Goal: Communication & Community: Answer question/provide support

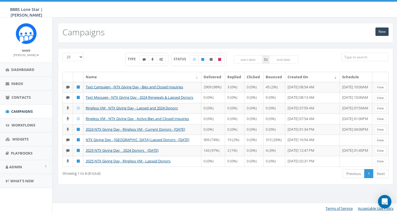
scroll to position [8, 0]
click at [19, 168] on link "Admin" at bounding box center [26, 167] width 52 height 14
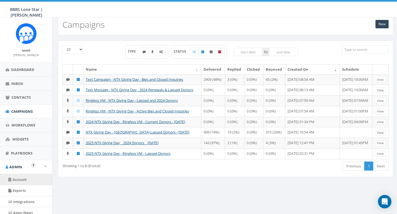
click at [21, 174] on link "Account" at bounding box center [26, 179] width 52 height 11
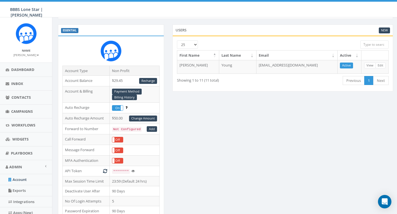
scroll to position [24, 0]
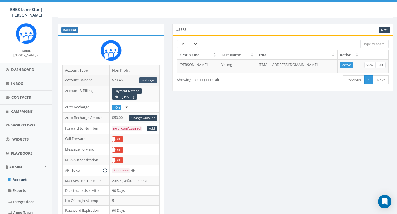
click at [151, 79] on link "Recharge" at bounding box center [148, 80] width 18 height 6
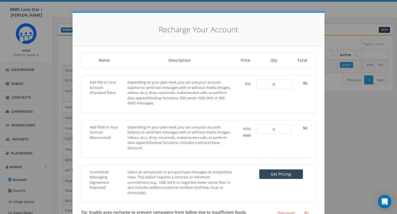
type input "1"
click at [288, 85] on button "+" at bounding box center [287, 85] width 10 height 10
click at [261, 87] on button "−" at bounding box center [261, 85] width 10 height 10
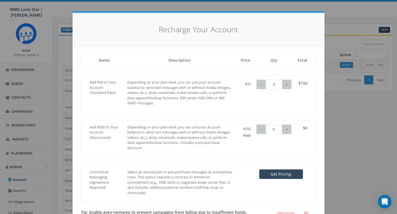
type input "2"
click at [261, 87] on button "−" at bounding box center [261, 85] width 10 height 10
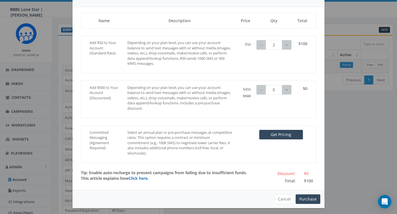
scroll to position [39, 0]
click at [304, 195] on button "Purchase" at bounding box center [308, 199] width 25 height 10
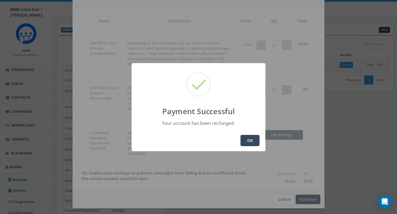
click at [251, 139] on button "OK" at bounding box center [249, 140] width 19 height 11
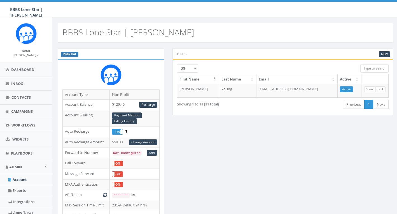
scroll to position [24, 0]
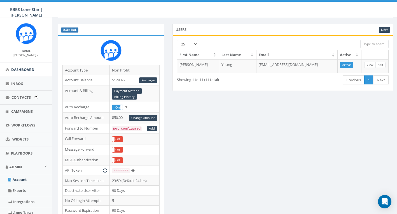
click at [28, 69] on span "Dashboard" at bounding box center [22, 69] width 23 height 5
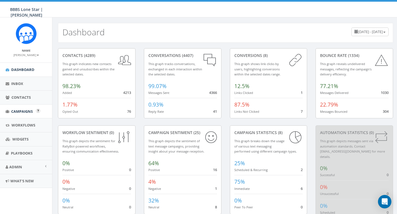
click at [23, 111] on span "Campaigns" at bounding box center [22, 111] width 22 height 5
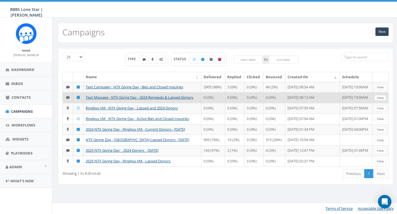
click at [382, 101] on link "View" at bounding box center [380, 98] width 11 height 6
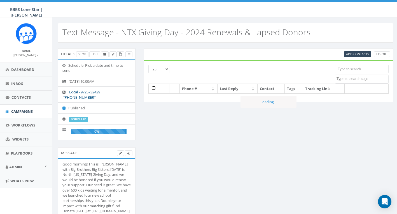
select select
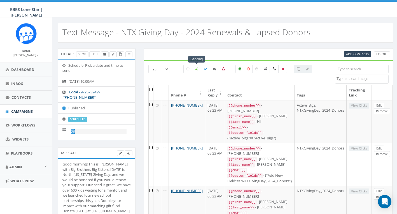
click at [199, 69] on label at bounding box center [197, 69] width 10 height 8
checkbox input "true"
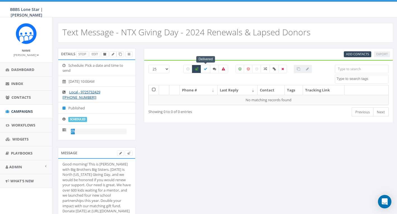
click at [206, 69] on icon at bounding box center [205, 68] width 3 height 3
checkbox input "true"
click at [197, 69] on icon at bounding box center [196, 68] width 3 height 3
checkbox input "false"
click at [140, 85] on div "Add Contacts Export 25 50 100 Sending All 0 contact(s) on current page All 1277…" at bounding box center [269, 88] width 258 height 81
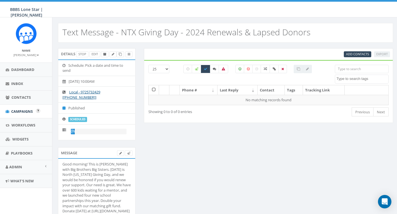
click at [17, 112] on span "Campaigns" at bounding box center [22, 111] width 22 height 5
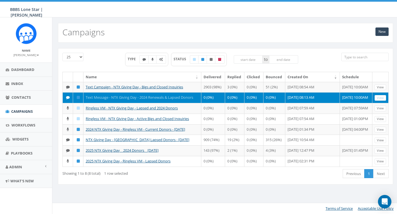
click at [143, 100] on link "Text Message - NTX Giving Day - 2024 Renewals & Lapsed Donors" at bounding box center [140, 97] width 108 height 5
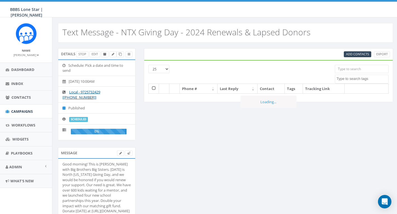
select select
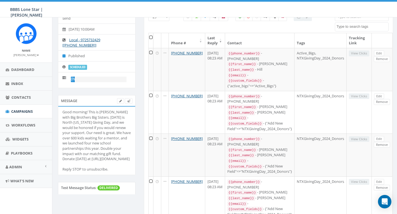
scroll to position [53, 0]
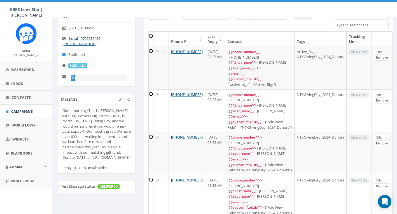
click at [63, 74] on icon at bounding box center [65, 76] width 6 height 4
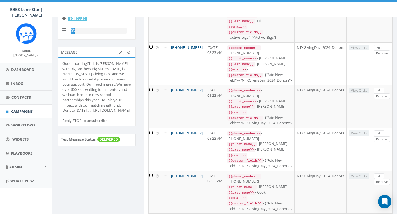
scroll to position [101, 0]
click at [19, 167] on span "Admin" at bounding box center [15, 166] width 13 height 5
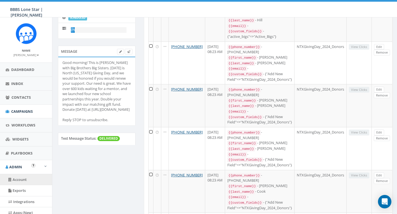
click at [22, 179] on link "Account" at bounding box center [26, 179] width 52 height 11
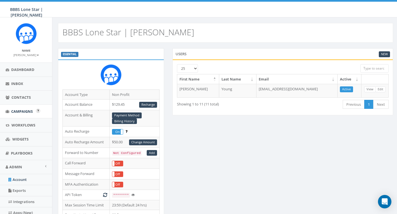
click at [20, 111] on span "Campaigns" at bounding box center [22, 111] width 22 height 5
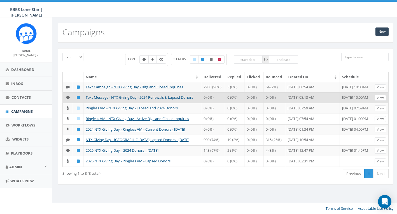
click at [118, 100] on link "Text Message - NTX Giving Day - 2024 Renewals & Lapsed Donors" at bounding box center [140, 97] width 108 height 5
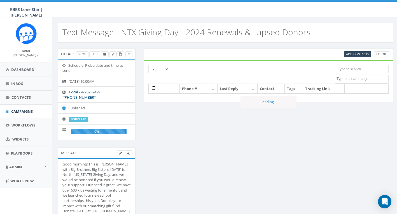
select select
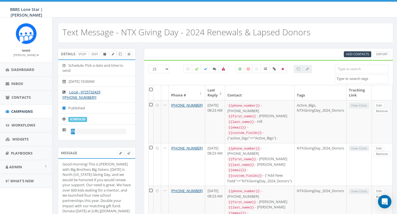
scroll to position [1, 0]
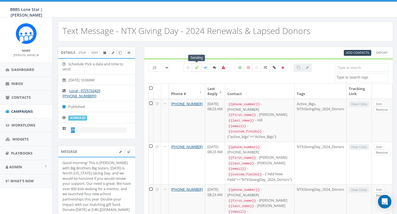
click at [198, 67] on label at bounding box center [197, 67] width 10 height 8
checkbox input "true"
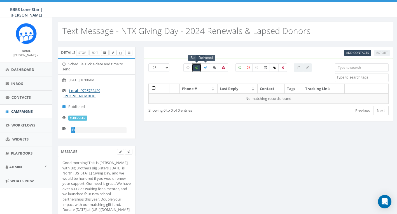
click at [205, 67] on icon at bounding box center [205, 67] width 3 height 3
checkbox input "true"
click at [214, 69] on icon at bounding box center [214, 67] width 3 height 3
checkbox input "true"
click at [195, 68] on icon at bounding box center [196, 67] width 3 height 3
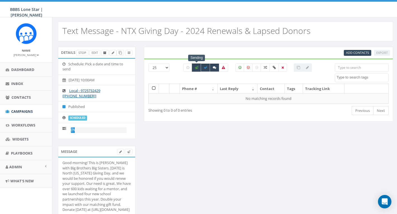
checkbox input "false"
click at [139, 89] on div "Details Stop Edit Schedule: Pick a date and time to send 2025-09-19, 10:00AM Lo…" at bounding box center [97, 96] width 86 height 99
click at [84, 53] on link "Stop" at bounding box center [82, 53] width 12 height 6
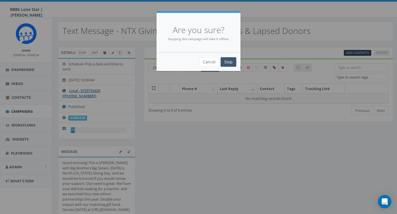
click at [231, 62] on input "Stop" at bounding box center [229, 62] width 16 height 10
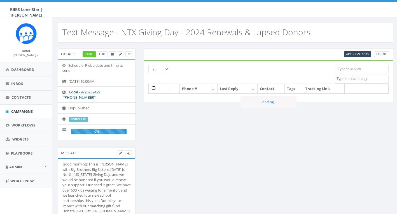
select select
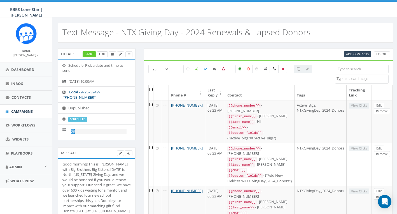
click at [102, 53] on link "Edit" at bounding box center [102, 54] width 11 height 6
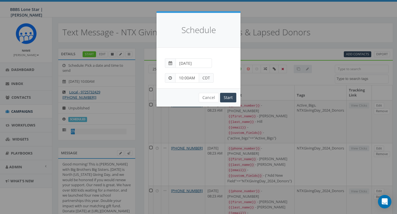
click at [171, 63] on span at bounding box center [171, 63] width 4 height 4
click at [208, 97] on button "Cancel" at bounding box center [209, 98] width 20 height 10
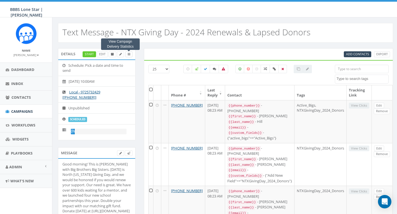
click at [129, 54] on icon at bounding box center [129, 54] width 3 height 3
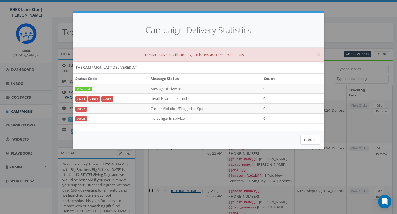
click at [306, 137] on button "Cancel" at bounding box center [310, 140] width 20 height 10
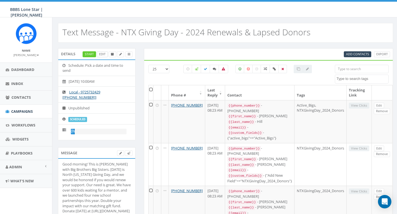
click at [102, 54] on link "Edit" at bounding box center [102, 54] width 11 height 6
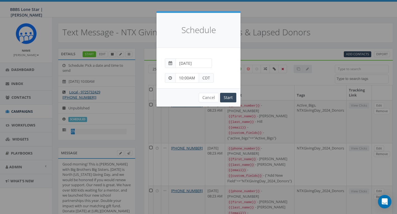
click at [171, 63] on span at bounding box center [171, 63] width 4 height 4
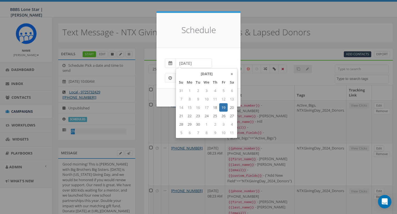
click at [194, 65] on input "2025-09-19" at bounding box center [194, 63] width 36 height 10
click at [216, 60] on div "2025-09-19" at bounding box center [199, 60] width 76 height 15
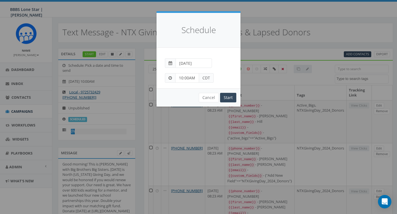
click at [197, 62] on input "2025-09-19" at bounding box center [194, 63] width 36 height 10
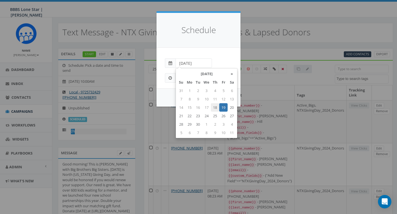
click at [216, 107] on td "18" at bounding box center [215, 107] width 8 height 8
type input "2025-09-18"
click at [213, 64] on div "2025-09-18" at bounding box center [199, 60] width 76 height 15
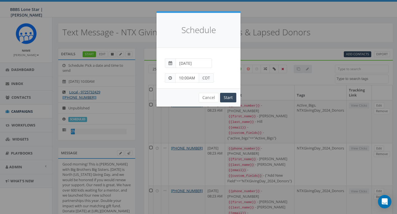
click at [183, 77] on input "10:00AM" at bounding box center [187, 78] width 24 height 10
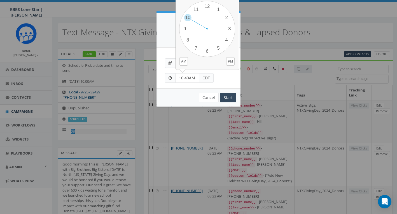
type input "10:40AM"
click at [190, 95] on div "Cancel Start" at bounding box center [199, 97] width 84 height 18
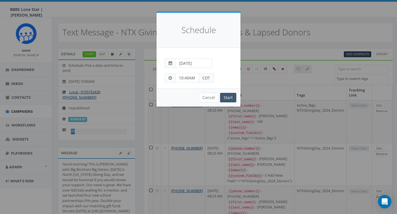
click at [230, 97] on input "Start" at bounding box center [228, 98] width 16 height 10
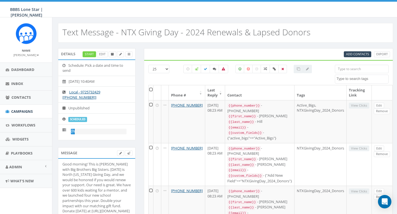
click at [89, 53] on link "Start" at bounding box center [89, 54] width 13 height 6
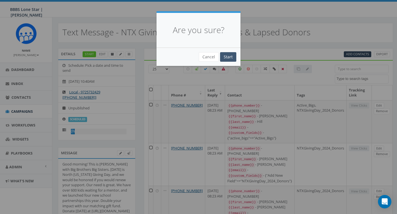
click at [228, 57] on input "Start" at bounding box center [228, 57] width 16 height 10
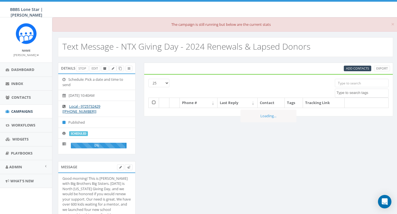
select select
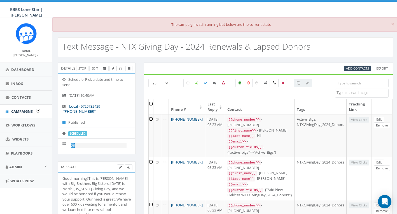
click at [24, 111] on span "Campaigns" at bounding box center [22, 111] width 22 height 5
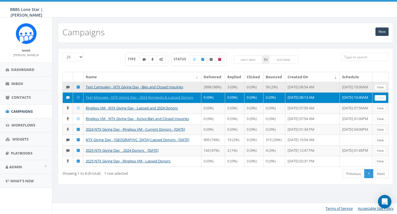
scroll to position [6, 0]
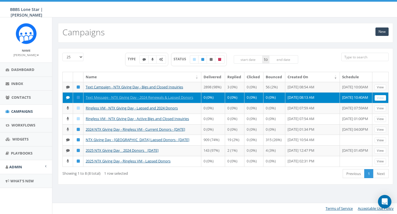
click at [20, 167] on span "Admin" at bounding box center [15, 166] width 13 height 5
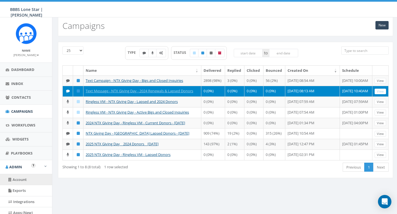
click at [24, 177] on link "Account" at bounding box center [26, 179] width 52 height 11
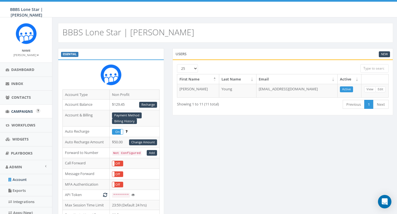
click at [22, 110] on span "Campaigns" at bounding box center [22, 111] width 22 height 5
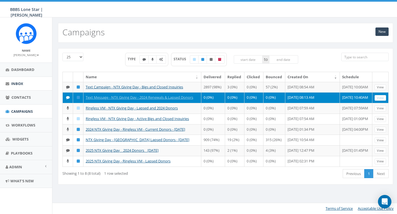
click at [25, 85] on link "Inbox" at bounding box center [26, 84] width 52 height 14
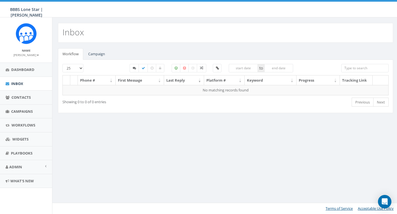
select select
click at [101, 56] on link "Campaign" at bounding box center [97, 53] width 26 height 11
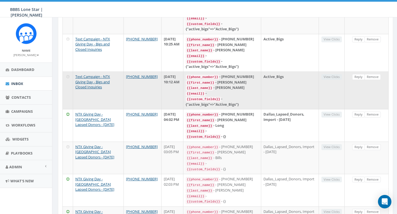
scroll to position [107, 0]
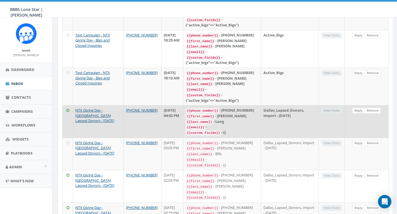
click at [358, 108] on link "Reply" at bounding box center [358, 111] width 13 height 6
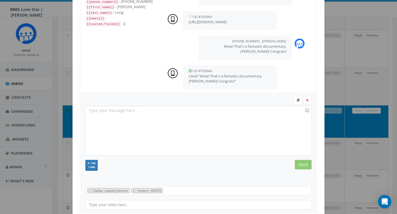
scroll to position [63, 0]
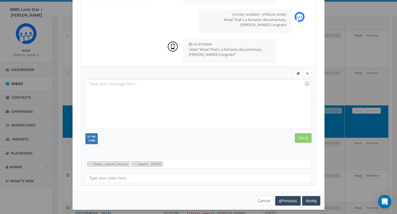
click at [262, 198] on button "Cancel" at bounding box center [264, 201] width 20 height 10
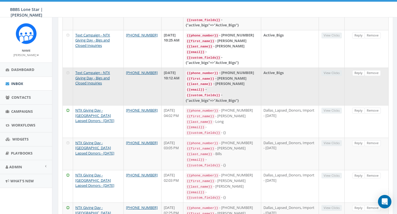
click at [359, 70] on link "Reply" at bounding box center [358, 73] width 13 height 6
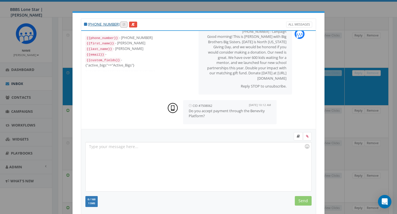
scroll to position [9, 0]
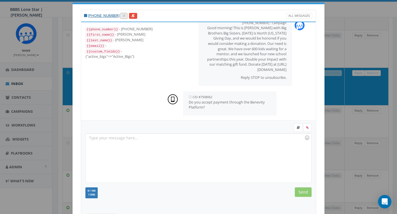
click at [196, 144] on div at bounding box center [198, 157] width 225 height 49
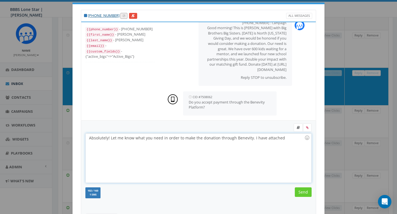
click at [288, 139] on div "Absolutely! Let me know what you need in order to make the donation through Ben…" at bounding box center [198, 157] width 225 height 49
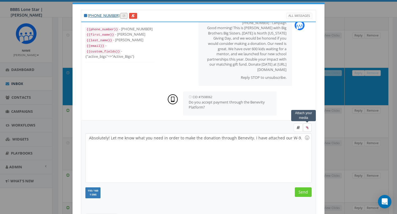
click at [310, 128] on label at bounding box center [307, 127] width 9 height 8
click at [0, 0] on input "file" at bounding box center [0, 0] width 0 height 0
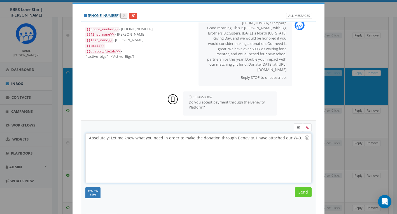
click at [270, 145] on div "Absolutely! Let me know what you need in order to make the donation through Ben…" at bounding box center [198, 157] width 225 height 49
drag, startPoint x: 252, startPoint y: 137, endPoint x: 300, endPoint y: 140, distance: 47.9
click at [300, 140] on div "Absolutely! Let me know what you need in order to make the donation through Ben…" at bounding box center [198, 157] width 225 height 49
click at [284, 136] on div "Absolutely! Let me know what you need in order to make the donation through Ben…" at bounding box center [198, 157] width 225 height 49
click at [289, 139] on div "Absolutely! Let me know what you need in order to make the donation through Ben…" at bounding box center [198, 157] width 225 height 49
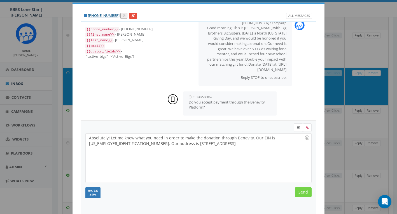
click at [303, 190] on input "Send" at bounding box center [303, 192] width 17 height 10
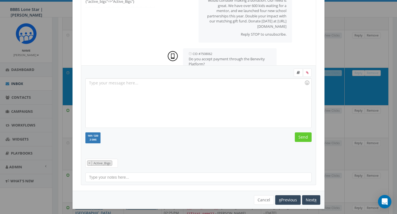
scroll to position [0, 0]
click at [260, 196] on button "Cancel" at bounding box center [264, 200] width 20 height 10
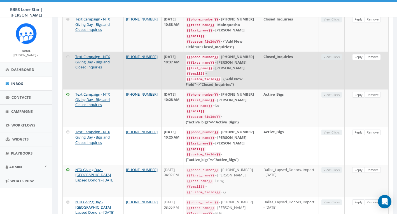
scroll to position [184, 0]
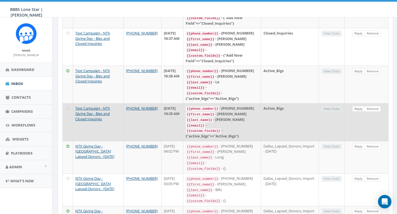
click at [357, 106] on link "Reply" at bounding box center [358, 109] width 13 height 6
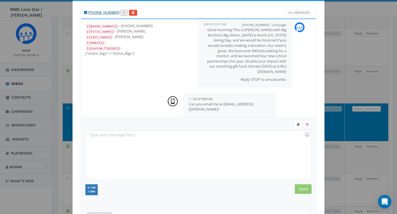
scroll to position [15, 0]
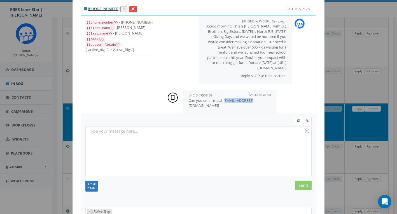
drag, startPoint x: 225, startPoint y: 98, endPoint x: 255, endPoint y: 100, distance: 30.0
click at [255, 100] on p "Can you email me at ashean@pennfoster.edu?" at bounding box center [230, 103] width 82 height 10
click at [200, 148] on div at bounding box center [198, 151] width 225 height 49
click at [303, 186] on input "Send" at bounding box center [303, 185] width 17 height 10
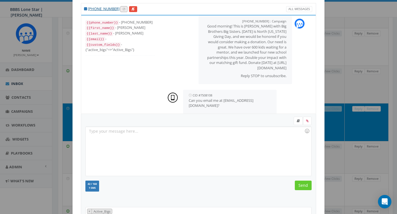
scroll to position [31, 0]
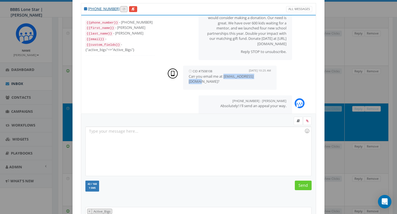
drag, startPoint x: 225, startPoint y: 73, endPoint x: 267, endPoint y: 76, distance: 42.1
click at [267, 76] on p "Can you email me at ashean@pennfoster.edu?" at bounding box center [230, 79] width 82 height 10
copy p "ashean@pennfoster.edu"
click at [184, 138] on div at bounding box center [198, 151] width 225 height 49
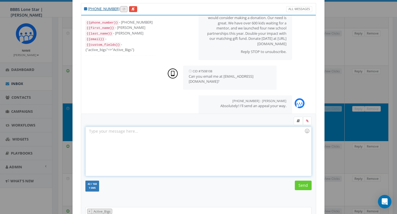
click at [244, 154] on div at bounding box center [198, 151] width 225 height 49
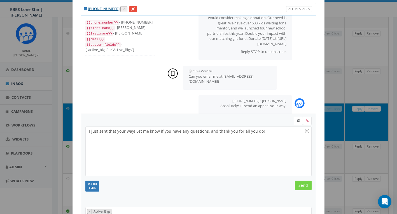
click at [304, 184] on input "Send" at bounding box center [303, 185] width 17 height 10
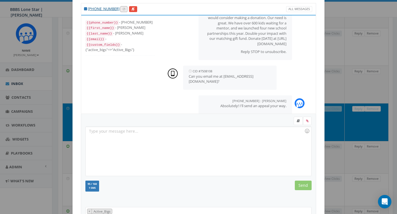
click at [359, 87] on div "+1 619-694-8396 All Messages {{phone_number}} - +16196948396 {{first_name}} - A…" at bounding box center [198, 107] width 397 height 214
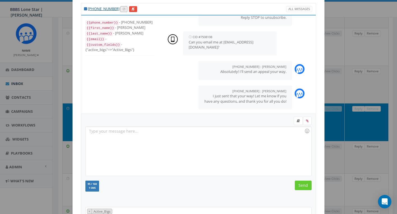
click at [334, 85] on div "+1 619-694-8396 All Messages {{phone_number}} - +16196948396 {{first_name}} - A…" at bounding box center [198, 107] width 397 height 214
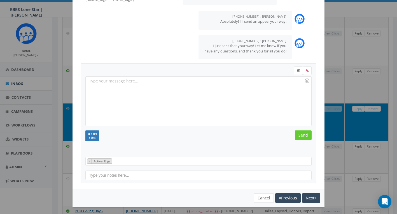
scroll to position [65, 0]
click at [262, 194] on button "Cancel" at bounding box center [264, 198] width 20 height 10
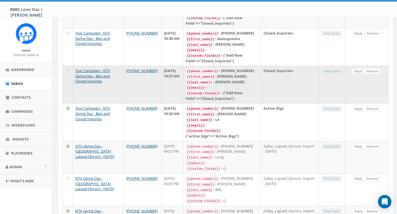
click at [308, 80] on td "Closed_Inquiries" at bounding box center [289, 85] width 57 height 38
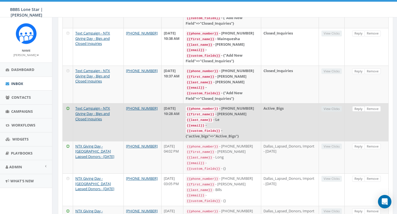
click at [357, 106] on link "Reply" at bounding box center [358, 109] width 13 height 6
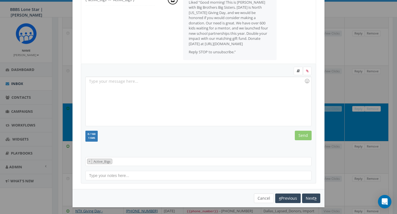
click at [264, 195] on button "Cancel" at bounding box center [264, 198] width 20 height 10
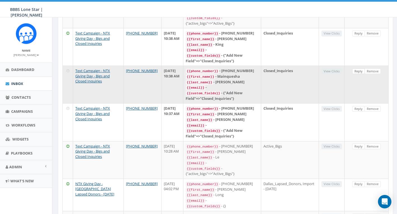
click at [358, 68] on link "Reply" at bounding box center [358, 71] width 13 height 6
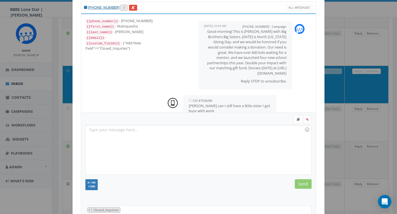
scroll to position [0, 0]
click at [150, 141] on div at bounding box center [198, 149] width 225 height 49
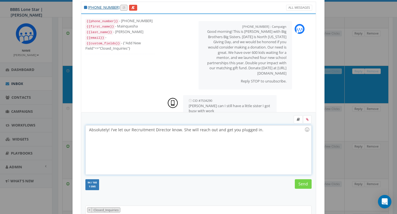
click at [306, 185] on input "Send" at bounding box center [303, 184] width 17 height 10
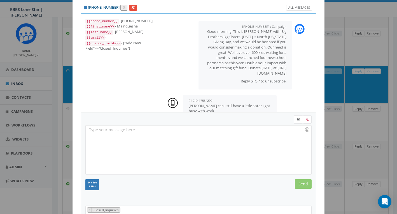
click at [354, 49] on div "+1 618-581-6527 All Messages {{phone_number}} - +16185816527 {{first_name}} - M…" at bounding box center [198, 107] width 397 height 214
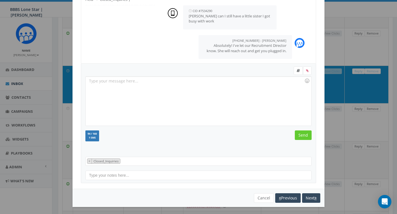
scroll to position [65, 0]
click at [261, 195] on button "Cancel" at bounding box center [264, 198] width 20 height 10
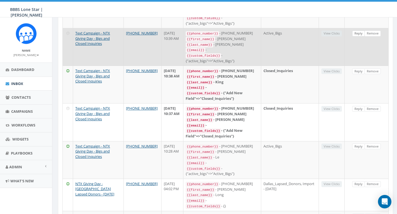
click at [357, 31] on link "Reply" at bounding box center [358, 34] width 13 height 6
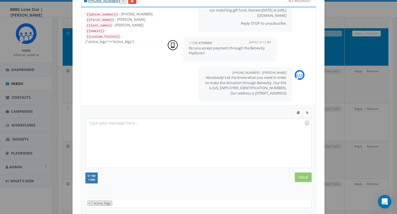
scroll to position [24, 0]
click at [334, 72] on div "+1 949-836-5607 All Messages {{phone_number}} - +19498365607 {{first_name}} - S…" at bounding box center [198, 107] width 397 height 214
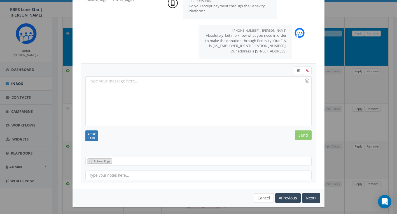
scroll to position [65, 0]
click at [260, 195] on button "Cancel" at bounding box center [264, 198] width 20 height 10
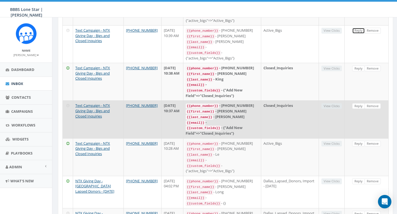
scroll to position [187, 0]
click at [360, 103] on link "Reply" at bounding box center [358, 106] width 13 height 6
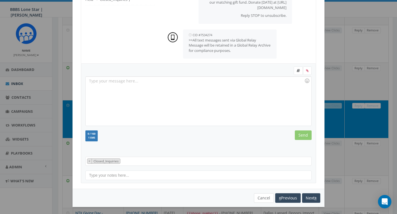
scroll to position [65, 0]
click at [262, 198] on button "Cancel" at bounding box center [264, 198] width 20 height 10
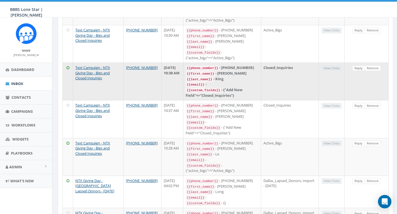
click at [357, 65] on link "Reply" at bounding box center [358, 68] width 13 height 6
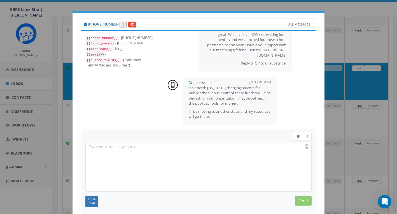
scroll to position [7, 0]
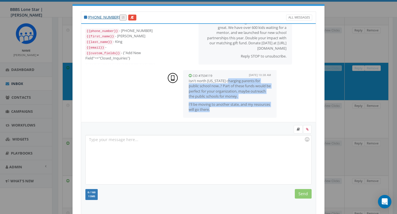
drag, startPoint x: 229, startPoint y: 79, endPoint x: 249, endPoint y: 111, distance: 38.2
click at [249, 111] on div "CID #7534119 September 18, 2025 10:38 AM Isn't north Texas charging parents for…" at bounding box center [230, 94] width 94 height 48
drag, startPoint x: 233, startPoint y: 84, endPoint x: 244, endPoint y: 107, distance: 25.9
click at [244, 107] on span "Isn't north Texas charging parents for public school now..? Part of these funds…" at bounding box center [230, 95] width 82 height 34
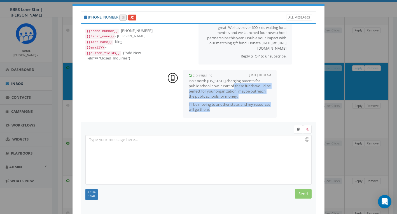
click at [244, 107] on p "I'll be moving to another state, and my resources will go there." at bounding box center [230, 107] width 82 height 10
drag, startPoint x: 226, startPoint y: 83, endPoint x: 243, endPoint y: 109, distance: 31.2
click at [243, 109] on div "CID #7534119 September 18, 2025 10:38 AM Isn't north Texas charging parents for…" at bounding box center [230, 94] width 94 height 48
drag, startPoint x: 236, startPoint y: 90, endPoint x: 244, endPoint y: 106, distance: 18.2
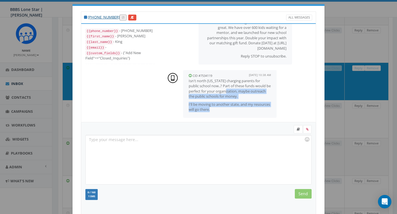
click at [244, 106] on span "Isn't north Texas charging parents for public school now..? Part of these funds…" at bounding box center [230, 95] width 82 height 34
click at [244, 106] on p "I'll be moving to another state, and my resources will go there." at bounding box center [230, 107] width 82 height 10
drag, startPoint x: 231, startPoint y: 98, endPoint x: 240, endPoint y: 111, distance: 15.3
click at [240, 111] on div "CID #7534119 September 18, 2025 10:38 AM Isn't north Texas charging parents for…" at bounding box center [230, 94] width 94 height 48
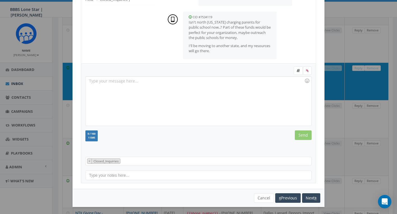
scroll to position [65, 0]
click at [263, 196] on button "Cancel" at bounding box center [264, 198] width 20 height 10
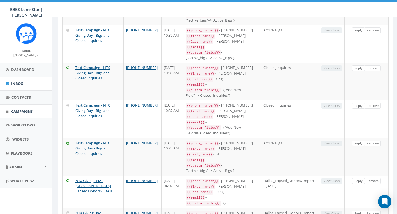
click at [23, 110] on span "Campaigns" at bounding box center [22, 111] width 22 height 5
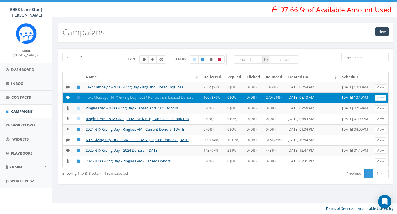
click at [330, 64] on div "TYPE STATUS to" at bounding box center [211, 62] width 251 height 19
click at [22, 166] on span "Admin" at bounding box center [15, 166] width 13 height 5
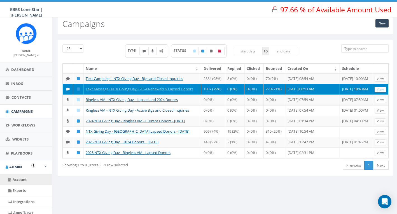
click at [32, 174] on link "Account" at bounding box center [26, 179] width 52 height 11
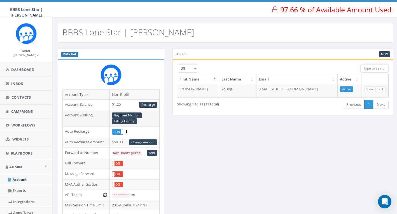
scroll to position [12, 0]
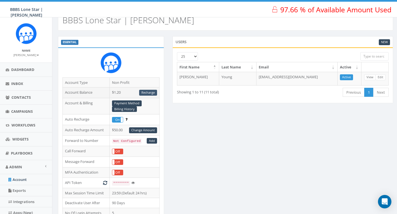
click at [150, 93] on link "Recharge" at bounding box center [148, 93] width 18 height 6
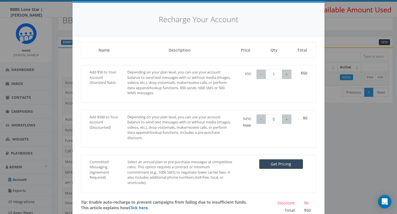
scroll to position [12, 0]
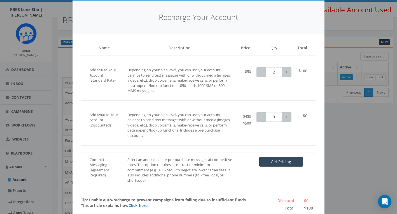
click at [287, 73] on button "+" at bounding box center [287, 72] width 10 height 10
type input "4"
click at [287, 73] on button "+" at bounding box center [287, 72] width 10 height 10
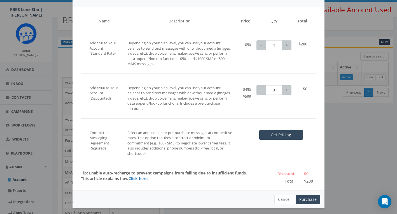
scroll to position [17, 0]
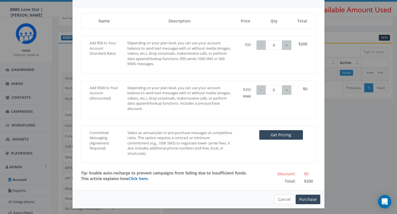
click at [286, 196] on button "Cancel" at bounding box center [284, 199] width 20 height 10
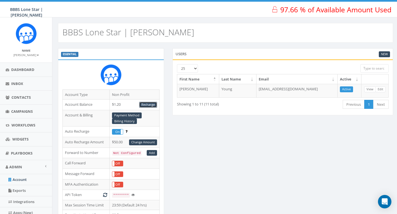
scroll to position [0, 0]
click at [16, 113] on link "Campaigns" at bounding box center [26, 111] width 52 height 14
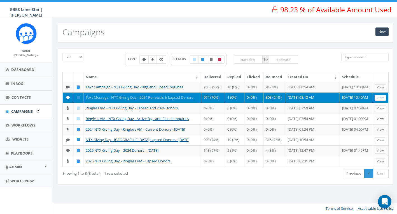
click at [27, 109] on span "Campaigns" at bounding box center [22, 111] width 22 height 5
click at [24, 96] on span "Contacts" at bounding box center [20, 97] width 19 height 5
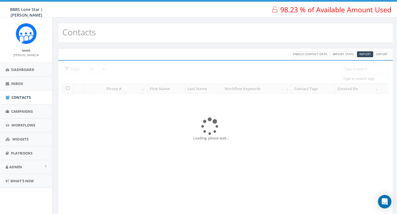
select select
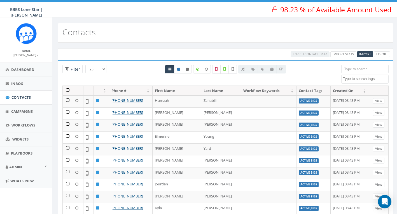
click at [363, 69] on input "search" at bounding box center [364, 69] width 47 height 8
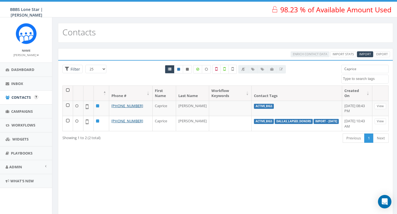
type input "Caprice"
click at [21, 98] on span "Contacts" at bounding box center [20, 97] width 19 height 5
select select
click at [21, 107] on link "Campaigns" at bounding box center [26, 111] width 52 height 14
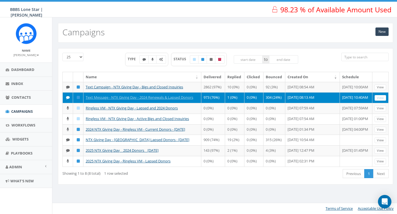
click at [122, 46] on div "25 50 100 TYPE STATUS to Name Delivered Replied Clicked Bounced Created On Sche…" at bounding box center [225, 120] width 346 height 154
click at [20, 168] on link "Admin" at bounding box center [26, 167] width 52 height 14
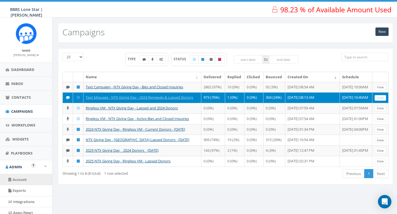
click at [25, 177] on link "Account" at bounding box center [26, 179] width 52 height 11
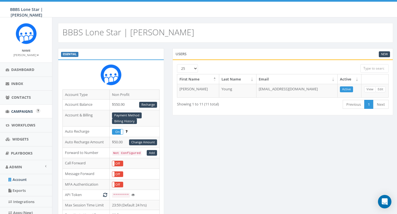
click at [19, 107] on link "Campaigns" at bounding box center [26, 111] width 52 height 14
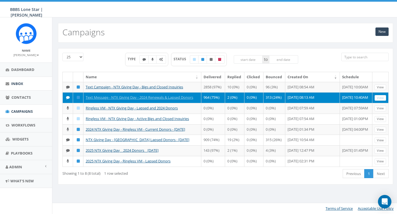
click at [23, 85] on link "Inbox" at bounding box center [26, 84] width 52 height 14
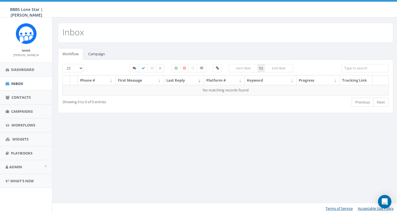
select select
click at [97, 48] on link "Campaign" at bounding box center [97, 53] width 26 height 11
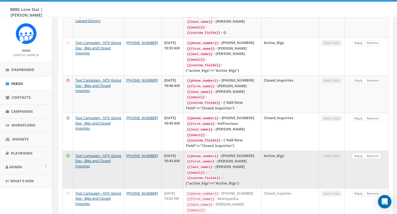
scroll to position [173, 0]
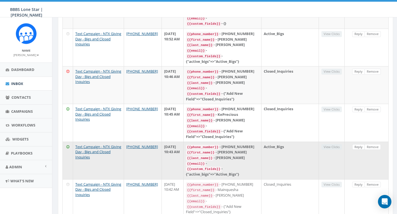
click at [358, 144] on link "Reply" at bounding box center [358, 147] width 13 height 6
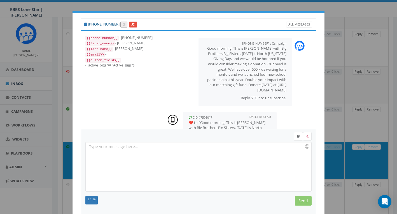
scroll to position [84, 0]
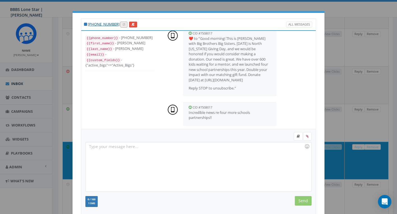
click at [202, 152] on div at bounding box center [198, 166] width 225 height 49
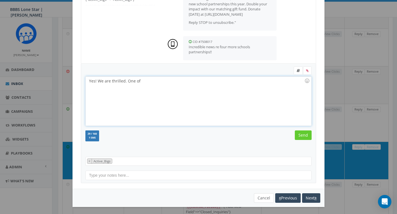
scroll to position [65, 0]
click at [262, 196] on button "Cancel" at bounding box center [264, 198] width 20 height 10
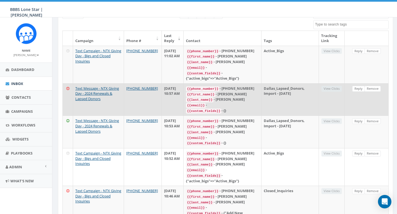
scroll to position [56, 0]
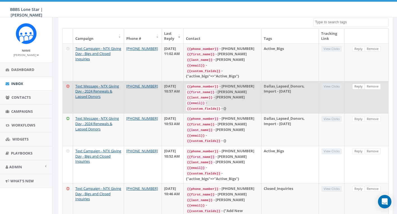
click at [359, 83] on link "Reply" at bounding box center [358, 86] width 13 height 6
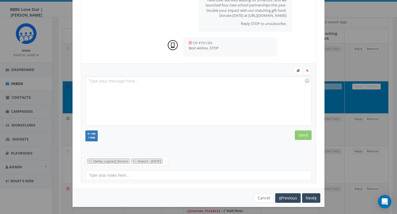
scroll to position [65, 0]
click at [261, 196] on button "Cancel" at bounding box center [264, 198] width 20 height 10
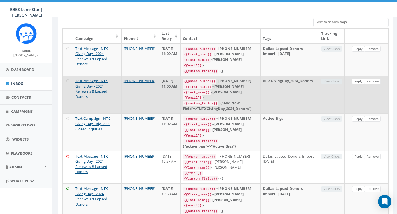
click at [360, 78] on link "Reply" at bounding box center [358, 81] width 13 height 6
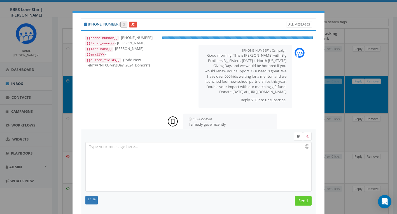
scroll to position [7, 0]
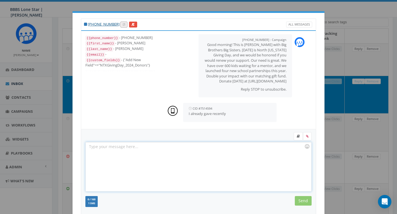
click at [205, 155] on div at bounding box center [198, 166] width 225 height 49
click at [304, 199] on input "Send" at bounding box center [303, 201] width 17 height 10
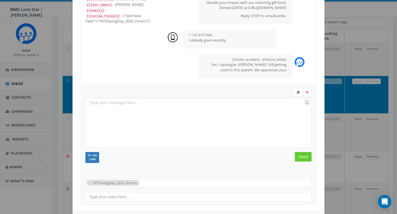
scroll to position [57, 0]
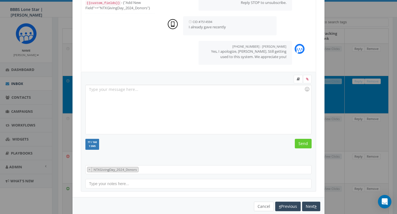
click at [261, 204] on button "Cancel" at bounding box center [264, 206] width 20 height 10
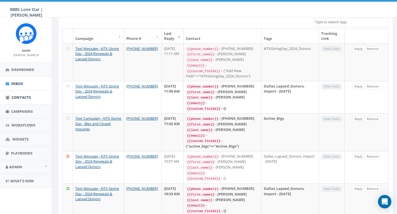
click at [22, 98] on span "Contacts" at bounding box center [20, 97] width 19 height 5
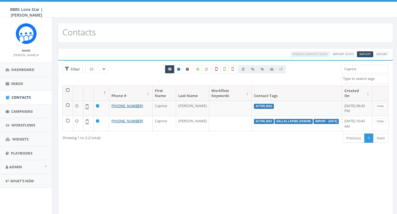
select select
click at [364, 71] on input "Caprice" at bounding box center [364, 69] width 47 height 8
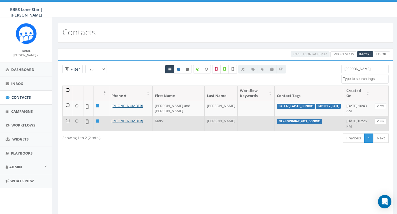
type input "Zimmerman"
click at [382, 121] on link "View" at bounding box center [380, 121] width 11 height 6
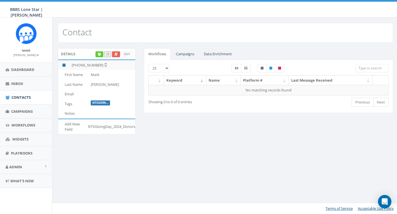
click at [115, 55] on icon at bounding box center [116, 54] width 4 height 3
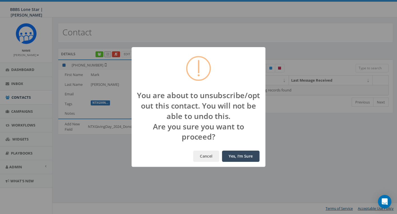
click at [245, 157] on button "Yes, I'm Sure" at bounding box center [241, 155] width 38 height 11
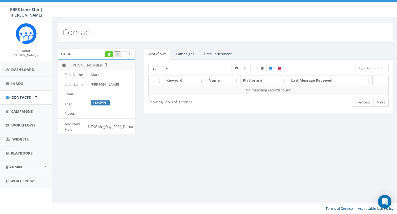
click at [20, 95] on span "Contacts" at bounding box center [20, 97] width 19 height 5
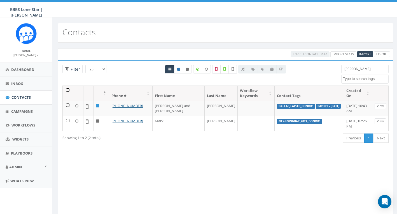
select select
click at [27, 111] on span "Campaigns" at bounding box center [22, 111] width 22 height 5
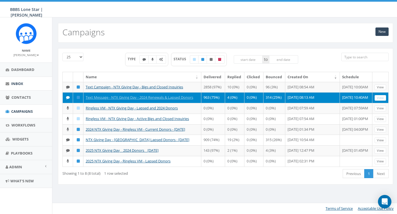
click at [24, 84] on link "Inbox" at bounding box center [26, 84] width 52 height 14
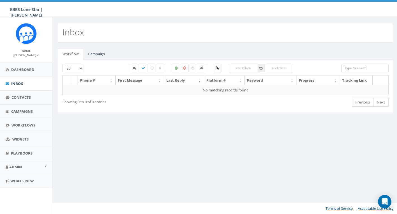
select select
click at [97, 57] on link "Campaign" at bounding box center [97, 53] width 26 height 11
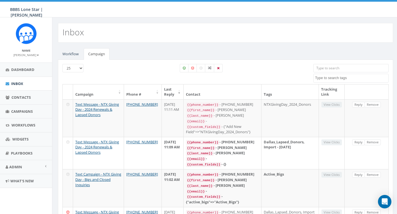
click at [322, 68] on input "search" at bounding box center [350, 68] width 75 height 8
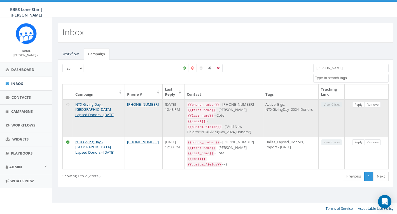
type input "[PERSON_NAME]"
click at [359, 104] on link "Reply" at bounding box center [358, 105] width 13 height 6
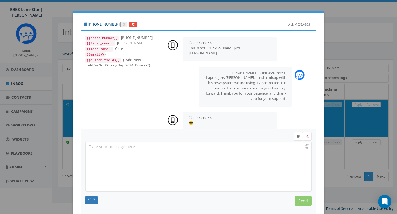
scroll to position [95, 0]
click at [192, 155] on div at bounding box center [198, 166] width 225 height 49
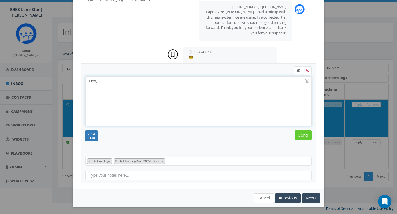
scroll to position [65, 0]
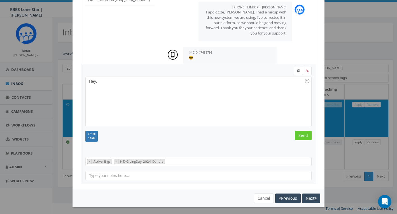
click at [262, 197] on button "Cancel" at bounding box center [264, 198] width 20 height 10
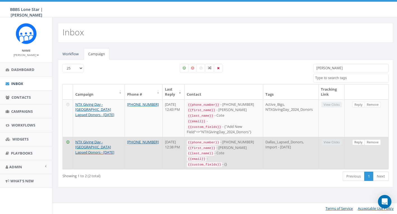
click at [360, 140] on link "Reply" at bounding box center [358, 142] width 13 height 6
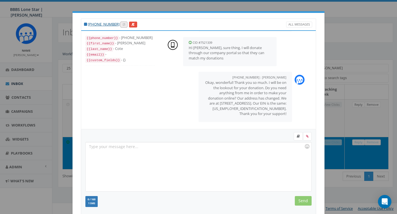
scroll to position [91, 0]
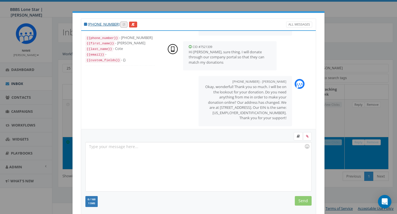
click at [232, 146] on div at bounding box center [198, 166] width 225 height 49
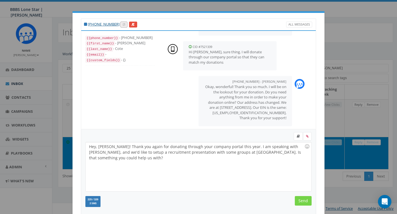
click at [305, 201] on input "Send" at bounding box center [303, 201] width 17 height 10
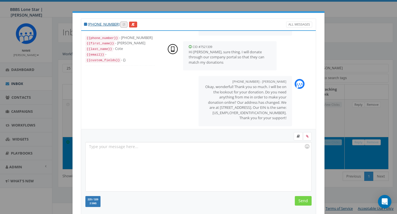
scroll to position [136, 0]
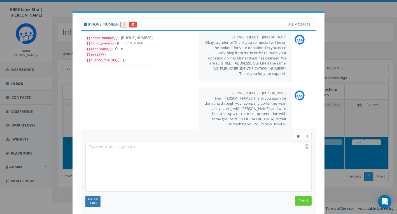
click at [377, 102] on div "+1 214-674-6911 All Messages {{phone_number}} - +12146746911 {{first_name}} - M…" at bounding box center [198, 107] width 397 height 214
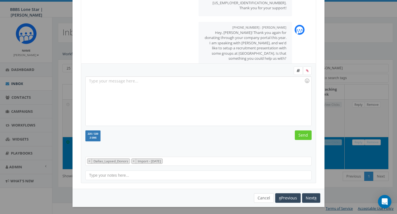
scroll to position [65, 0]
click at [266, 194] on button "Cancel" at bounding box center [264, 198] width 20 height 10
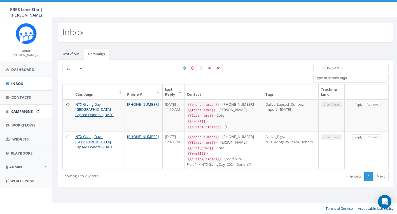
click at [28, 110] on span "Campaigns" at bounding box center [22, 111] width 22 height 5
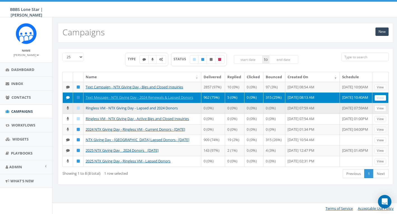
click at [127, 110] on link "Ringless VM - NTX Giving Day - Lapsed and 2024 Donors" at bounding box center [132, 107] width 92 height 5
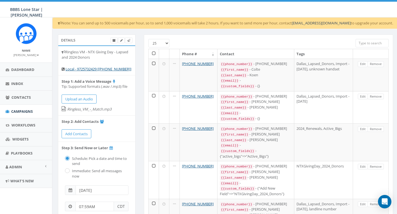
click at [361, 43] on input "search" at bounding box center [372, 43] width 33 height 8
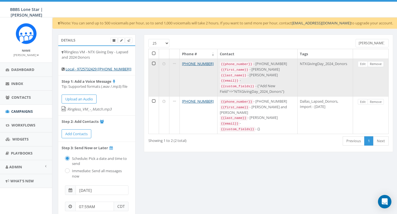
type input "[PERSON_NAME]"
click at [374, 63] on link "Remove" at bounding box center [376, 64] width 16 height 6
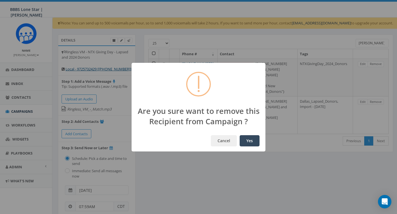
click at [253, 139] on button "Yes" at bounding box center [250, 140] width 20 height 11
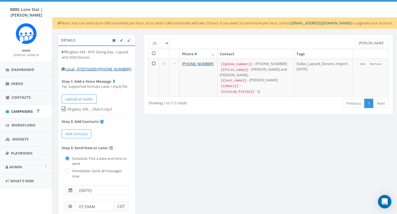
click at [22, 110] on span "Campaigns" at bounding box center [22, 111] width 22 height 5
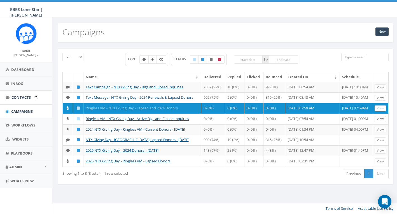
click at [25, 98] on span "Contacts" at bounding box center [20, 97] width 19 height 5
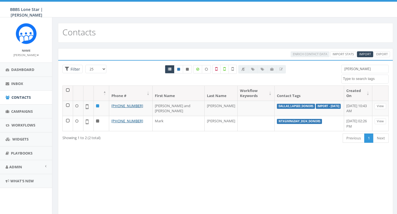
select select
click at [31, 83] on link "Inbox" at bounding box center [26, 84] width 52 height 14
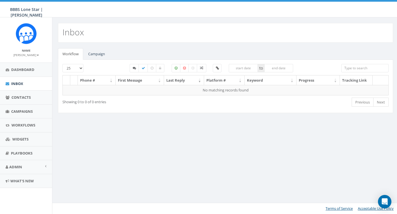
select select
click at [102, 55] on link "Campaign" at bounding box center [97, 53] width 26 height 11
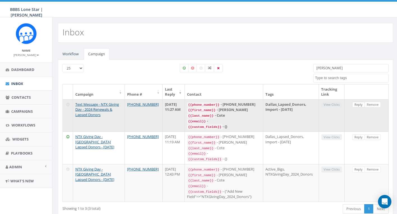
click at [359, 104] on link "Reply" at bounding box center [358, 105] width 13 height 6
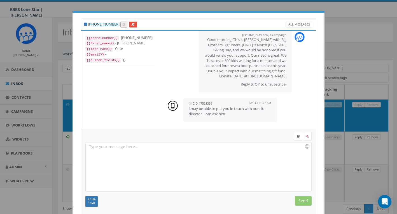
scroll to position [7, 0]
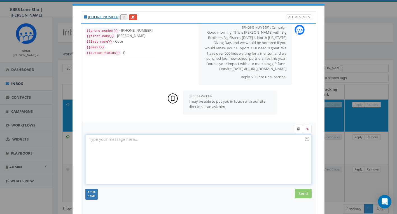
click at [230, 138] on div at bounding box center [198, 159] width 225 height 49
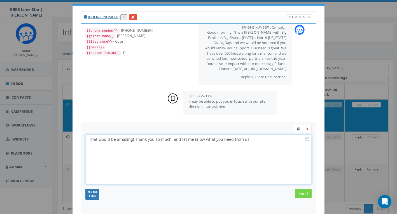
click at [302, 191] on input "Send" at bounding box center [303, 193] width 17 height 10
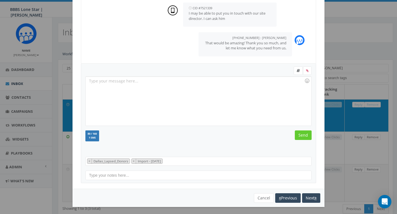
scroll to position [65, 0]
click at [263, 196] on button "Cancel" at bounding box center [264, 198] width 20 height 10
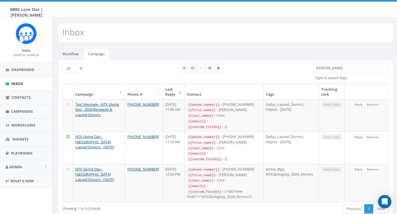
click at [30, 79] on link "Inbox" at bounding box center [26, 84] width 52 height 14
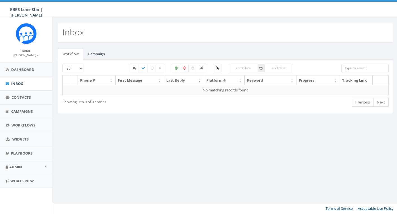
select select
click at [94, 53] on link "Campaign" at bounding box center [97, 53] width 26 height 11
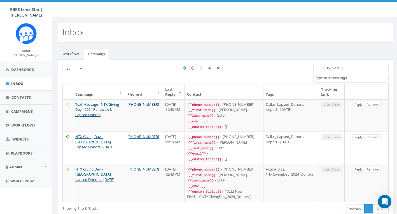
click at [344, 71] on input "[PERSON_NAME]" at bounding box center [350, 68] width 75 height 8
type input "M"
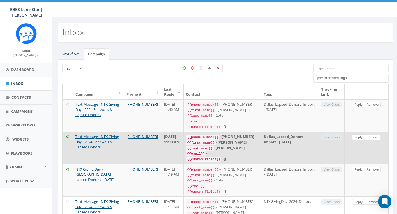
click at [360, 135] on link "Reply" at bounding box center [358, 137] width 13 height 6
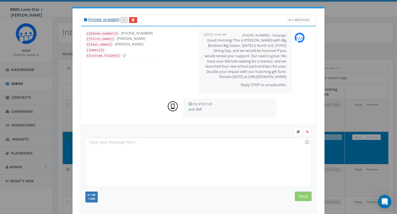
scroll to position [6, 0]
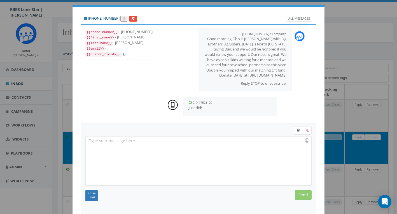
click at [209, 146] on div at bounding box center [198, 160] width 225 height 49
drag, startPoint x: 126, startPoint y: 139, endPoint x: 144, endPoint y: 139, distance: 17.4
click at [144, 139] on div "Thank you so much, James!" at bounding box center [198, 160] width 225 height 49
click at [300, 196] on input "Send" at bounding box center [303, 195] width 17 height 10
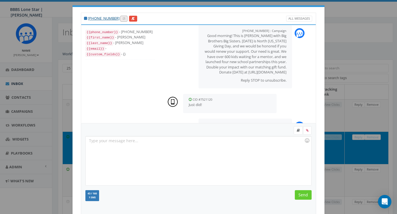
scroll to position [31, 0]
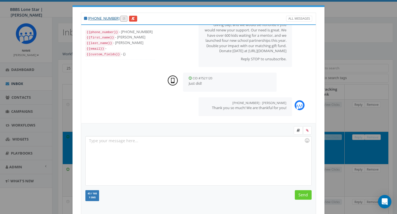
click at [360, 73] on div "+1 214-354-3620 All Messages {{phone_number}} - +12143543620 {{first_name}} - J…" at bounding box center [198, 107] width 397 height 214
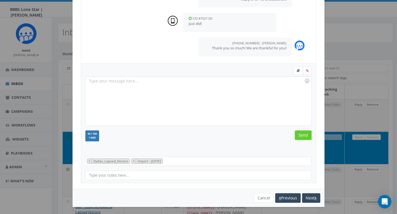
scroll to position [65, 0]
click at [260, 193] on button "Cancel" at bounding box center [264, 198] width 20 height 10
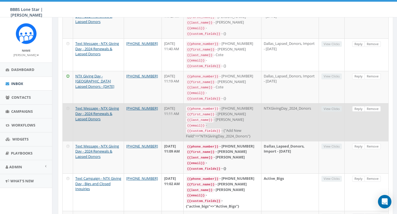
scroll to position [94, 0]
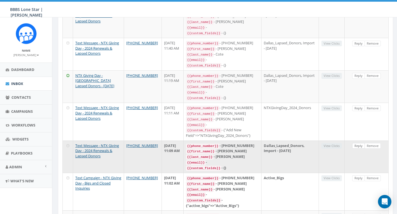
click at [358, 143] on link "Reply" at bounding box center [358, 146] width 13 height 6
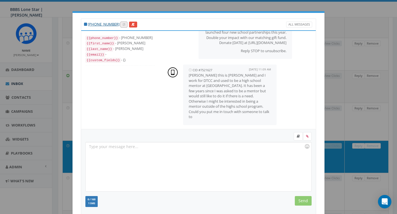
scroll to position [6, 0]
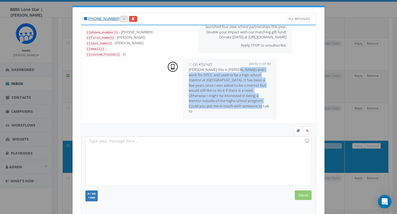
drag, startPoint x: 236, startPoint y: 71, endPoint x: 260, endPoint y: 108, distance: 44.3
click at [260, 108] on p "Andrew this is Steve Sloan and I work for DTCC and used to be a high school men…" at bounding box center [230, 90] width 82 height 47
drag, startPoint x: 209, startPoint y: 82, endPoint x: 241, endPoint y: 107, distance: 40.7
click at [241, 107] on p "Andrew this is Steve Sloan and I work for DTCC and used to be a high school men…" at bounding box center [230, 90] width 82 height 47
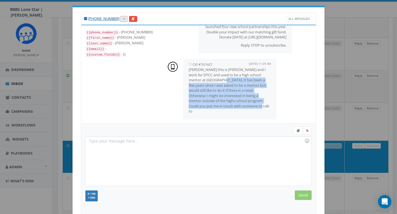
click at [241, 107] on p "[PERSON_NAME] this is [PERSON_NAME] and I work for DTCC and used to be a high s…" at bounding box center [230, 90] width 82 height 47
drag, startPoint x: 221, startPoint y: 89, endPoint x: 250, endPoint y: 110, distance: 36.1
click at [250, 110] on p "[PERSON_NAME] this is [PERSON_NAME] and I work for DTCC and used to be a high s…" at bounding box center [230, 90] width 82 height 47
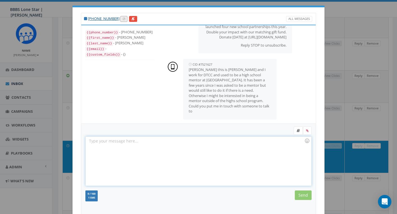
click at [204, 140] on div at bounding box center [198, 160] width 225 height 49
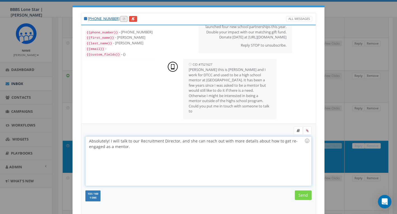
click at [302, 195] on input "Send" at bounding box center [303, 195] width 17 height 10
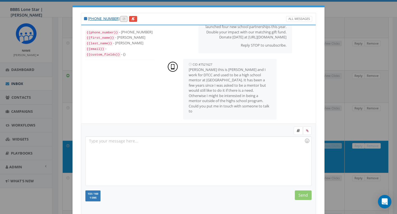
scroll to position [81, 0]
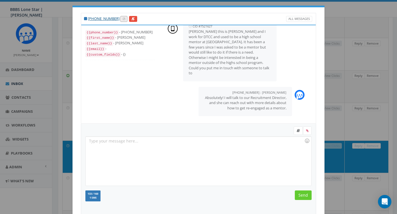
click at [335, 152] on div "+1 469-222-5176 All Messages {{phone_number}} - +14692225176 {{first_name}} - S…" at bounding box center [198, 107] width 397 height 214
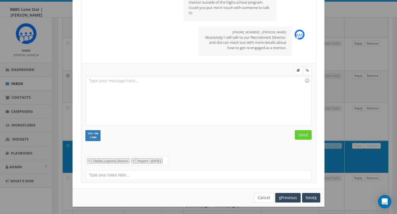
scroll to position [65, 0]
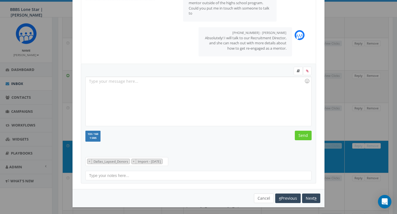
click at [259, 196] on button "Cancel" at bounding box center [264, 198] width 20 height 10
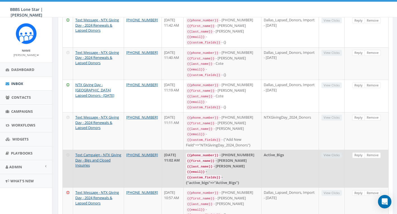
scroll to position [117, 0]
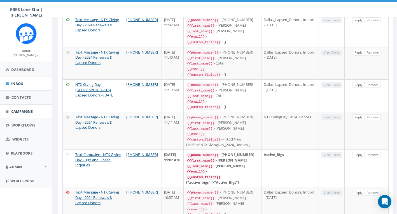
click at [24, 109] on span "Campaigns" at bounding box center [22, 111] width 22 height 5
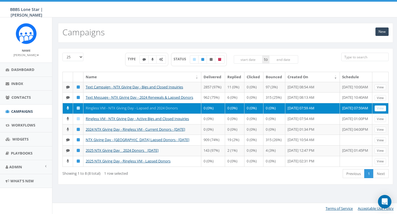
click at [142, 110] on link "Ringless VM - NTX Giving Day - Lapsed and 2024 Donors" at bounding box center [132, 107] width 92 height 5
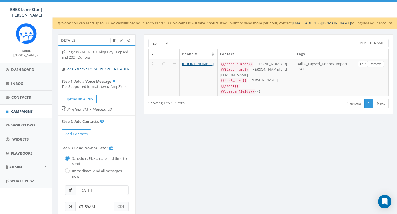
click at [380, 44] on input "[PERSON_NAME]" at bounding box center [372, 43] width 33 height 8
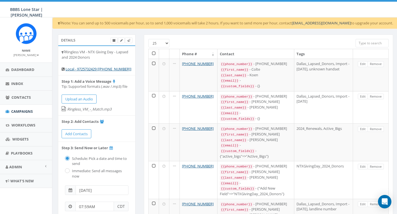
click at [230, 39] on div at bounding box center [258, 41] width 186 height 5
click at [24, 110] on span "Campaigns" at bounding box center [22, 111] width 22 height 5
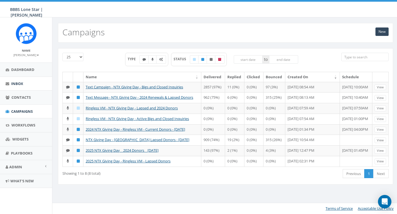
click at [21, 81] on span "Inbox" at bounding box center [17, 83] width 12 height 5
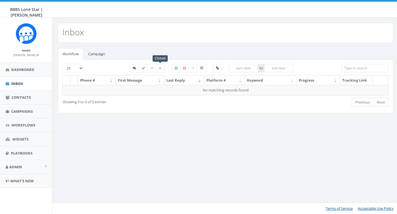
select select
click at [96, 55] on link "Campaign" at bounding box center [97, 53] width 26 height 11
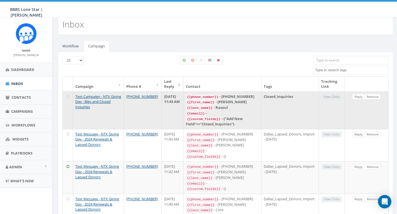
scroll to position [11, 0]
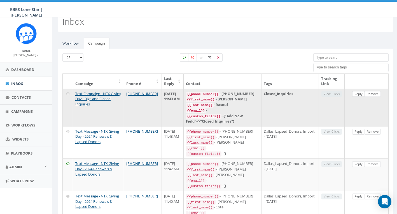
click at [359, 95] on link "Reply" at bounding box center [358, 94] width 13 height 6
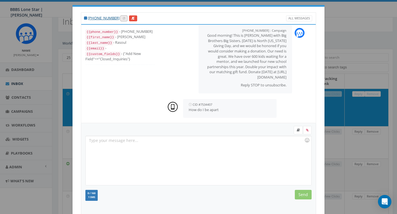
scroll to position [15, 0]
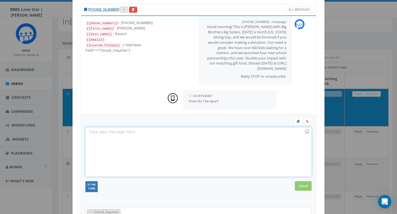
click at [242, 135] on div at bounding box center [198, 151] width 225 height 49
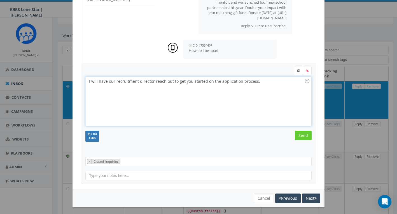
scroll to position [19, 0]
click at [306, 137] on input "Send" at bounding box center [303, 135] width 17 height 10
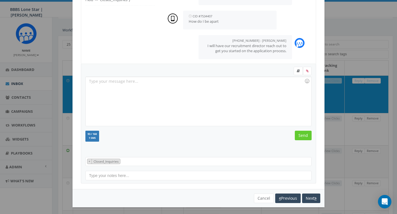
scroll to position [27, 0]
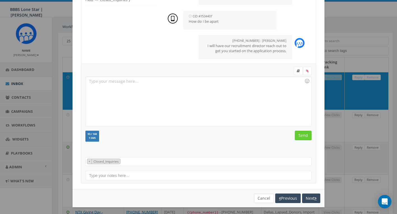
click at [255, 195] on button "Cancel" at bounding box center [264, 198] width 20 height 10
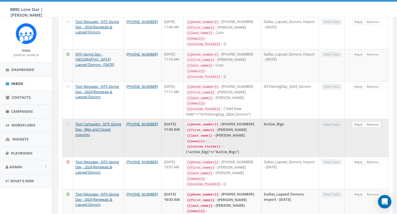
scroll to position [186, 0]
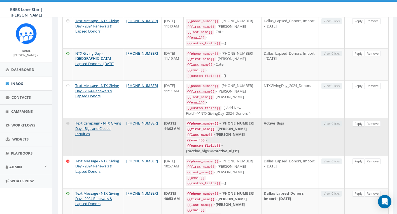
click at [358, 121] on link "Reply" at bounding box center [358, 124] width 13 height 6
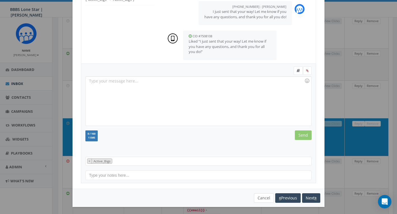
scroll to position [65, 0]
click at [262, 197] on button "Cancel" at bounding box center [264, 198] width 20 height 10
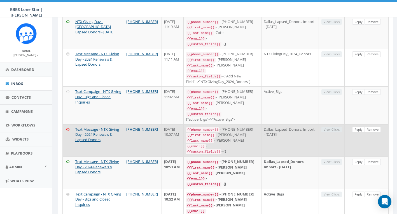
scroll to position [223, 0]
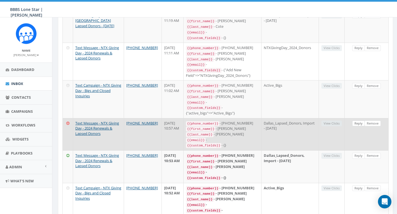
click at [359, 120] on link "Reply" at bounding box center [358, 123] width 13 height 6
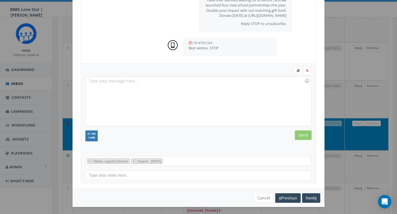
scroll to position [65, 0]
click at [264, 197] on button "Cancel" at bounding box center [264, 198] width 20 height 10
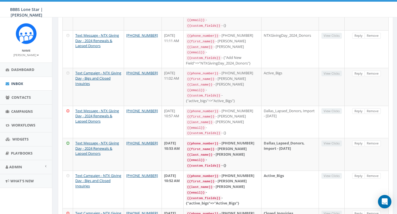
scroll to position [243, 0]
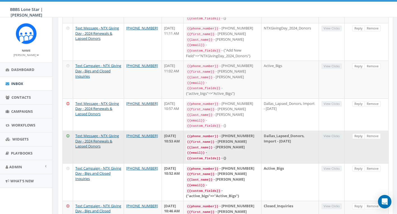
click at [357, 133] on link "Reply" at bounding box center [358, 136] width 13 height 6
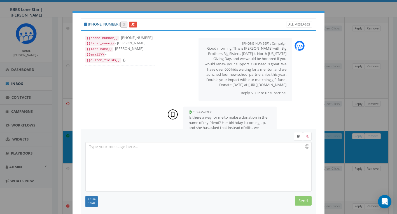
scroll to position [22, 0]
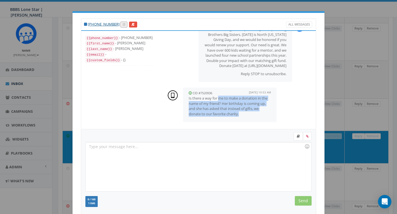
drag, startPoint x: 219, startPoint y: 99, endPoint x: 246, endPoint y: 114, distance: 30.4
click at [246, 114] on p "Is there a way for me to make a donation in the name of my friend? Her birthday…" at bounding box center [230, 105] width 82 height 21
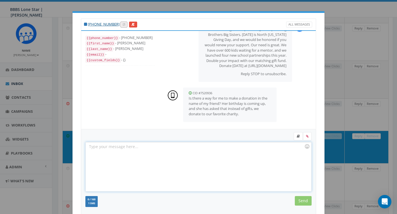
click at [204, 143] on div at bounding box center [198, 166] width 225 height 49
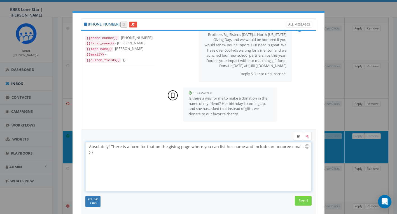
click at [305, 199] on input "Send" at bounding box center [303, 201] width 17 height 10
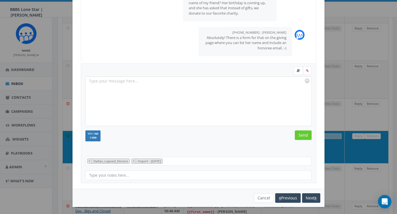
scroll to position [65, 0]
click at [262, 196] on button "Cancel" at bounding box center [264, 198] width 20 height 10
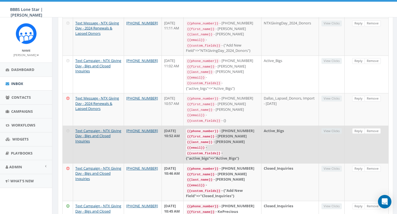
scroll to position [284, 0]
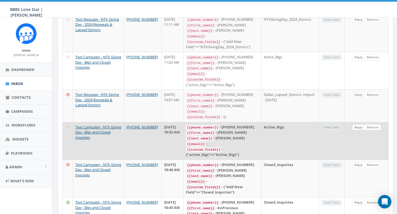
click at [358, 124] on link "Reply" at bounding box center [358, 127] width 13 height 6
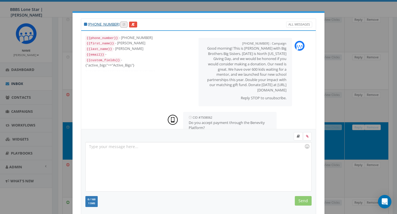
scroll to position [87, 0]
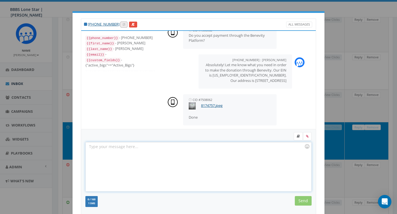
click at [218, 162] on div at bounding box center [198, 166] width 225 height 49
click at [300, 200] on input "Send" at bounding box center [303, 201] width 17 height 10
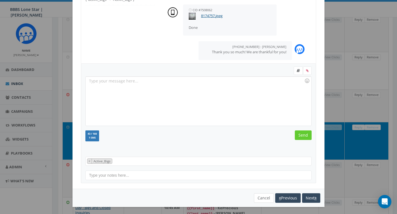
scroll to position [65, 0]
click at [265, 194] on button "Cancel" at bounding box center [264, 198] width 20 height 10
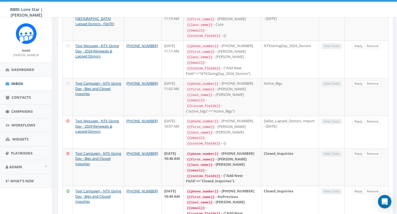
scroll to position [299, 0]
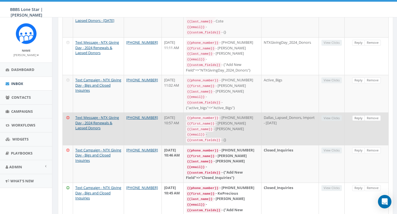
click at [358, 115] on link "Reply" at bounding box center [358, 118] width 13 height 6
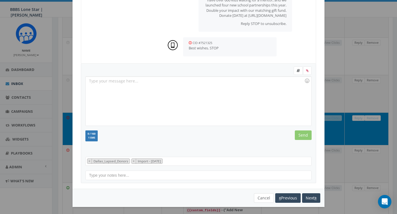
scroll to position [65, 0]
click at [262, 198] on button "Cancel" at bounding box center [264, 198] width 20 height 10
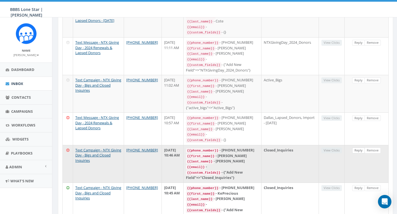
click at [360, 147] on link "Reply" at bounding box center [358, 150] width 13 height 6
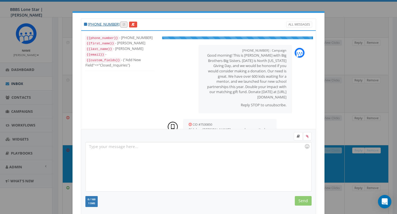
scroll to position [12, 0]
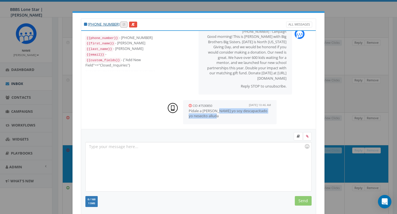
drag, startPoint x: 217, startPoint y: 108, endPoint x: 224, endPoint y: 116, distance: 10.3
click at [224, 116] on p "Pídale a Donald Trump yo soy descapacitado yo nesecito alluda" at bounding box center [230, 113] width 82 height 10
drag, startPoint x: 220, startPoint y: 108, endPoint x: 226, endPoint y: 115, distance: 9.1
click at [226, 115] on p "Pídale a Donald Trump yo soy descapacitado yo nesecito alluda" at bounding box center [230, 113] width 82 height 10
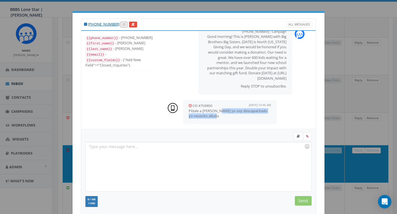
click at [226, 115] on p "Pídale a Donald Trump yo soy descapacitado yo nesecito alluda" at bounding box center [230, 113] width 82 height 10
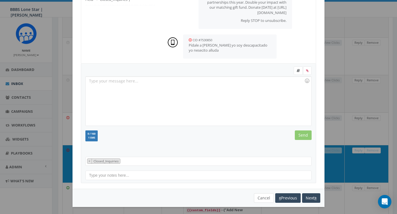
scroll to position [65, 0]
click at [259, 197] on button "Cancel" at bounding box center [264, 198] width 20 height 10
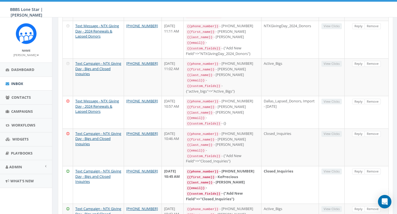
scroll to position [323, 0]
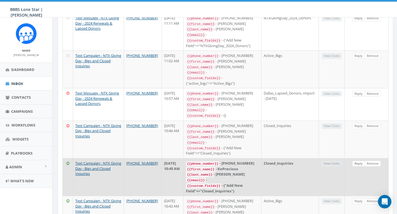
click at [356, 160] on link "Reply" at bounding box center [358, 163] width 13 height 6
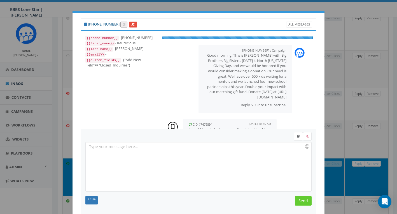
scroll to position [17, 0]
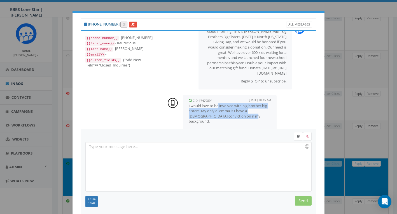
drag, startPoint x: 218, startPoint y: 104, endPoint x: 239, endPoint y: 116, distance: 24.0
click at [239, 116] on p "I would love to be involved with big brother big sisters. My only dilemma is I …" at bounding box center [230, 113] width 82 height 21
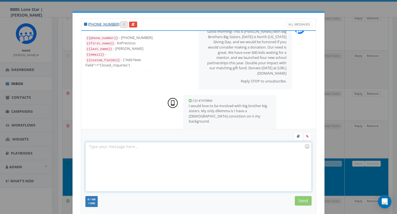
click at [209, 147] on div at bounding box center [198, 166] width 225 height 49
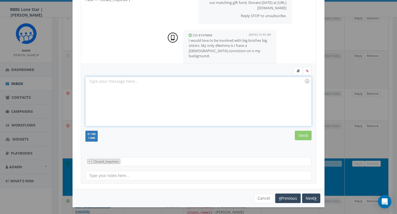
scroll to position [324, 0]
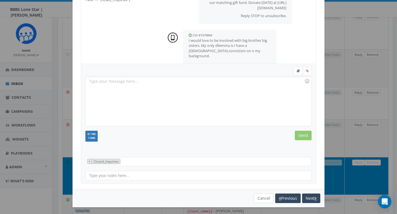
click at [261, 196] on button "Cancel" at bounding box center [264, 198] width 20 height 10
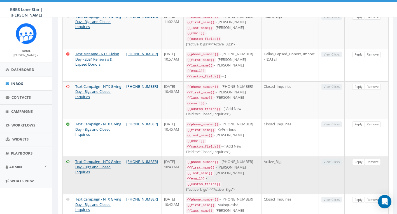
scroll to position [369, 0]
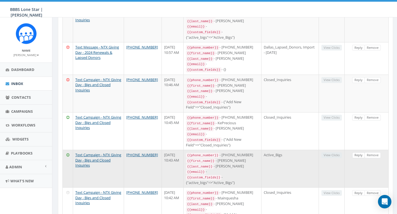
click at [358, 152] on link "Reply" at bounding box center [358, 155] width 13 height 6
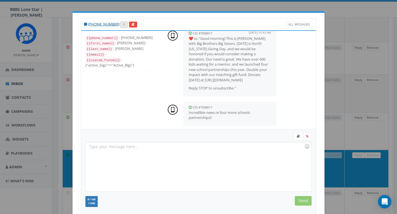
scroll to position [84, 0]
click at [202, 150] on div at bounding box center [198, 166] width 225 height 49
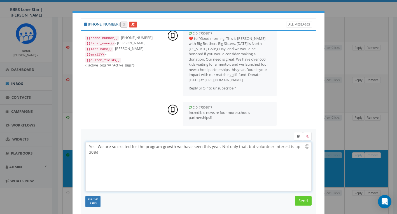
scroll to position [7, 0]
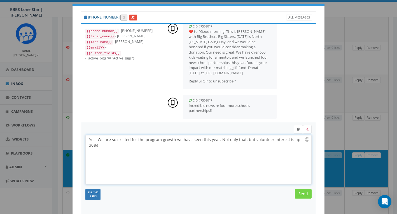
click at [302, 194] on input "Send" at bounding box center [303, 194] width 17 height 10
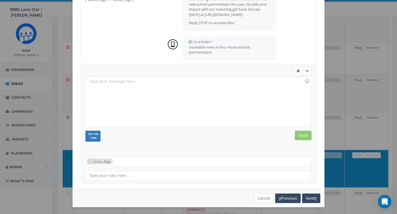
scroll to position [118, 0]
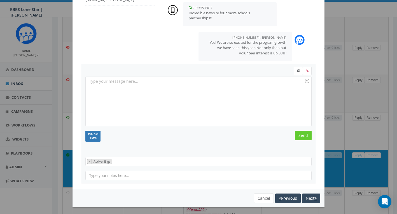
click at [266, 197] on button "Cancel" at bounding box center [264, 198] width 20 height 10
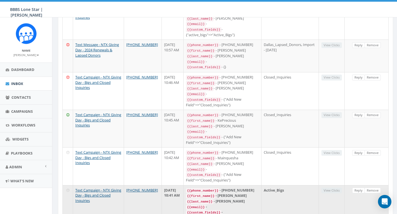
scroll to position [413, 0]
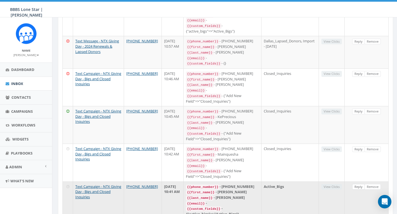
click at [360, 184] on link "Reply" at bounding box center [358, 187] width 13 height 6
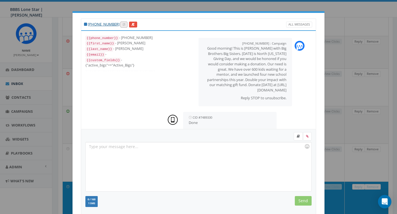
scroll to position [7, 0]
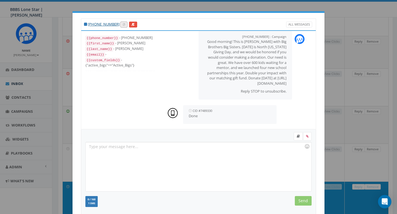
click at [191, 150] on div at bounding box center [198, 166] width 225 height 49
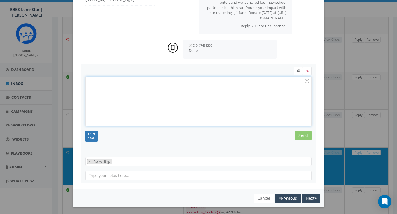
scroll to position [460, 0]
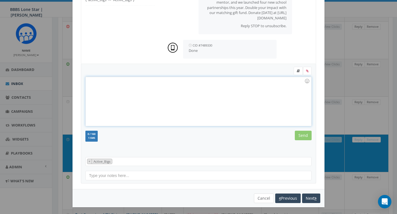
click at [264, 197] on button "Cancel" at bounding box center [264, 198] width 20 height 10
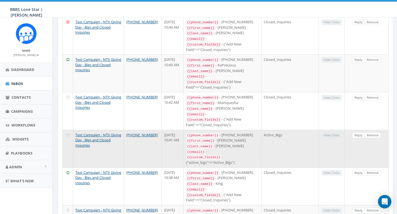
scroll to position [470, 0]
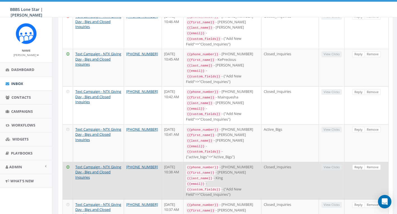
click at [357, 164] on link "Reply" at bounding box center [358, 167] width 13 height 6
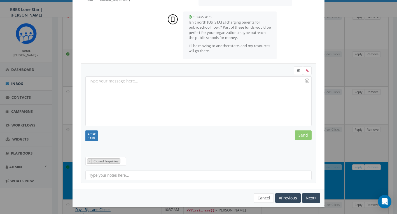
scroll to position [65, 0]
click at [261, 195] on button "Cancel" at bounding box center [264, 198] width 20 height 10
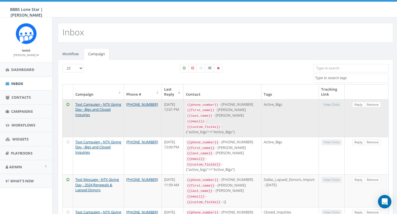
scroll to position [0, 0]
click at [358, 104] on link "Reply" at bounding box center [358, 105] width 13 height 6
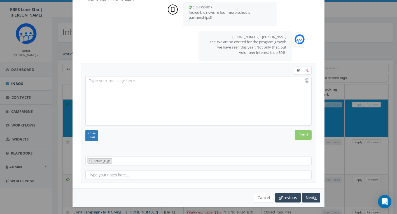
scroll to position [65, 0]
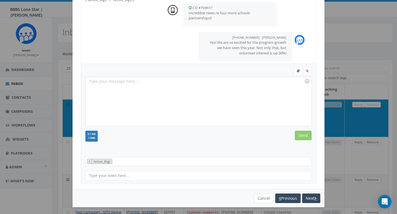
click at [257, 197] on button "Cancel" at bounding box center [264, 198] width 20 height 10
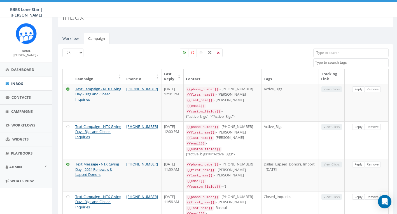
scroll to position [16, 0]
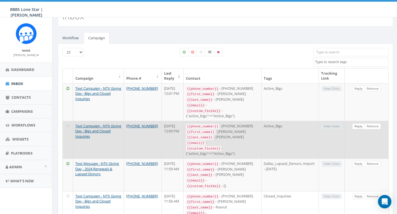
click at [359, 123] on link "Reply" at bounding box center [358, 126] width 13 height 6
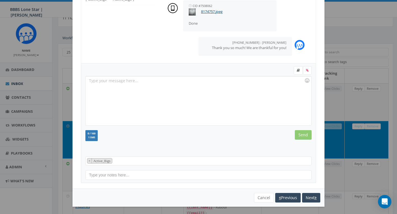
scroll to position [65, 0]
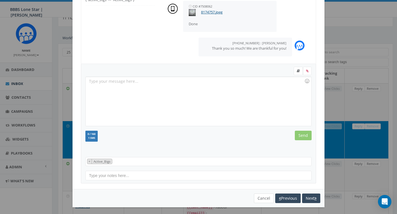
click at [263, 198] on button "Cancel" at bounding box center [264, 198] width 20 height 10
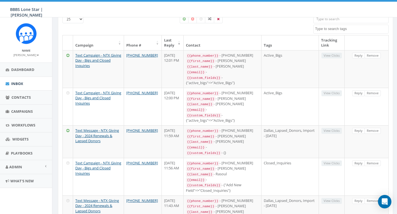
scroll to position [52, 0]
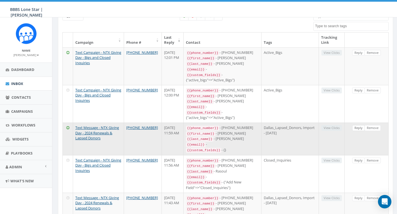
click at [356, 125] on link "Reply" at bounding box center [358, 128] width 13 height 6
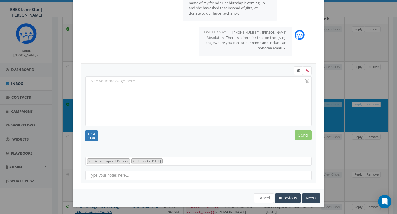
scroll to position [0, 0]
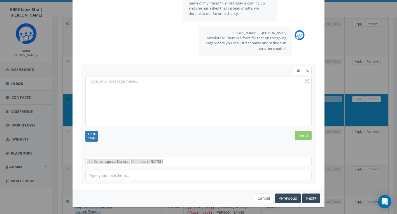
click at [260, 197] on button "Cancel" at bounding box center [264, 198] width 20 height 10
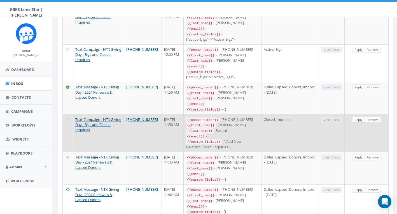
click at [357, 117] on link "Reply" at bounding box center [358, 120] width 13 height 6
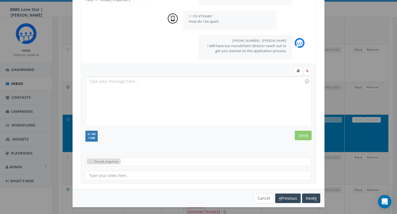
click at [263, 198] on button "Cancel" at bounding box center [264, 198] width 20 height 10
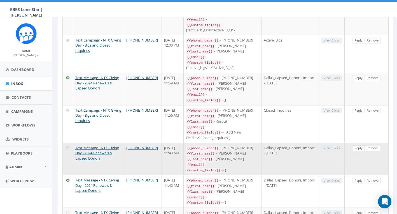
click at [360, 145] on link "Reply" at bounding box center [358, 148] width 13 height 6
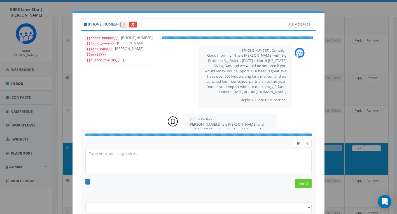
select select "Dallas_Lapsed_Donors"
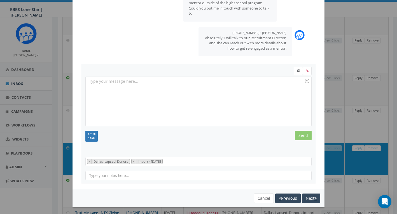
click at [261, 194] on button "Cancel" at bounding box center [264, 198] width 20 height 10
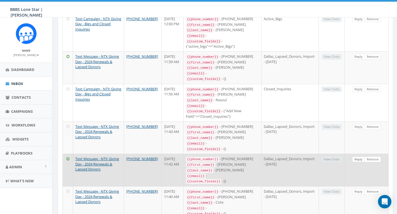
click at [359, 156] on link "Reply" at bounding box center [358, 159] width 13 height 6
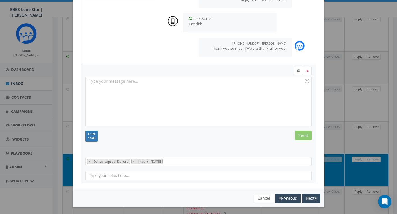
click at [260, 195] on button "Cancel" at bounding box center [264, 198] width 20 height 10
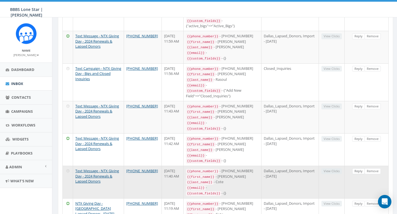
click at [358, 168] on link "Reply" at bounding box center [358, 171] width 13 height 6
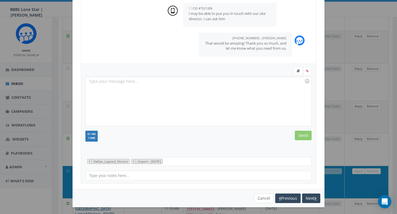
click at [261, 194] on button "Cancel" at bounding box center [264, 198] width 20 height 10
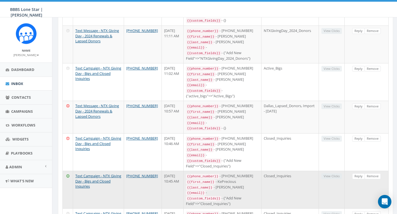
scroll to position [350, 0]
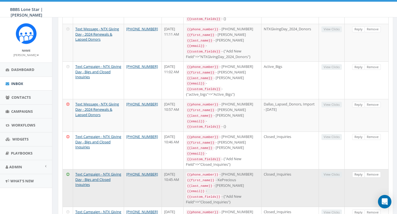
click at [359, 171] on link "Reply" at bounding box center [358, 174] width 13 height 6
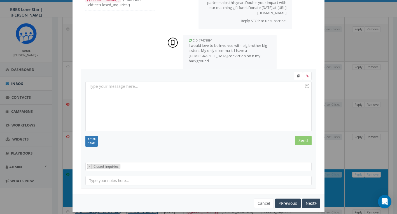
scroll to position [64, 0]
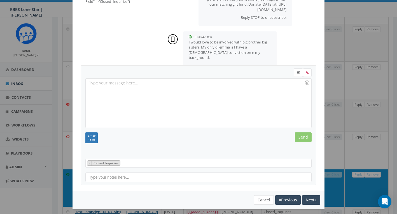
click at [261, 197] on button "Cancel" at bounding box center [264, 200] width 20 height 10
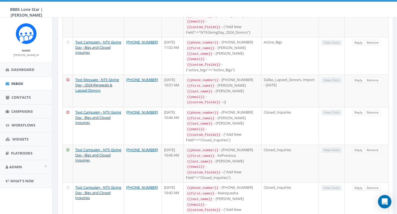
scroll to position [376, 0]
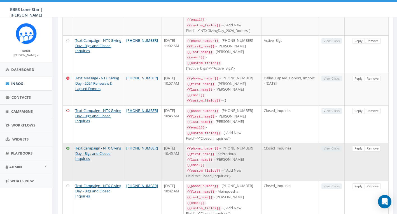
click at [373, 145] on link "Remove" at bounding box center [373, 148] width 16 height 6
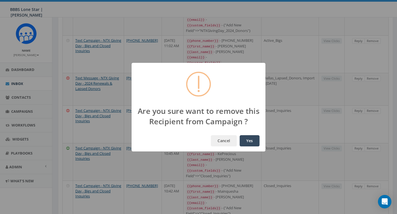
click at [251, 141] on button "Yes" at bounding box center [250, 140] width 20 height 11
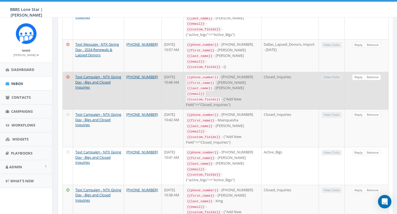
scroll to position [414, 0]
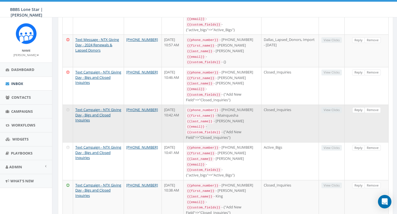
click at [359, 107] on link "Reply" at bounding box center [358, 110] width 13 height 6
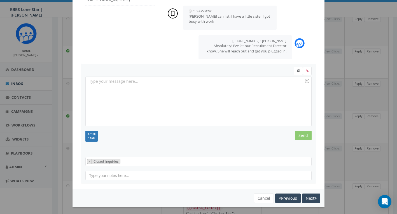
scroll to position [625, 0]
click at [261, 195] on button "Cancel" at bounding box center [264, 198] width 20 height 10
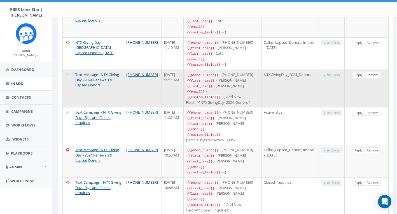
scroll to position [255, 0]
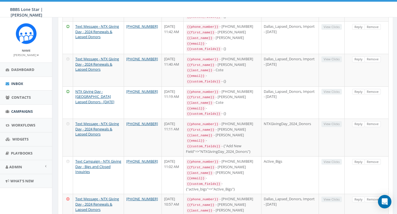
click at [22, 110] on span "Campaigns" at bounding box center [22, 111] width 22 height 5
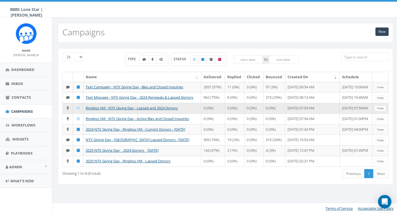
click at [380, 111] on link "View" at bounding box center [380, 108] width 11 height 6
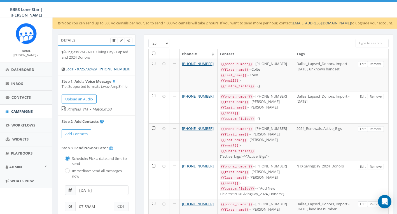
click at [367, 44] on input "search" at bounding box center [372, 43] width 33 height 8
type input "[PERSON_NAME]"
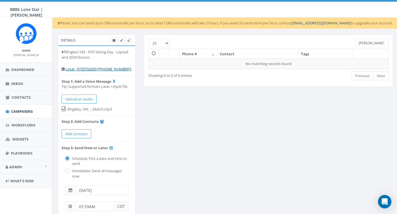
drag, startPoint x: 372, startPoint y: 44, endPoint x: 348, endPoint y: 41, distance: 24.2
click at [348, 41] on div "25 50 100 [PERSON_NAME]" at bounding box center [268, 44] width 249 height 10
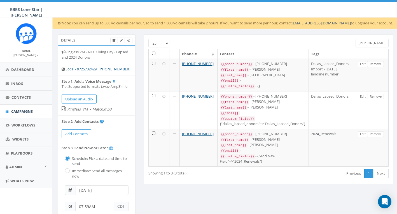
type input "[PERSON_NAME]"
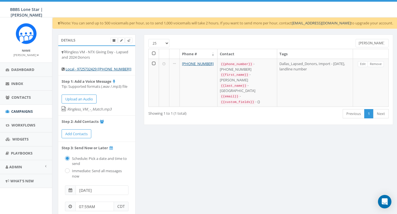
drag, startPoint x: 372, startPoint y: 44, endPoint x: 355, endPoint y: 43, distance: 16.3
click at [356, 43] on input "[PERSON_NAME]" at bounding box center [372, 43] width 33 height 8
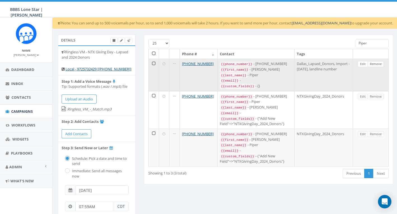
type input "Piper"
click at [374, 63] on link "Remove" at bounding box center [376, 64] width 16 height 6
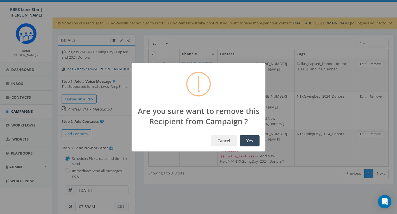
click at [249, 140] on button "Yes" at bounding box center [250, 140] width 20 height 11
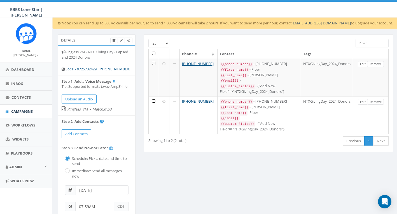
click at [373, 43] on input "Piper" at bounding box center [372, 43] width 33 height 8
type input "[PERSON_NAME]"
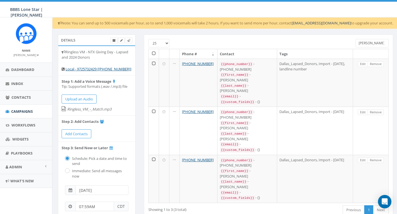
drag, startPoint x: 369, startPoint y: 46, endPoint x: 340, endPoint y: 40, distance: 29.8
click at [340, 40] on div "25 50 100 [PERSON_NAME]" at bounding box center [268, 44] width 249 height 10
type input "Mark"
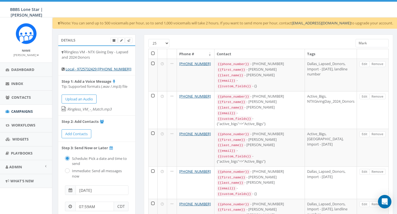
drag, startPoint x: 370, startPoint y: 42, endPoint x: 346, endPoint y: 42, distance: 24.4
click at [346, 42] on div "25 50 100 Mark" at bounding box center [268, 44] width 249 height 10
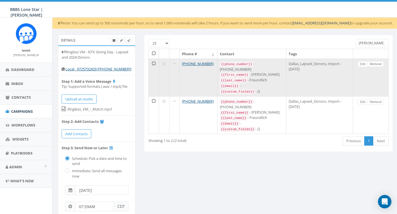
type input "[PERSON_NAME]"
click at [377, 64] on link "Remove" at bounding box center [376, 64] width 16 height 6
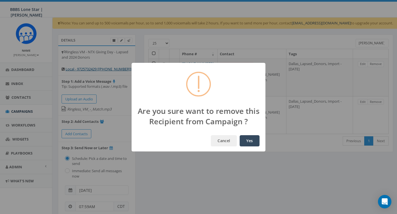
click at [249, 143] on button "Yes" at bounding box center [250, 140] width 20 height 11
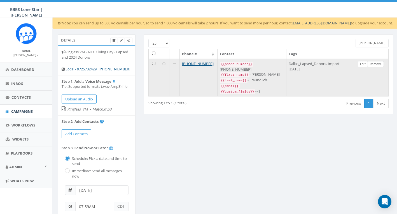
click at [377, 63] on link "Remove" at bounding box center [376, 64] width 16 height 6
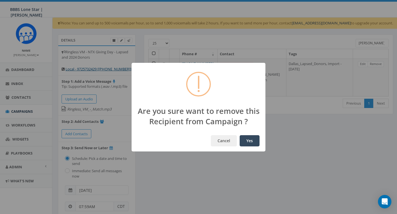
click at [250, 141] on button "Yes" at bounding box center [250, 140] width 20 height 11
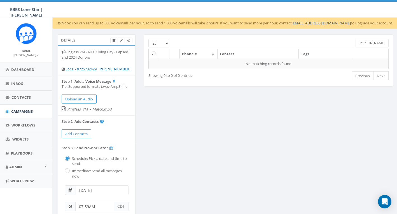
click at [377, 42] on input "Freund" at bounding box center [372, 43] width 33 height 8
click at [377, 43] on input "Freund" at bounding box center [372, 43] width 33 height 8
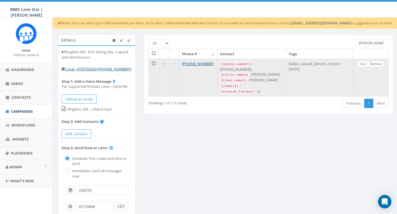
type input "Kelley"
click at [377, 62] on link "Remove" at bounding box center [376, 64] width 16 height 6
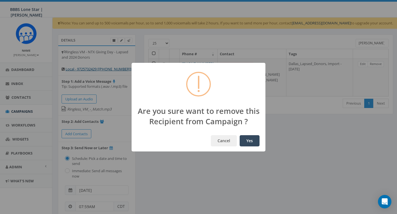
click at [249, 141] on button "Yes" at bounding box center [250, 140] width 20 height 11
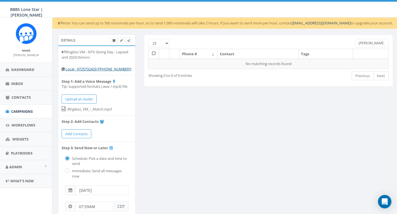
click at [369, 43] on input "Kelley" at bounding box center [372, 43] width 33 height 8
click at [370, 43] on input "Kelley" at bounding box center [372, 43] width 33 height 8
type input "S"
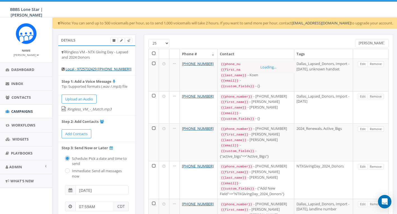
type input "Holly"
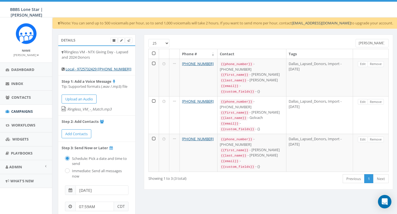
drag, startPoint x: 364, startPoint y: 42, endPoint x: 355, endPoint y: 41, distance: 9.0
click at [356, 41] on input "Holly" at bounding box center [372, 43] width 33 height 8
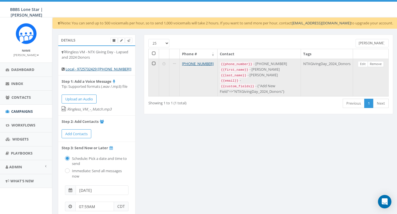
type input "Gendron"
click at [374, 63] on link "Remove" at bounding box center [376, 64] width 16 height 6
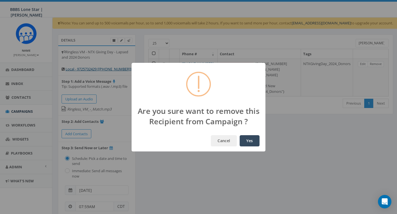
click at [254, 140] on button "Yes" at bounding box center [250, 140] width 20 height 11
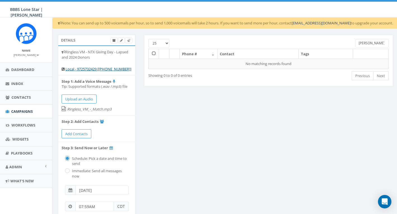
click at [369, 43] on input "Gendron" at bounding box center [372, 43] width 33 height 8
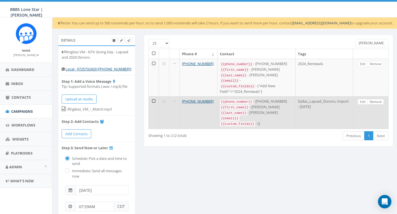
type input "Esposito"
click at [377, 99] on link "Remove" at bounding box center [376, 102] width 16 height 6
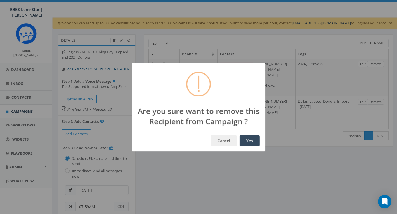
click at [248, 139] on button "Yes" at bounding box center [250, 140] width 20 height 11
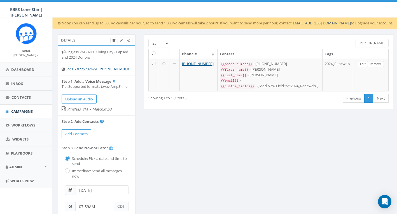
click at [375, 43] on input "Esposito" at bounding box center [372, 43] width 33 height 8
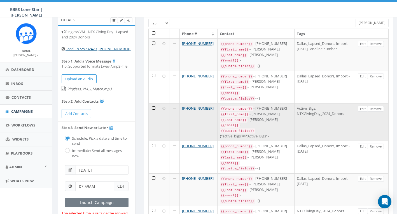
scroll to position [35, 0]
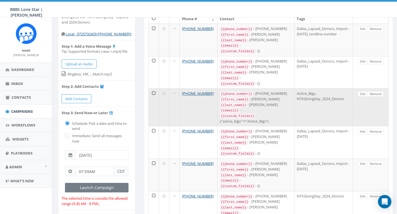
type input "Jackson"
click at [381, 91] on link "Remove" at bounding box center [376, 94] width 16 height 6
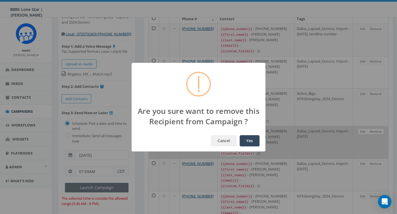
click at [253, 140] on button "Yes" at bounding box center [250, 140] width 20 height 11
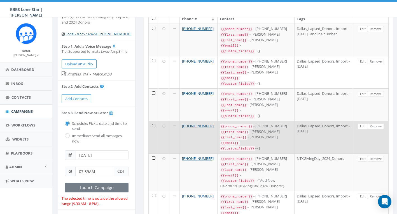
scroll to position [0, 0]
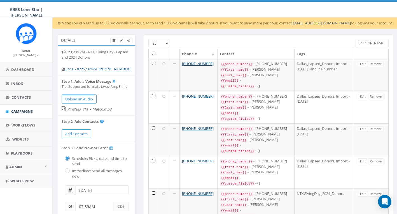
click at [368, 45] on input "Jackson" at bounding box center [372, 43] width 33 height 8
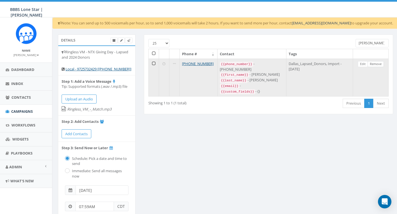
type input "Whitehorn"
click at [377, 64] on link "Remove" at bounding box center [376, 64] width 16 height 6
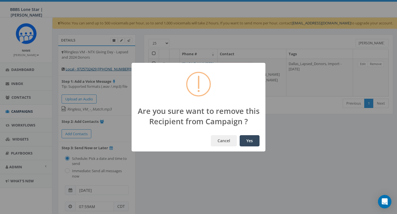
click at [251, 138] on button "Yes" at bounding box center [250, 140] width 20 height 11
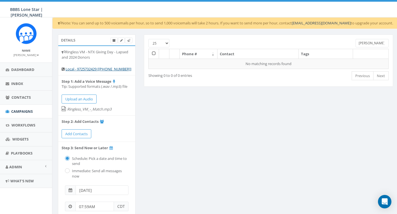
click at [364, 44] on input "Whitehorn" at bounding box center [372, 43] width 33 height 8
type input "P"
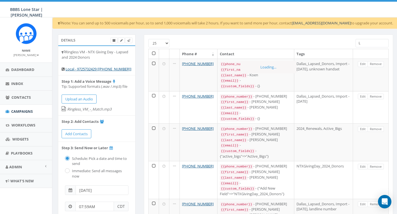
type input "Le"
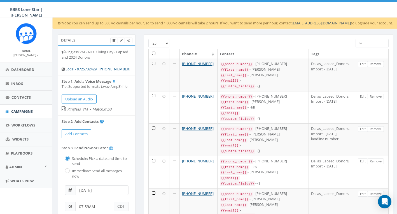
drag, startPoint x: 365, startPoint y: 43, endPoint x: 353, endPoint y: 43, distance: 11.5
click at [353, 43] on div "Le" at bounding box center [371, 44] width 41 height 10
type input "Paige"
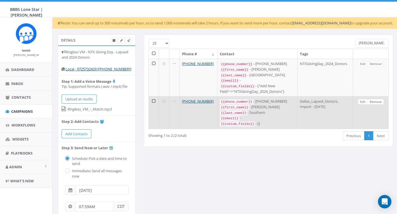
scroll to position [1, 0]
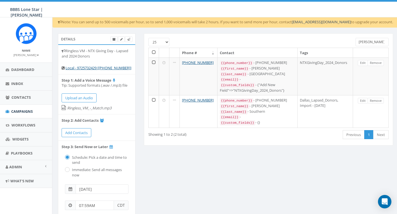
drag, startPoint x: 368, startPoint y: 41, endPoint x: 345, endPoint y: 41, distance: 22.7
click at [345, 41] on div "25 50 100 Paige" at bounding box center [268, 43] width 249 height 10
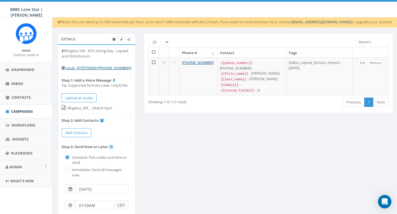
type input "Destin's"
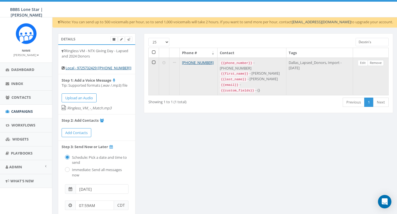
drag, startPoint x: 344, startPoint y: 41, endPoint x: 378, endPoint y: 62, distance: 40.2
click at [378, 62] on link "Remove" at bounding box center [376, 63] width 16 height 6
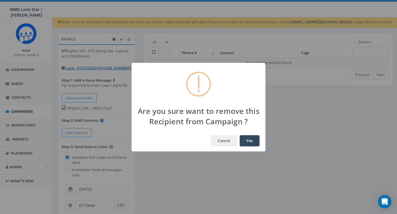
click at [254, 142] on button "Yes" at bounding box center [250, 140] width 20 height 11
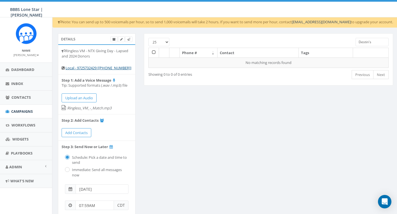
click at [370, 43] on input "Destin's" at bounding box center [372, 42] width 33 height 8
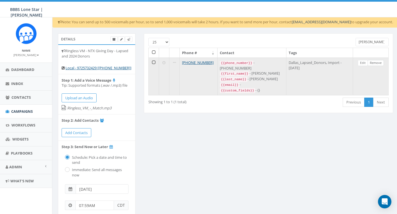
type input "Deskins"
click at [377, 61] on link "Remove" at bounding box center [376, 63] width 16 height 6
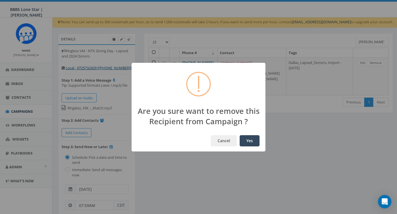
click at [257, 139] on button "Yes" at bounding box center [250, 140] width 20 height 11
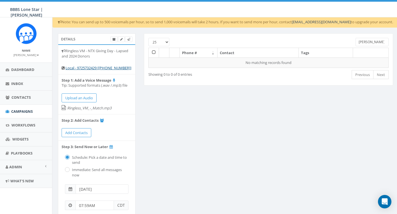
click at [377, 43] on input "Deskins" at bounding box center [372, 42] width 33 height 8
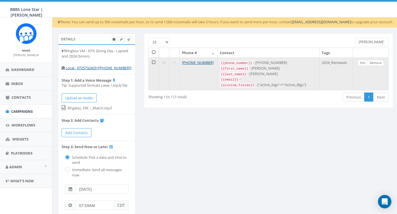
type input "Perez"
click at [373, 63] on link "Remove" at bounding box center [376, 63] width 16 height 6
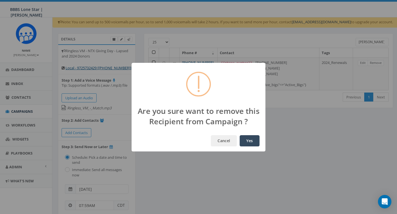
click at [254, 139] on button "Yes" at bounding box center [250, 140] width 20 height 11
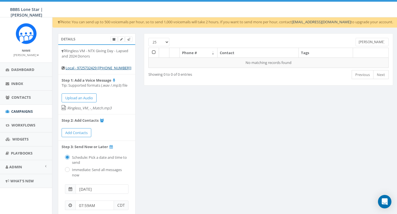
click at [366, 40] on input "Perez" at bounding box center [372, 42] width 33 height 8
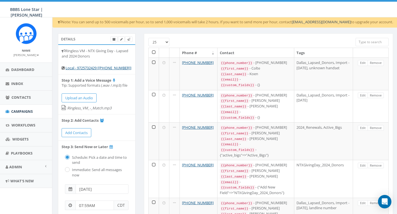
type input "N"
type input "[PERSON_NAME]"
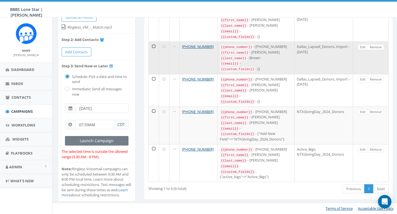
scroll to position [0, 0]
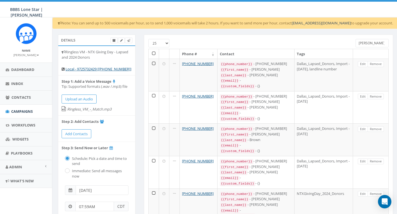
drag, startPoint x: 371, startPoint y: 44, endPoint x: 347, endPoint y: 42, distance: 23.9
click at [347, 42] on div "25 50 100 Mitch" at bounding box center [268, 44] width 249 height 10
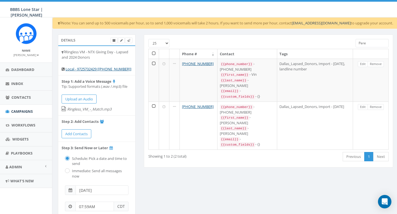
type input "Perez"
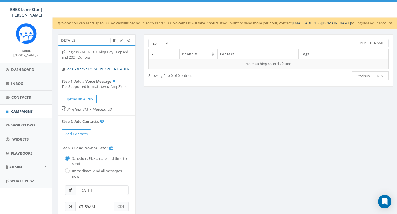
drag, startPoint x: 369, startPoint y: 43, endPoint x: 349, endPoint y: 40, distance: 20.6
click at [349, 41] on div "25 50 100 Perez" at bounding box center [268, 44] width 249 height 10
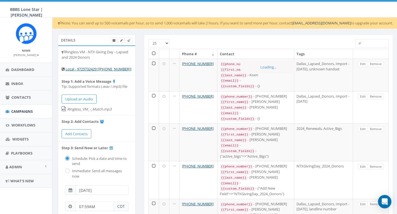
type input "o'T"
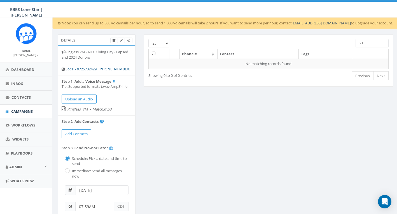
drag, startPoint x: 364, startPoint y: 42, endPoint x: 358, endPoint y: 40, distance: 5.8
click at [358, 40] on input "o'T" at bounding box center [372, 43] width 33 height 8
type input "O"
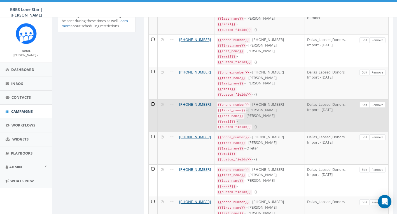
scroll to position [251, 0]
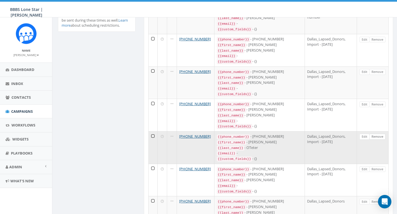
type input "Michael"
click at [382, 134] on link "Remove" at bounding box center [377, 137] width 16 height 6
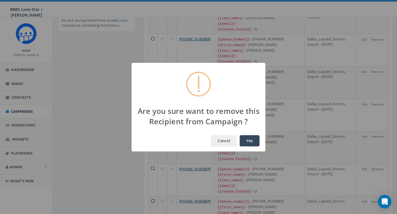
click at [253, 141] on button "Yes" at bounding box center [250, 140] width 20 height 11
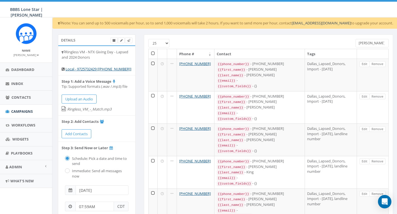
scroll to position [0, 0]
click at [365, 40] on input "Michael" at bounding box center [372, 43] width 33 height 8
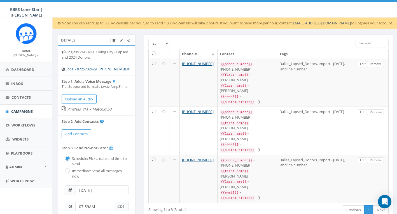
type input "Livingston"
drag, startPoint x: 379, startPoint y: 42, endPoint x: 343, endPoint y: 42, distance: 35.8
click at [343, 42] on div "25 50 100 Livingston" at bounding box center [268, 44] width 249 height 10
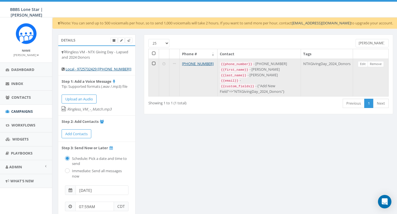
drag, startPoint x: 340, startPoint y: 39, endPoint x: 370, endPoint y: 84, distance: 54.4
click at [370, 84] on td "Edit Remove" at bounding box center [371, 78] width 36 height 38
click at [375, 62] on link "Remove" at bounding box center [376, 64] width 16 height 6
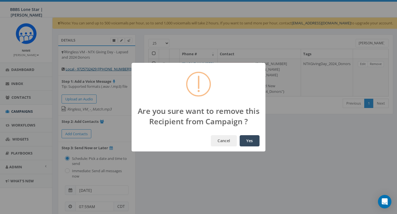
click at [254, 139] on button "Yes" at bounding box center [250, 140] width 20 height 11
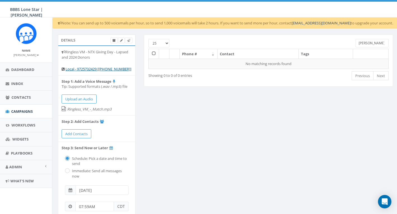
click at [368, 43] on input "Ogles" at bounding box center [372, 43] width 33 height 8
type input "O"
type input "H"
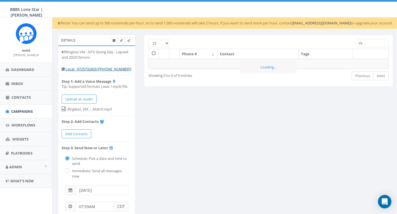
type input "V"
type input "L"
type input "C"
type input "P"
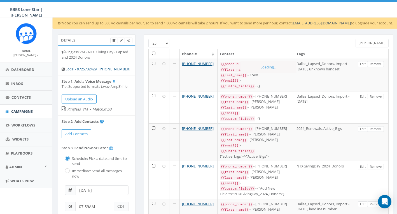
type input "Burke"
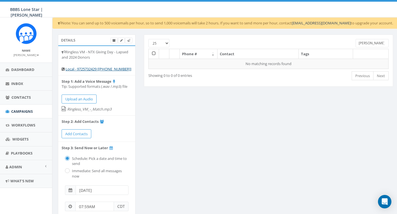
click at [365, 41] on input "Burke" at bounding box center [372, 43] width 33 height 8
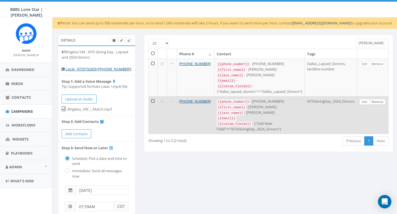
type input "Harrison"
click at [380, 99] on link "Remove" at bounding box center [377, 102] width 16 height 6
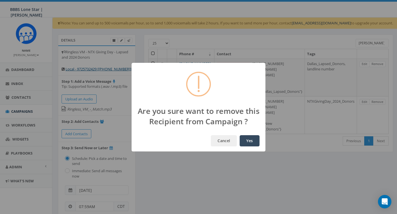
click at [247, 137] on button "Yes" at bounding box center [250, 140] width 20 height 11
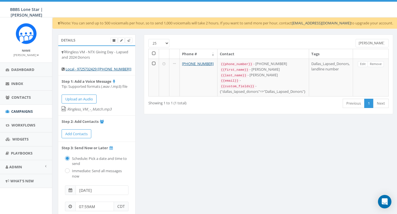
click at [370, 43] on input "Harrison" at bounding box center [372, 43] width 33 height 8
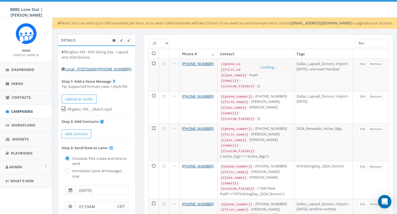
type input "Buck"
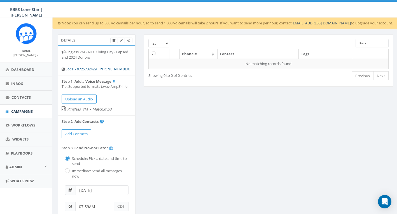
drag, startPoint x: 369, startPoint y: 44, endPoint x: 357, endPoint y: 42, distance: 12.4
click at [357, 43] on input "Buck" at bounding box center [372, 43] width 33 height 8
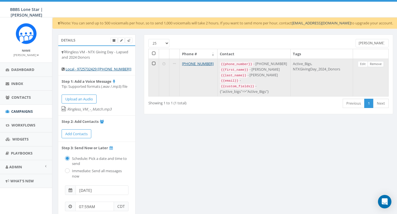
type input "Melinda"
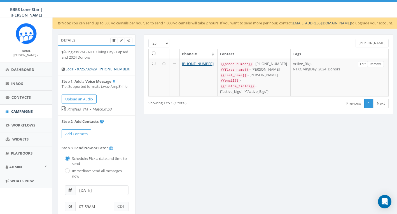
click at [379, 64] on link "Remove" at bounding box center [376, 64] width 16 height 6
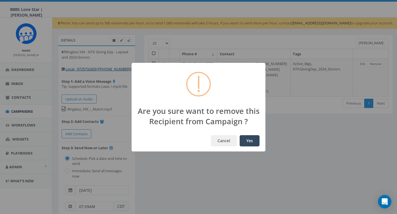
click at [255, 140] on button "Yes" at bounding box center [250, 140] width 20 height 11
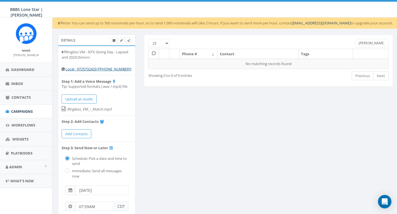
click at [376, 45] on input "Melinda" at bounding box center [372, 43] width 33 height 8
click at [376, 44] on input "Melinda" at bounding box center [372, 43] width 33 height 8
click at [375, 45] on input "Melinda" at bounding box center [372, 43] width 33 height 8
click at [375, 44] on input "Melinda" at bounding box center [372, 43] width 33 height 8
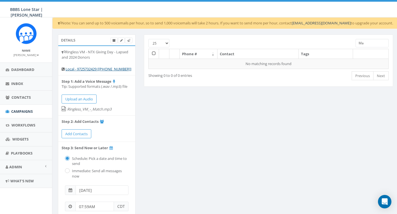
type input "M"
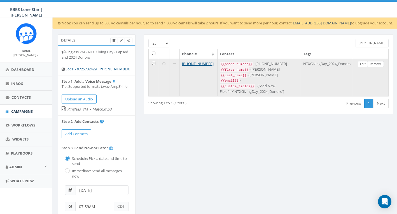
type input "Doty"
click at [378, 65] on link "Remove" at bounding box center [376, 64] width 16 height 6
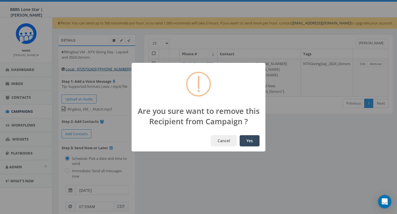
drag, startPoint x: 254, startPoint y: 138, endPoint x: 258, endPoint y: 137, distance: 3.4
click at [254, 138] on button "Yes" at bounding box center [250, 140] width 20 height 11
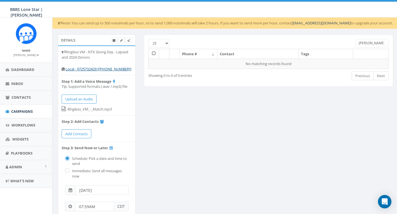
click at [368, 42] on input "Doty" at bounding box center [372, 43] width 33 height 8
type input "P"
type input "K"
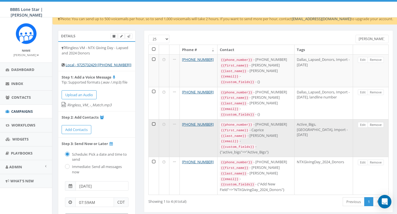
scroll to position [5, 0]
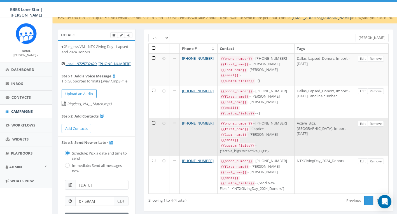
type input "Hawkins"
click at [378, 121] on link "Remove" at bounding box center [376, 124] width 16 height 6
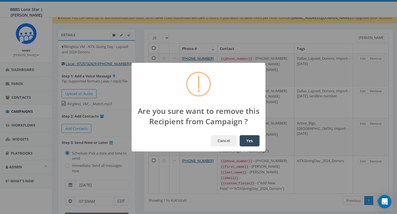
click at [254, 142] on button "Yes" at bounding box center [250, 140] width 20 height 11
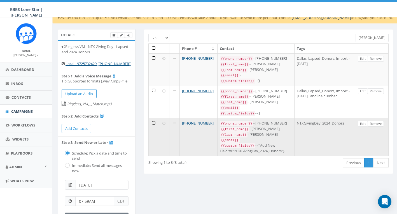
click at [377, 121] on link "Remove" at bounding box center [376, 124] width 16 height 6
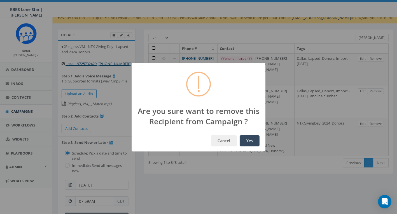
click at [254, 141] on button "Yes" at bounding box center [250, 140] width 20 height 11
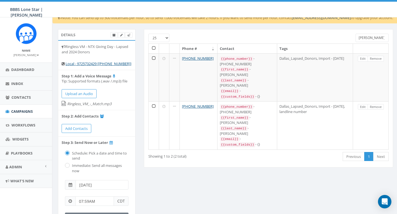
click at [371, 38] on input "Hawkins" at bounding box center [372, 38] width 33 height 8
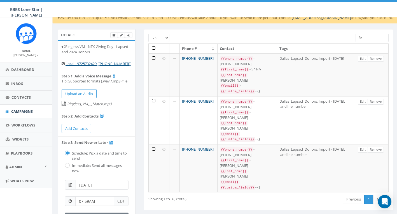
type input "R"
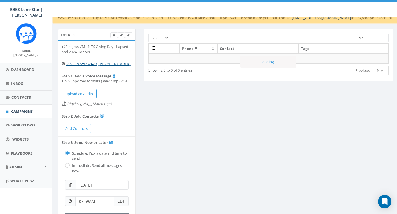
type input "M"
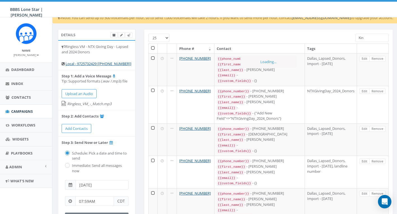
type input "King"
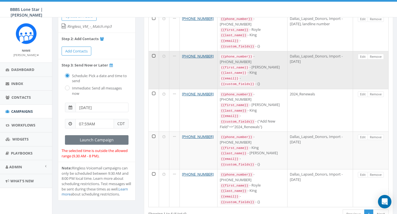
scroll to position [0, 0]
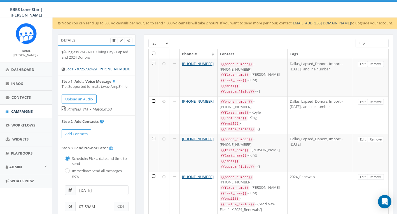
click at [367, 44] on input "King" at bounding box center [372, 43] width 33 height 8
click at [368, 43] on input "King" at bounding box center [372, 43] width 33 height 8
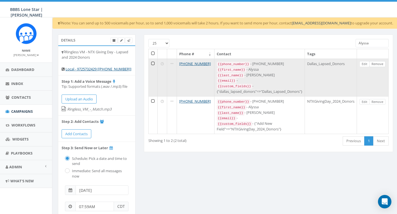
type input "Alyssa"
click at [378, 64] on link "Remove" at bounding box center [377, 64] width 16 height 6
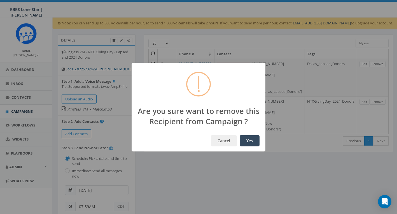
click at [254, 139] on button "Yes" at bounding box center [250, 140] width 20 height 11
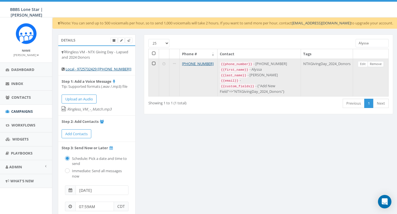
click at [377, 66] on link "Remove" at bounding box center [376, 64] width 16 height 6
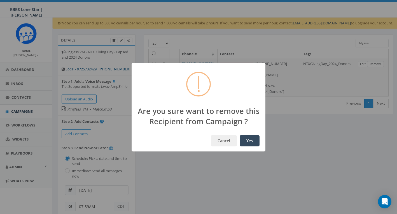
click at [254, 141] on button "Yes" at bounding box center [250, 140] width 20 height 11
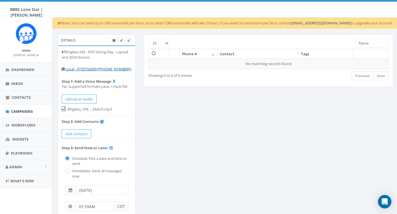
click at [369, 45] on input "Alyssa" at bounding box center [372, 43] width 33 height 8
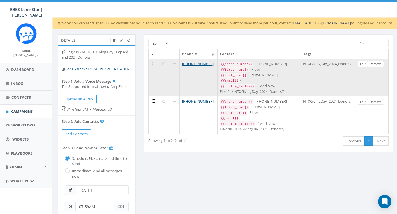
type input "Piper"
click at [373, 65] on link "Remove" at bounding box center [376, 64] width 16 height 6
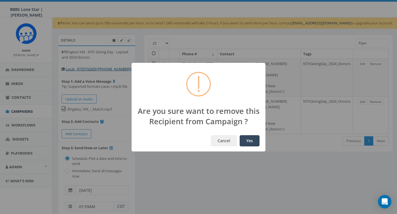
click at [249, 139] on button "Yes" at bounding box center [250, 140] width 20 height 11
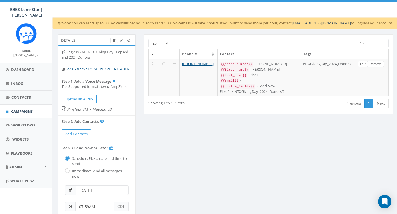
click at [368, 45] on input "Piper" at bounding box center [372, 43] width 33 height 8
click at [367, 43] on input "Piper" at bounding box center [372, 43] width 33 height 8
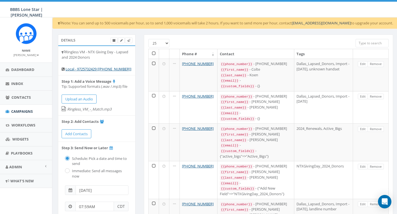
click at [300, 46] on div "25 50 100" at bounding box center [268, 44] width 249 height 10
click at [367, 43] on input "search" at bounding box center [372, 43] width 33 height 8
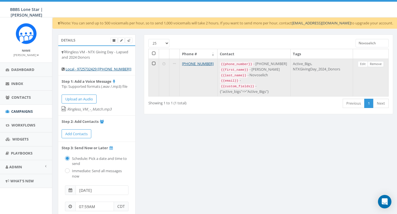
type input "Novoselich"
click at [378, 62] on link "Remove" at bounding box center [376, 64] width 16 height 6
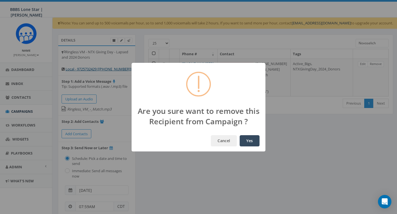
click at [255, 139] on button "Yes" at bounding box center [250, 140] width 20 height 11
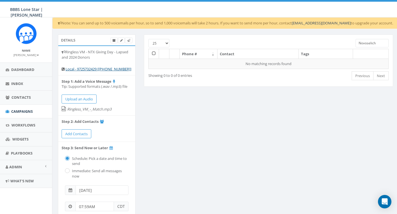
click at [371, 42] on input "Novoselich" at bounding box center [372, 43] width 33 height 8
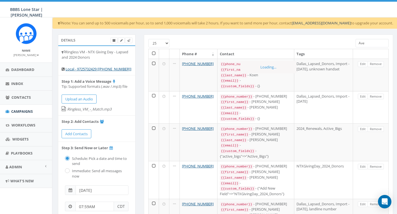
type input "Aves"
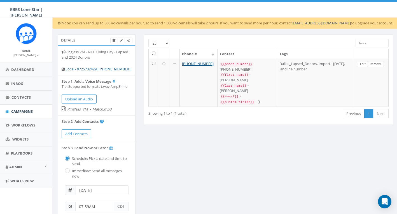
drag, startPoint x: 369, startPoint y: 43, endPoint x: 346, endPoint y: 36, distance: 24.0
click at [346, 36] on div "25 50 100 Aves Phone # Contact Tags +1 619-437-1499 {{phone_number}} - +1619437…" at bounding box center [268, 79] width 249 height 90
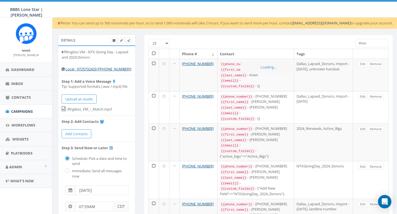
type input "Victor"
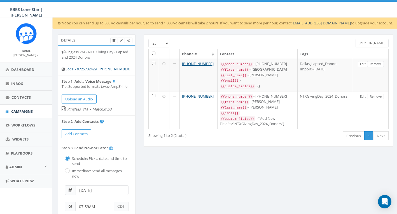
click at [372, 42] on input "Victor" at bounding box center [372, 43] width 33 height 8
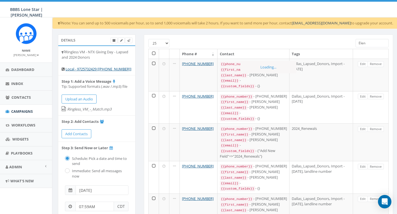
type input "Elena"
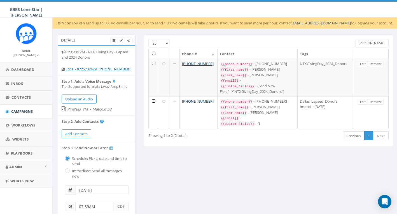
click at [366, 43] on input "Elena" at bounding box center [372, 43] width 33 height 8
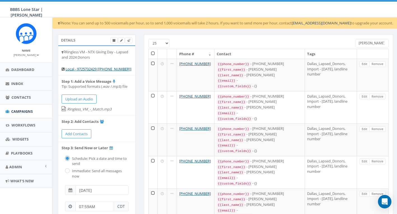
click at [372, 41] on input "James" at bounding box center [372, 43] width 33 height 8
type input "J"
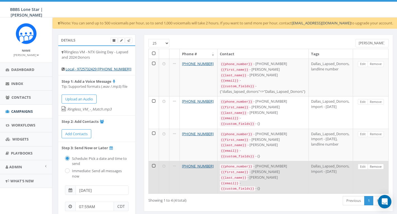
type input "Miller"
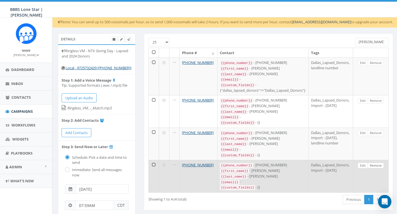
click at [377, 162] on link "Remove" at bounding box center [376, 165] width 16 height 6
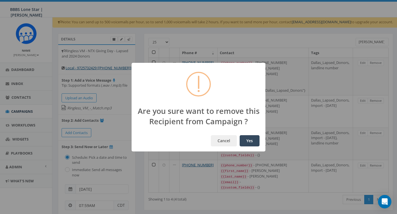
click at [251, 143] on button "Yes" at bounding box center [250, 140] width 20 height 11
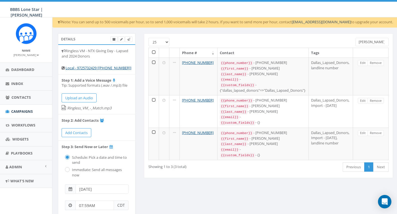
click at [367, 42] on input "Miller" at bounding box center [372, 42] width 33 height 8
click at [368, 41] on input "Miller" at bounding box center [372, 42] width 33 height 8
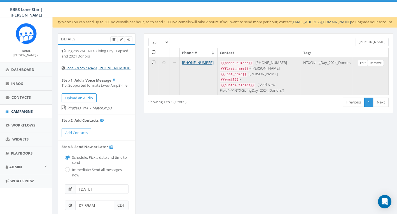
type input "Kucharski"
click at [378, 62] on link "Remove" at bounding box center [376, 63] width 16 height 6
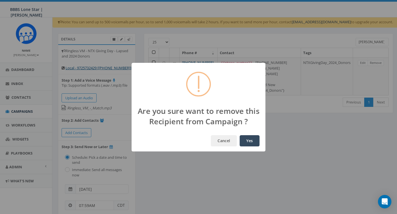
click at [252, 143] on button "Yes" at bounding box center [250, 140] width 20 height 11
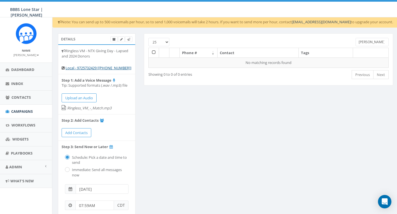
click at [364, 41] on input "Kucharski" at bounding box center [372, 42] width 33 height 8
click at [365, 41] on input "Kucharski" at bounding box center [372, 42] width 33 height 8
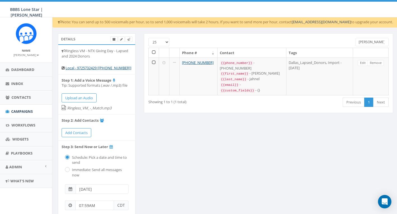
type input "Janel"
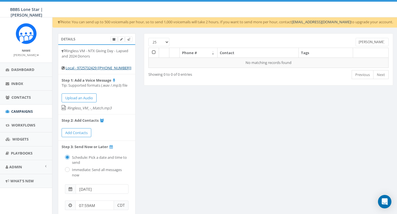
click at [368, 41] on input "Janel" at bounding box center [372, 42] width 33 height 8
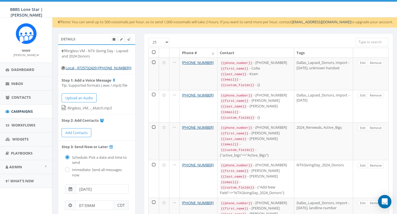
type input "K"
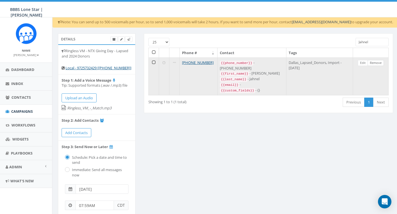
type input "Jahnel"
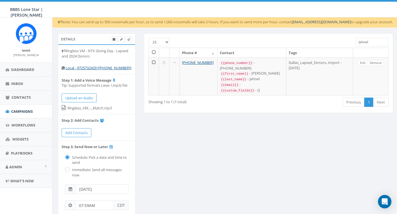
click at [375, 62] on link "Remove" at bounding box center [376, 63] width 16 height 6
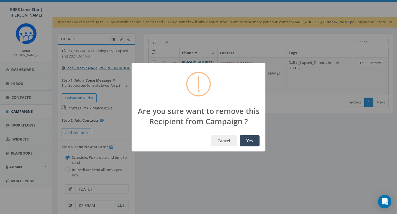
click at [248, 139] on button "Yes" at bounding box center [250, 140] width 20 height 11
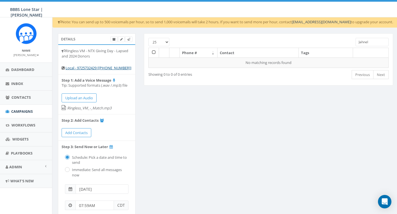
click at [370, 42] on input "Jahnel" at bounding box center [372, 42] width 33 height 8
click at [370, 43] on input "Jahnel" at bounding box center [372, 42] width 33 height 8
type input "Naaman"
drag, startPoint x: 378, startPoint y: 40, endPoint x: 362, endPoint y: 38, distance: 15.5
click at [363, 38] on input "Naaman" at bounding box center [372, 42] width 33 height 8
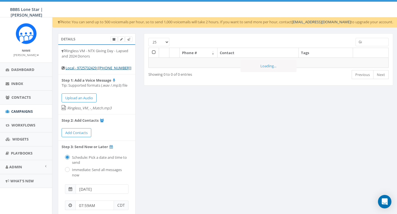
type input "G"
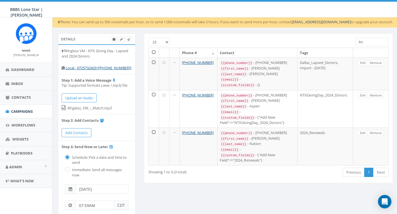
type input "Atit"
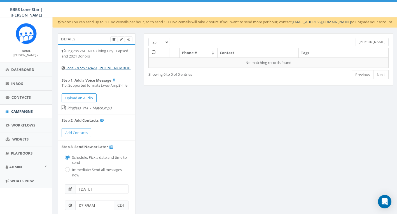
drag, startPoint x: 369, startPoint y: 41, endPoint x: 359, endPoint y: 40, distance: 10.7
click at [359, 40] on input "Atit" at bounding box center [372, 42] width 33 height 8
type input "Shah"
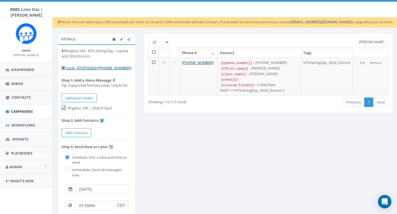
drag, startPoint x: 375, startPoint y: 43, endPoint x: 344, endPoint y: 37, distance: 31.0
click at [344, 37] on div "25 50 100 Shah Phone # Contact Tags +1 214-790-2198 {{phone_number}} - +1214790…" at bounding box center [268, 73] width 249 height 80
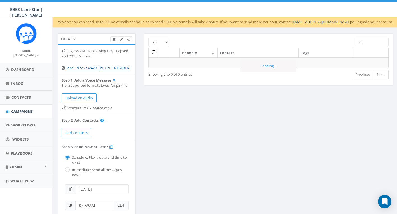
type input "J"
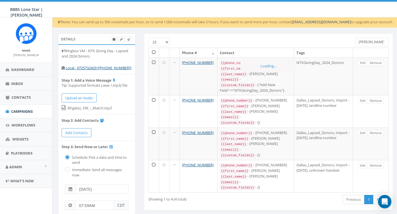
type input "Bland"
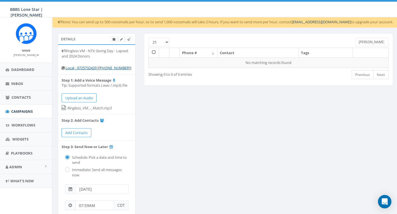
drag, startPoint x: 377, startPoint y: 40, endPoint x: 351, endPoint y: 39, distance: 25.8
click at [351, 39] on div "Bland" at bounding box center [371, 43] width 41 height 10
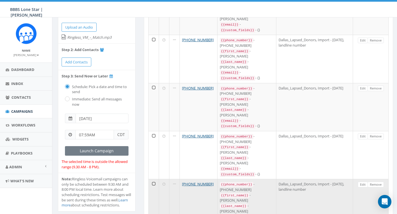
scroll to position [82, 0]
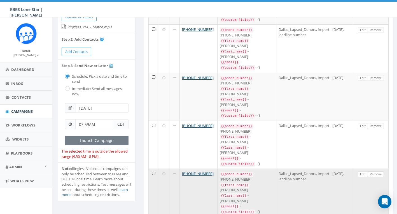
type input "Angela"
click at [377, 171] on link "Remove" at bounding box center [376, 174] width 16 height 6
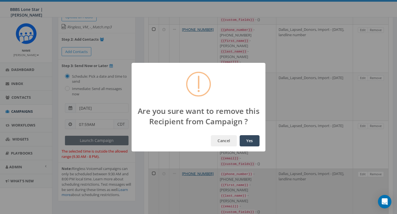
click at [256, 140] on button "Yes" at bounding box center [250, 140] width 20 height 11
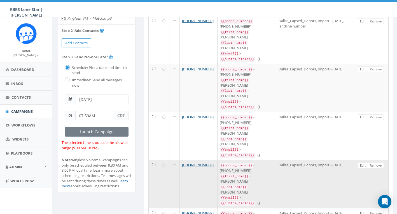
scroll to position [165, 0]
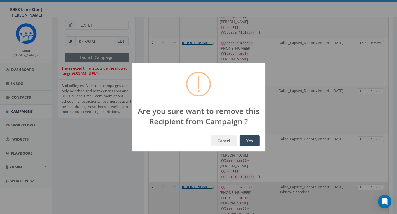
click at [254, 141] on button "Yes" at bounding box center [250, 140] width 20 height 11
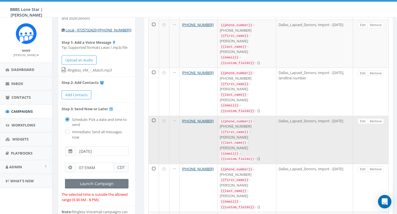
scroll to position [0, 0]
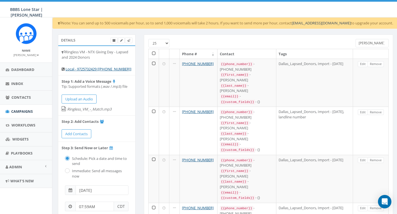
click at [368, 43] on input "Angela" at bounding box center [372, 43] width 33 height 8
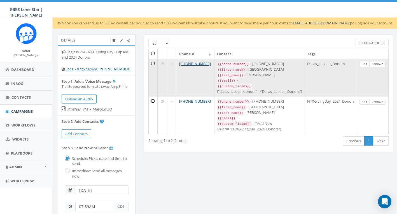
type input "Valencia"
click at [378, 63] on link "Remove" at bounding box center [377, 64] width 16 height 6
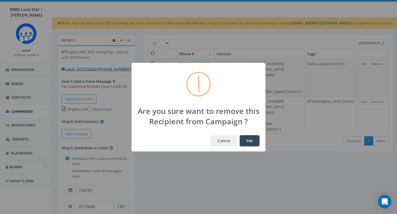
click at [255, 140] on button "Yes" at bounding box center [250, 140] width 20 height 11
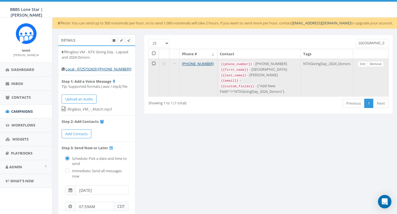
click at [376, 64] on link "Remove" at bounding box center [376, 64] width 16 height 6
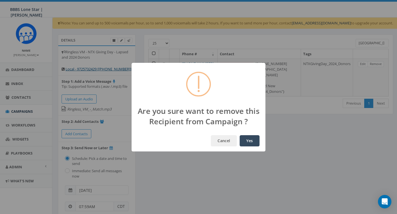
click at [248, 138] on button "Yes" at bounding box center [250, 140] width 20 height 11
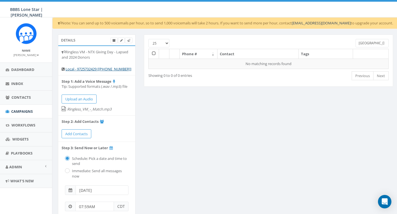
click at [373, 42] on input "Valencia" at bounding box center [372, 43] width 33 height 8
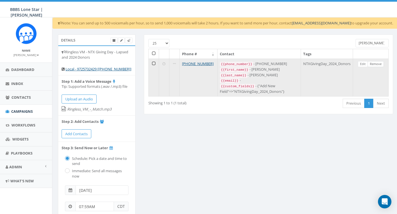
type input "Robbie"
click at [375, 63] on link "Remove" at bounding box center [376, 64] width 16 height 6
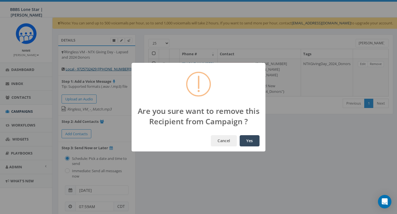
click at [249, 140] on button "Yes" at bounding box center [250, 140] width 20 height 11
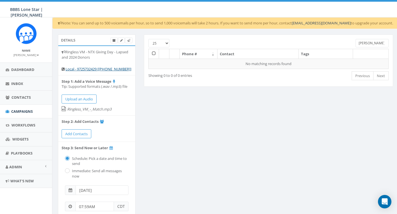
click at [375, 43] on input "Robbie" at bounding box center [372, 43] width 33 height 8
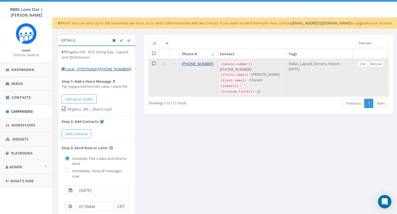
type input "Sherwin"
click at [379, 63] on link "Remove" at bounding box center [376, 64] width 16 height 6
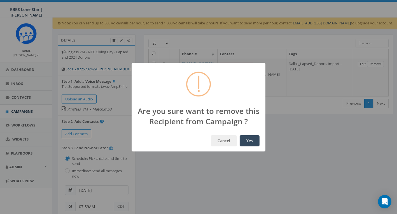
click at [251, 140] on button "Yes" at bounding box center [250, 140] width 20 height 11
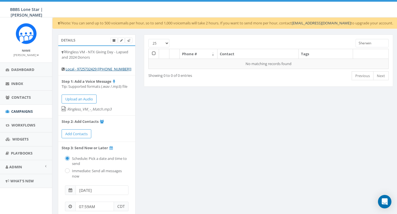
click at [366, 44] on input "Sherwin" at bounding box center [372, 43] width 33 height 8
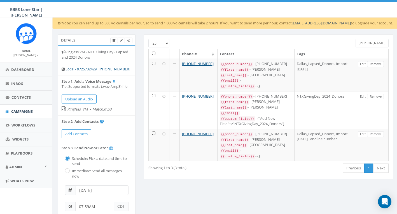
type input "Brooks"
click at [236, 171] on div "25 50 100 Brooks Phone # Contact Tags +1 919-475-3118 {{phone_number}} - +19194…" at bounding box center [269, 109] width 258 height 151
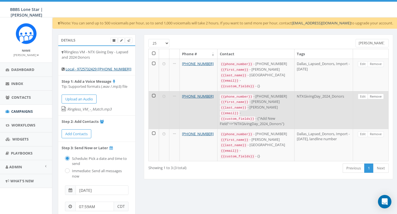
click at [375, 94] on link "Remove" at bounding box center [376, 97] width 16 height 6
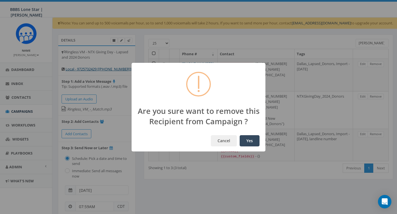
click at [249, 140] on button "Yes" at bounding box center [250, 140] width 20 height 11
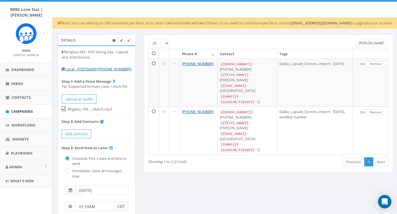
click at [371, 43] on input "Brooks" at bounding box center [372, 43] width 33 height 8
type input "Moly"
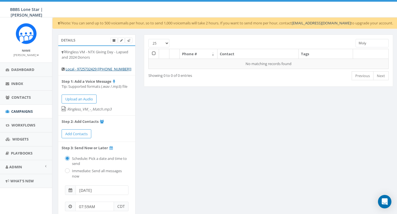
drag, startPoint x: 374, startPoint y: 46, endPoint x: 354, endPoint y: 46, distance: 20.7
click at [354, 46] on div "Moly" at bounding box center [371, 44] width 41 height 10
click at [368, 43] on input "Moly" at bounding box center [372, 43] width 33 height 8
click at [369, 43] on input "Moly" at bounding box center [372, 43] width 33 height 8
type input "G"
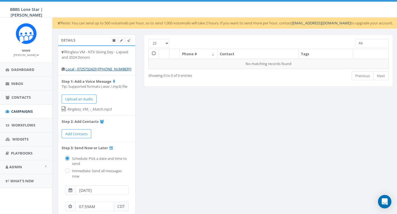
type input "A"
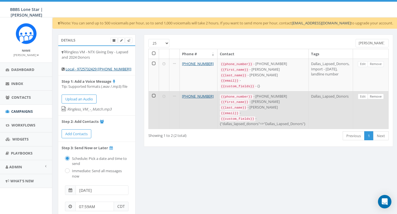
type input "Nichols"
click at [374, 94] on link "Remove" at bounding box center [376, 97] width 16 height 6
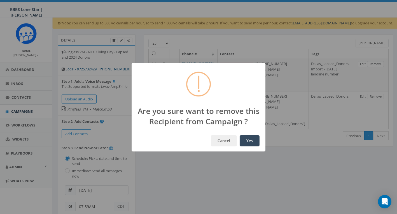
click at [252, 139] on button "Yes" at bounding box center [250, 140] width 20 height 11
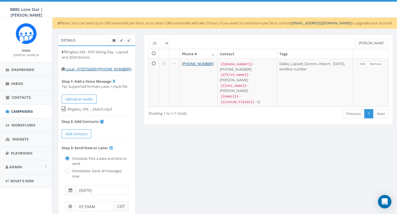
click at [373, 42] on input "Nichols" at bounding box center [372, 43] width 33 height 8
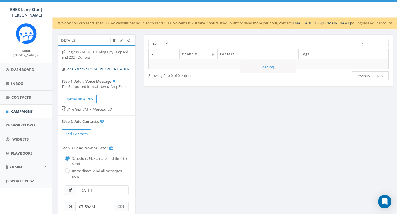
type input "Spitz"
drag, startPoint x: 355, startPoint y: 43, endPoint x: 347, endPoint y: 43, distance: 8.1
click at [347, 43] on div "25 50 100 Spitz" at bounding box center [268, 44] width 249 height 10
type input "B"
type input "L"
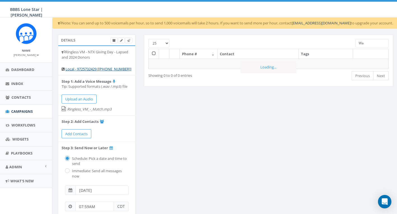
type input "W"
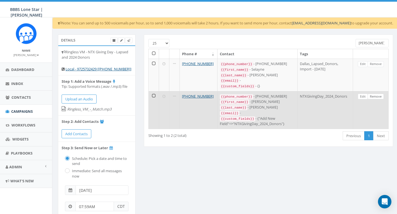
type input "Lewis"
click at [373, 94] on link "Remove" at bounding box center [376, 97] width 16 height 6
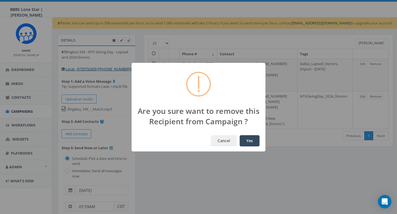
click at [255, 141] on button "Yes" at bounding box center [250, 140] width 20 height 11
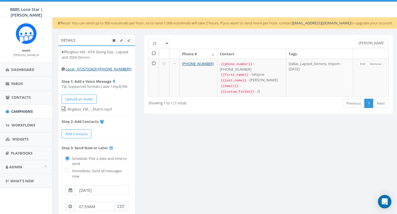
click at [373, 44] on input "Lewis" at bounding box center [372, 43] width 33 height 8
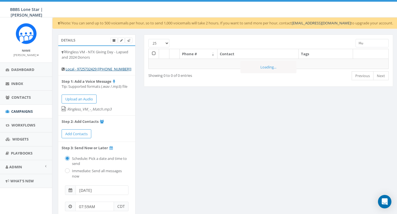
type input "H"
type input "F"
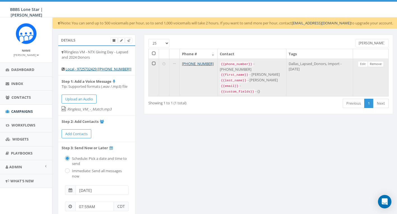
type input "Huston"
click at [375, 62] on link "Remove" at bounding box center [376, 64] width 16 height 6
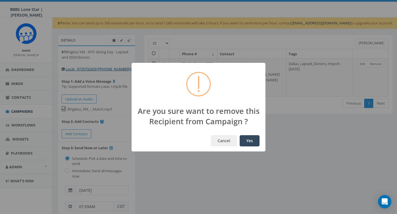
click at [250, 141] on button "Yes" at bounding box center [250, 140] width 20 height 11
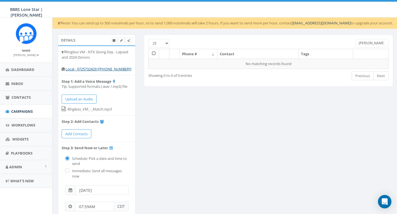
click at [374, 43] on input "Huston" at bounding box center [372, 43] width 33 height 8
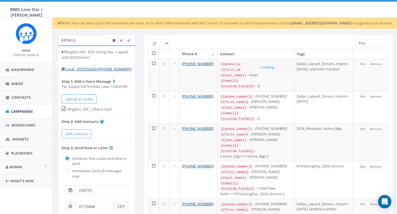
type input "Ellett"
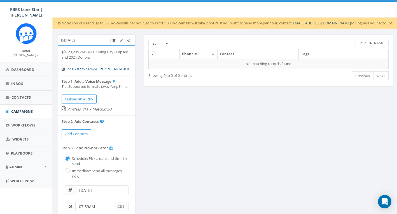
drag, startPoint x: 373, startPoint y: 44, endPoint x: 327, endPoint y: 40, distance: 46.1
click at [327, 40] on div "25 50 100 Ellett" at bounding box center [268, 44] width 249 height 10
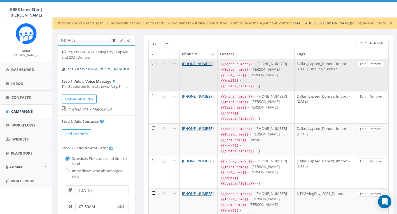
type input "Mitchell"
click at [375, 65] on link "Remove" at bounding box center [376, 64] width 16 height 6
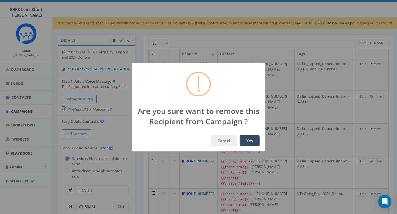
click at [249, 140] on button "Yes" at bounding box center [250, 140] width 20 height 11
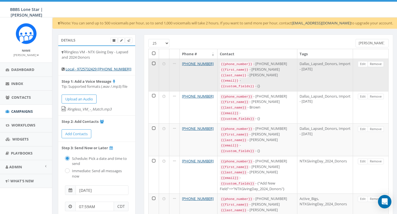
click at [376, 64] on link "Remove" at bounding box center [376, 64] width 16 height 6
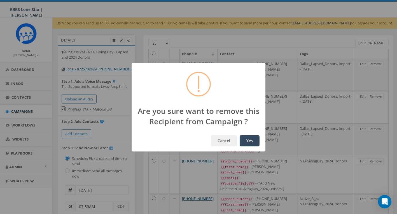
click at [250, 141] on button "Yes" at bounding box center [250, 140] width 20 height 11
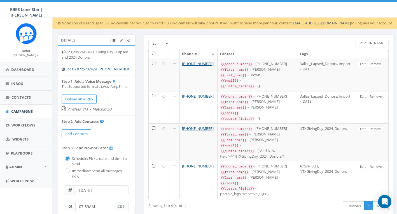
click at [369, 42] on input "Mitchell" at bounding box center [372, 43] width 33 height 8
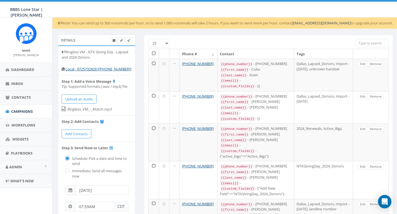
click at [367, 44] on input "search" at bounding box center [372, 43] width 33 height 8
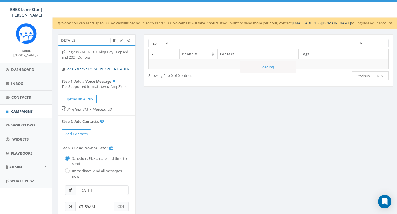
type input "H"
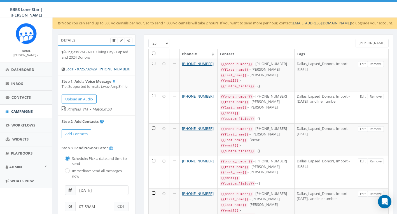
type input "Mitchell"
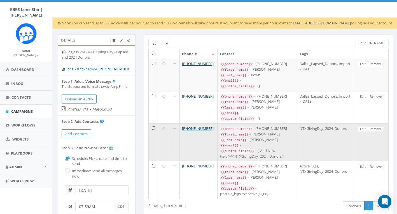
click at [376, 126] on link "Remove" at bounding box center [376, 129] width 16 height 6
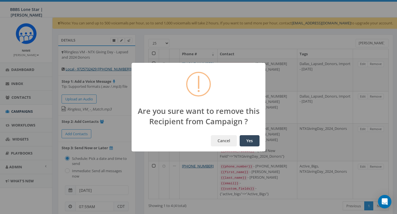
click at [248, 138] on button "Yes" at bounding box center [250, 140] width 20 height 11
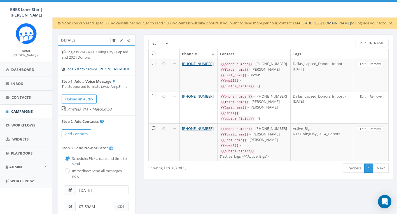
click at [370, 43] on input "Mitchell" at bounding box center [372, 43] width 33 height 8
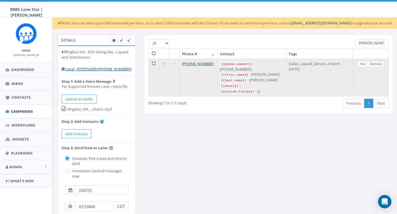
type input "Castellanos"
click at [377, 63] on link "Remove" at bounding box center [376, 64] width 16 height 6
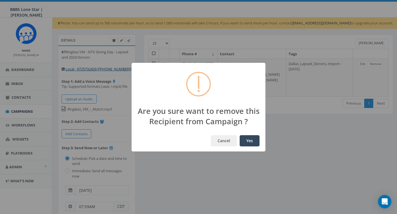
click at [251, 141] on button "Yes" at bounding box center [250, 140] width 20 height 11
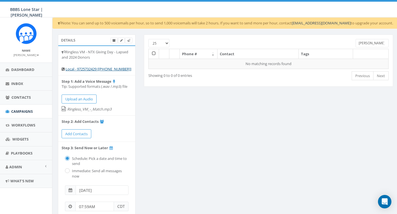
click at [373, 43] on input "Castellanos" at bounding box center [372, 43] width 33 height 8
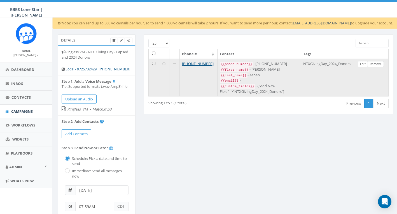
type input "Aspen"
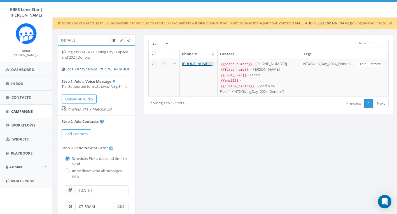
click at [377, 65] on link "Remove" at bounding box center [376, 64] width 16 height 6
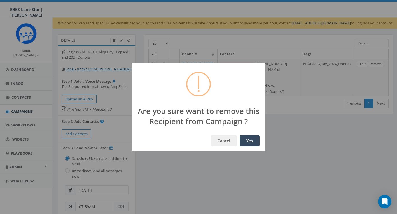
click at [253, 139] on button "Yes" at bounding box center [250, 140] width 20 height 11
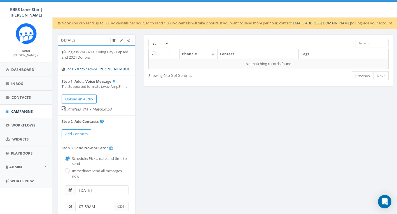
click at [368, 44] on input "Aspen" at bounding box center [372, 43] width 33 height 8
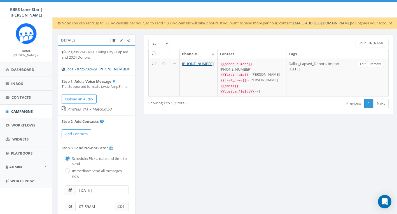
type input "Brinkley"
click at [380, 63] on link "Remove" at bounding box center [376, 64] width 16 height 6
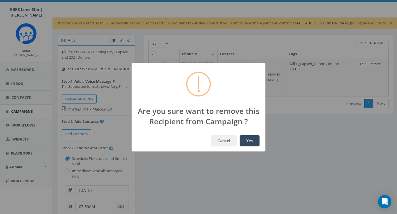
click at [253, 139] on button "Yes" at bounding box center [250, 140] width 20 height 11
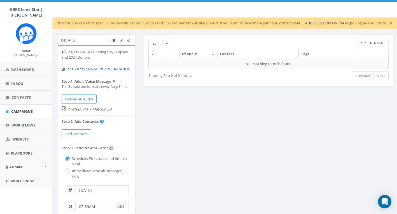
click at [366, 42] on input "Brinkley" at bounding box center [372, 43] width 33 height 8
click at [366, 41] on input "Brinkley" at bounding box center [372, 43] width 33 height 8
type input "Adams"
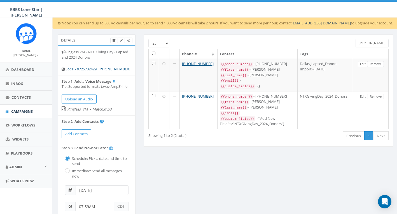
click at [374, 46] on input "Adams" at bounding box center [372, 43] width 33 height 8
click at [374, 45] on input "Adams" at bounding box center [372, 43] width 33 height 8
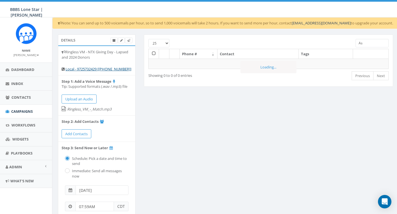
type input "A"
type input "R"
type input "L"
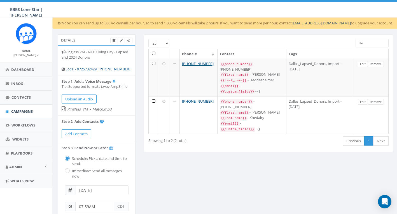
type input "H"
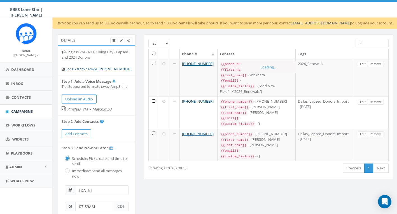
type input "L"
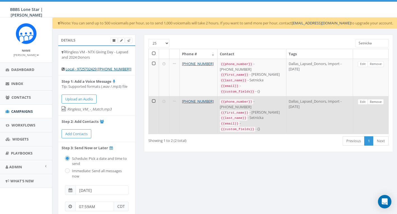
type input "Setnicka"
click at [374, 99] on link "Remove" at bounding box center [376, 102] width 16 height 6
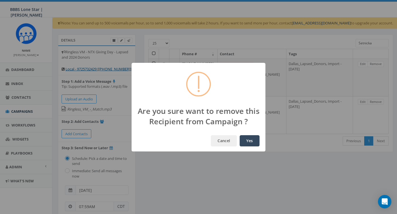
click at [254, 138] on button "Yes" at bounding box center [250, 140] width 20 height 11
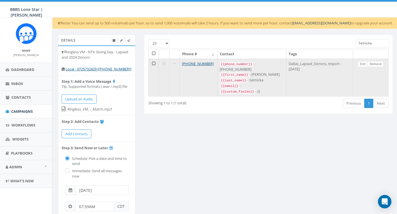
click at [374, 63] on link "Remove" at bounding box center [376, 64] width 16 height 6
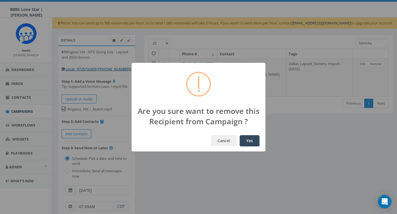
drag, startPoint x: 254, startPoint y: 139, endPoint x: 260, endPoint y: 133, distance: 8.9
click at [254, 139] on button "Yes" at bounding box center [250, 140] width 20 height 11
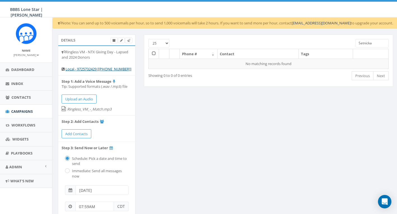
click at [379, 42] on input "Setnicka" at bounding box center [372, 43] width 33 height 8
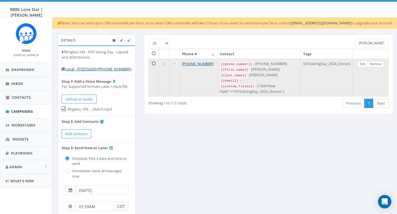
type input "Lofgren"
click at [380, 63] on link "Remove" at bounding box center [376, 64] width 16 height 6
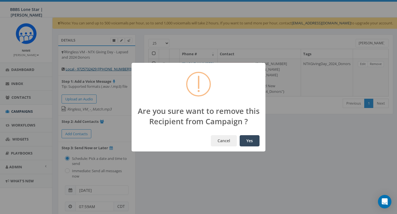
click at [252, 142] on button "Yes" at bounding box center [250, 140] width 20 height 11
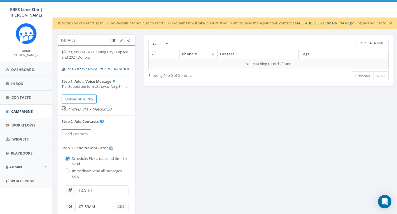
click at [371, 43] on input "Lofgren" at bounding box center [372, 43] width 33 height 8
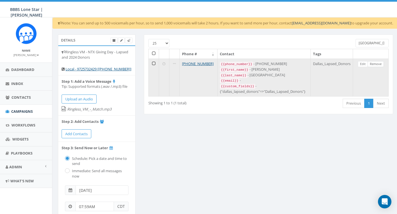
type input "York"
click at [377, 64] on link "Remove" at bounding box center [376, 64] width 16 height 6
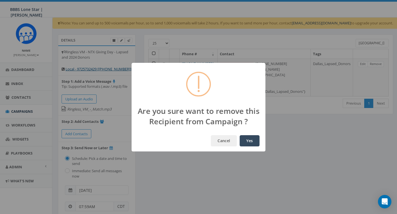
click at [251, 140] on button "Yes" at bounding box center [250, 140] width 20 height 11
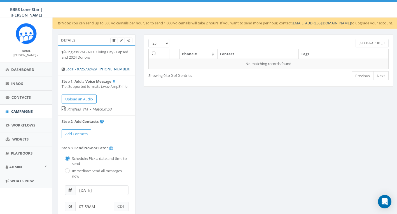
click at [367, 44] on input "York" at bounding box center [372, 43] width 33 height 8
type input "A"
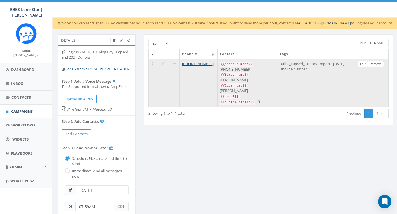
type input "Harned"
click at [374, 64] on link "Remove" at bounding box center [376, 64] width 16 height 6
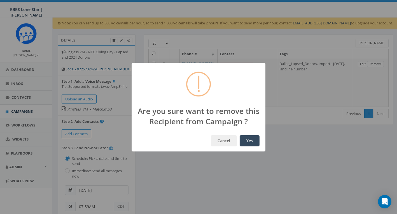
click at [250, 139] on button "Yes" at bounding box center [250, 140] width 20 height 11
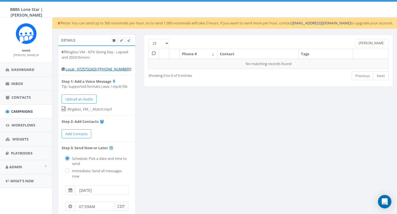
click at [372, 44] on input "Harned" at bounding box center [372, 43] width 33 height 8
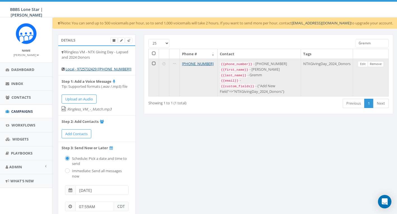
type input "Gremm"
click at [373, 64] on link "Remove" at bounding box center [376, 64] width 16 height 6
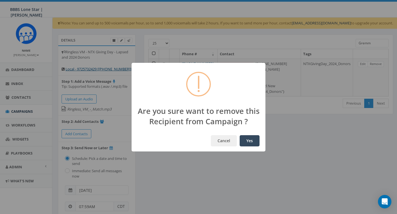
click at [251, 141] on button "Yes" at bounding box center [250, 140] width 20 height 11
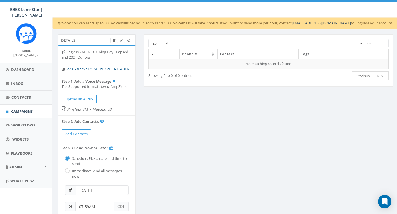
click at [372, 43] on input "Gremm" at bounding box center [372, 43] width 33 height 8
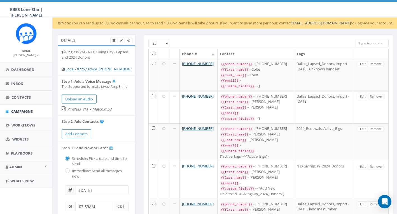
click at [327, 45] on div "25 50 100" at bounding box center [268, 44] width 249 height 10
click at [367, 40] on input "search" at bounding box center [372, 43] width 33 height 8
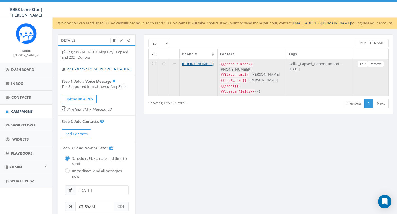
type input "Bonanno"
click at [376, 63] on link "Remove" at bounding box center [376, 64] width 16 height 6
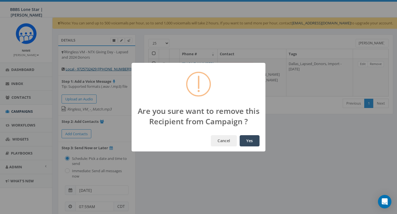
click at [252, 138] on button "Yes" at bounding box center [250, 140] width 20 height 11
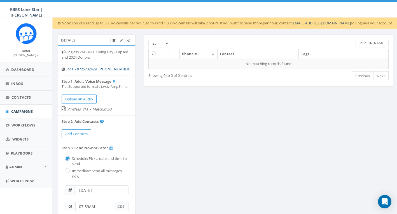
click at [366, 43] on input "Bonanno" at bounding box center [372, 43] width 33 height 8
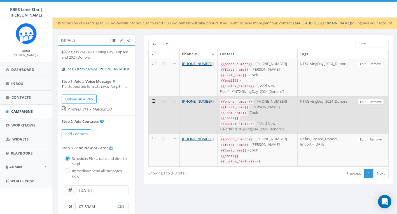
type input "Cook"
click at [377, 99] on link "Remove" at bounding box center [376, 102] width 16 height 6
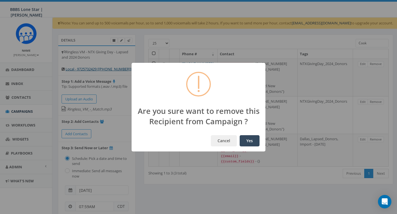
click at [254, 140] on button "Yes" at bounding box center [250, 140] width 20 height 11
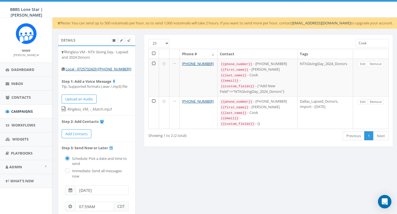
click at [369, 44] on input "Cook" at bounding box center [372, 43] width 33 height 8
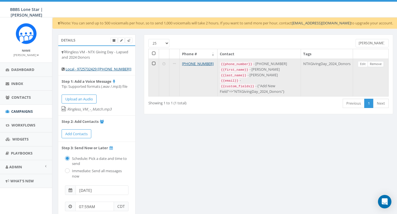
type input "Elliot"
click at [378, 64] on link "Remove" at bounding box center [376, 64] width 16 height 6
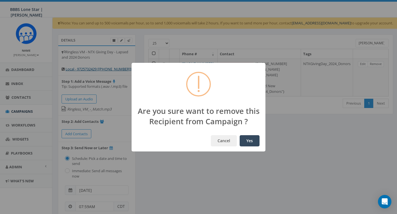
click at [249, 140] on button "Yes" at bounding box center [250, 140] width 20 height 11
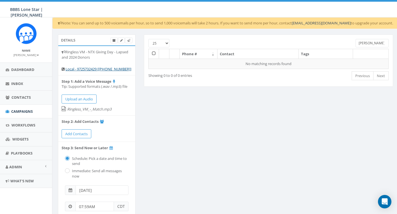
click at [375, 44] on input "Elliot" at bounding box center [372, 43] width 33 height 8
click at [376, 44] on input "Elliot" at bounding box center [372, 43] width 33 height 8
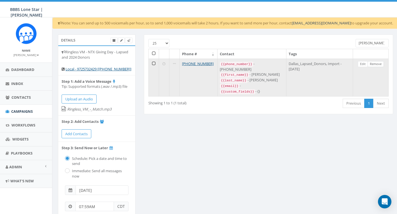
type input "Pitts"
click at [376, 63] on link "Remove" at bounding box center [376, 64] width 16 height 6
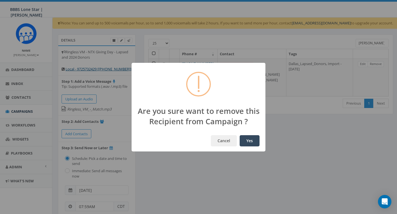
click at [246, 141] on button "Yes" at bounding box center [250, 140] width 20 height 11
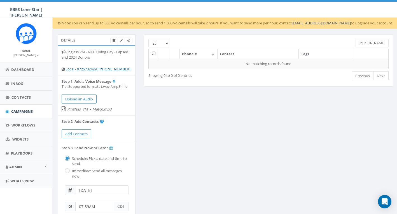
click at [369, 44] on input "Pitts" at bounding box center [372, 43] width 33 height 8
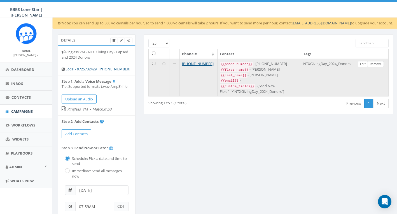
type input "Sandman"
click at [380, 63] on link "Remove" at bounding box center [376, 64] width 16 height 6
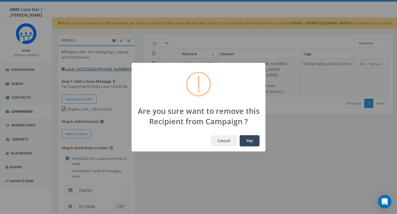
click at [256, 137] on button "Yes" at bounding box center [250, 140] width 20 height 11
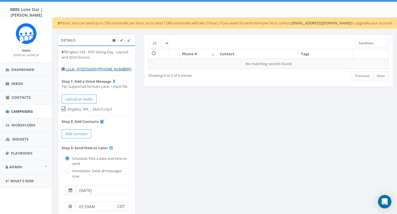
click at [384, 43] on input "Sandman" at bounding box center [372, 43] width 33 height 8
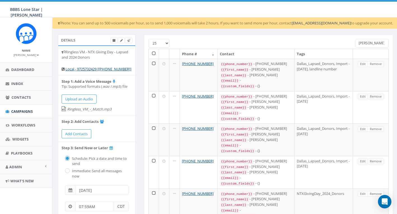
type input "J"
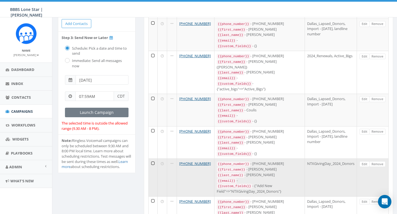
scroll to position [130, 0]
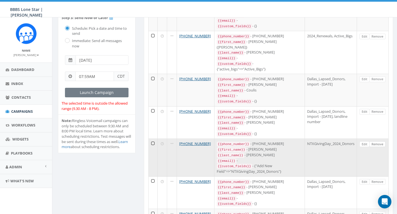
click at [377, 141] on link "Remove" at bounding box center [377, 144] width 16 height 6
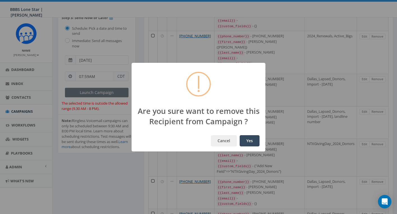
click at [256, 140] on button "Yes" at bounding box center [250, 140] width 20 height 11
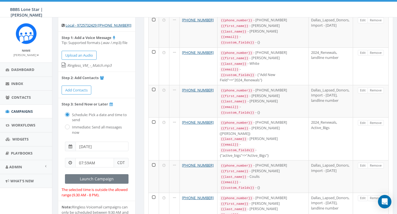
scroll to position [0, 0]
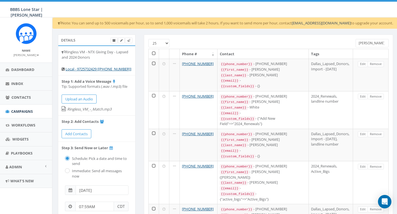
click at [377, 43] on input "Thomas" at bounding box center [372, 43] width 33 height 8
type input "T"
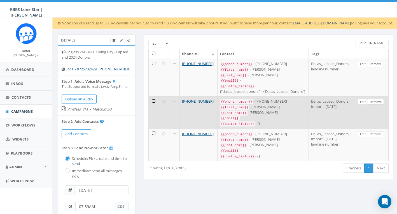
type input "Miller"
click at [377, 99] on link "Remove" at bounding box center [376, 102] width 16 height 6
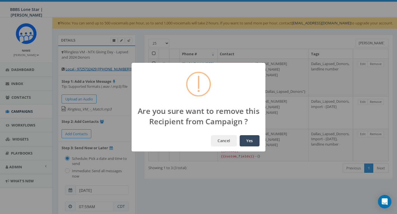
click at [248, 143] on button "Yes" at bounding box center [250, 140] width 20 height 11
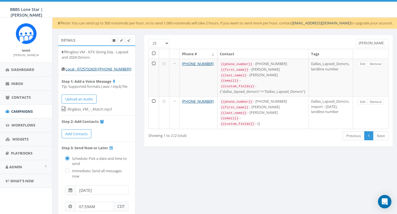
click at [368, 43] on input "Miller" at bounding box center [372, 43] width 33 height 8
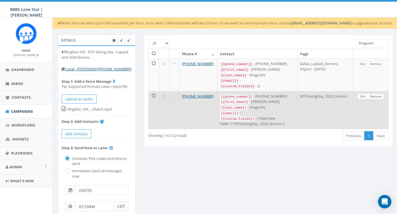
type input "Dragovits"
click at [376, 94] on link "Remove" at bounding box center [376, 97] width 16 height 6
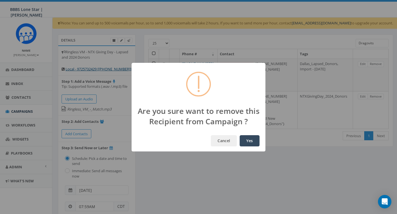
click at [254, 137] on button "Yes" at bounding box center [250, 140] width 20 height 11
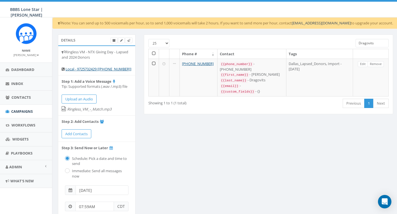
click at [371, 43] on input "Dragovits" at bounding box center [372, 43] width 33 height 8
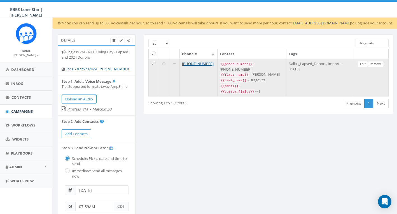
click at [375, 64] on link "Remove" at bounding box center [376, 64] width 16 height 6
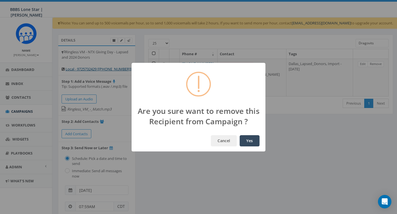
click at [250, 140] on button "Yes" at bounding box center [250, 140] width 20 height 11
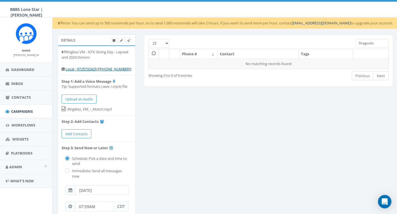
click at [378, 44] on input "Dragovits" at bounding box center [372, 43] width 33 height 8
click at [378, 43] on input "Dragovits" at bounding box center [372, 43] width 33 height 8
type input "R"
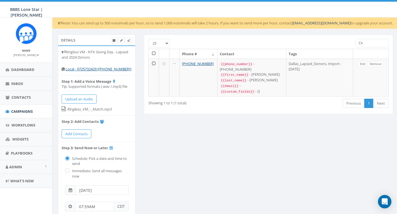
type input "C"
type input "B"
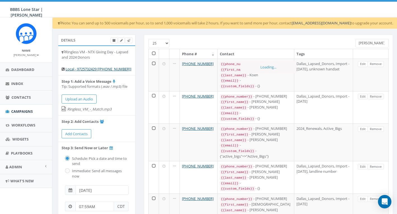
type input "Williams"
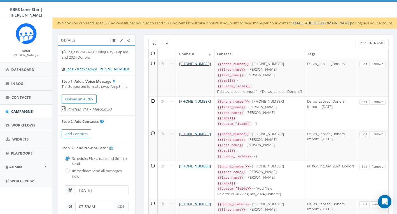
click at [374, 42] on input "Williams" at bounding box center [372, 43] width 33 height 8
click at [375, 42] on input "Williams" at bounding box center [372, 43] width 33 height 8
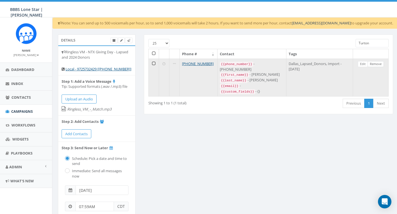
type input "Turton"
click at [376, 64] on link "Remove" at bounding box center [376, 64] width 16 height 6
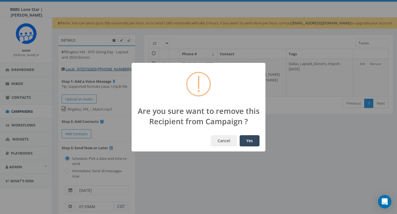
click at [249, 140] on button "Yes" at bounding box center [250, 140] width 20 height 11
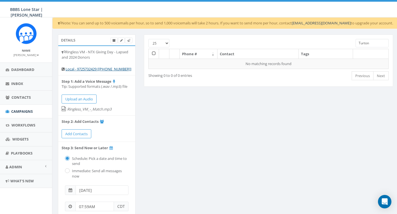
click at [370, 41] on input "Turton" at bounding box center [372, 43] width 33 height 8
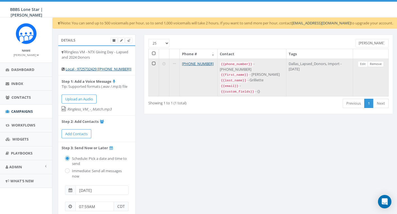
drag, startPoint x: 370, startPoint y: 41, endPoint x: 376, endPoint y: 65, distance: 24.8
click at [376, 66] on td "Edit Remove" at bounding box center [371, 78] width 36 height 38
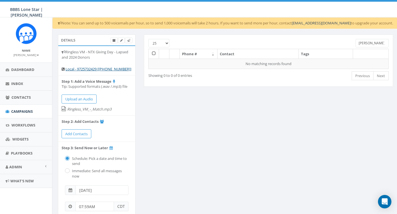
click at [370, 43] on input "Gillette" at bounding box center [372, 43] width 33 height 8
click at [371, 45] on input "Gillette" at bounding box center [372, 43] width 33 height 8
type input "G"
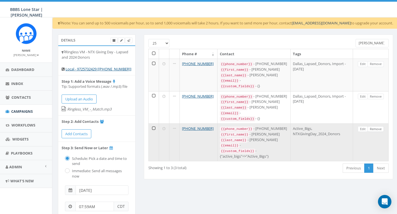
type input "Anderson"
click at [376, 126] on link "Remove" at bounding box center [376, 129] width 16 height 6
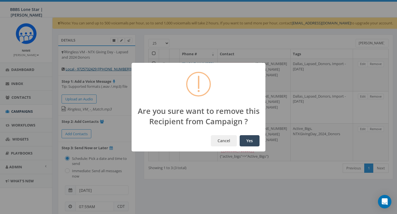
click at [252, 139] on button "Yes" at bounding box center [250, 140] width 20 height 11
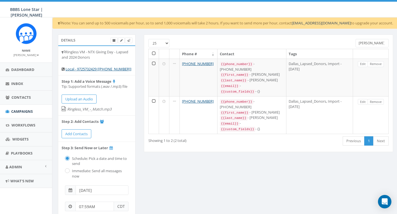
click at [372, 43] on input "Anderson" at bounding box center [372, 43] width 33 height 8
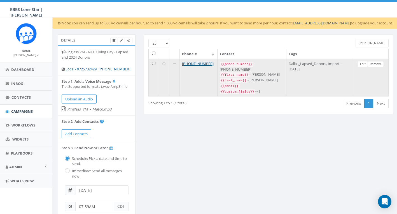
type input "Culpepper"
click at [378, 62] on link "Remove" at bounding box center [376, 64] width 16 height 6
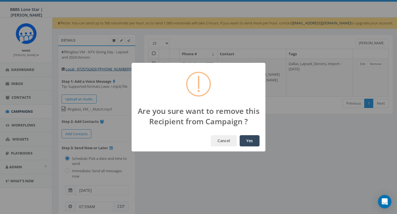
click at [253, 139] on button "Yes" at bounding box center [250, 140] width 20 height 11
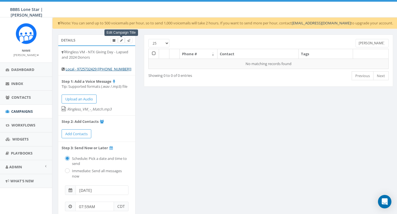
click at [121, 41] on icon at bounding box center [121, 40] width 3 height 3
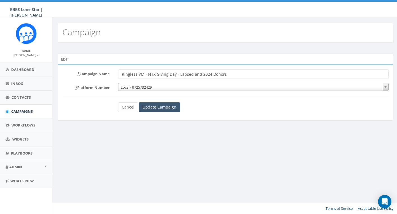
click at [149, 106] on input "Update Campaign" at bounding box center [159, 107] width 41 height 10
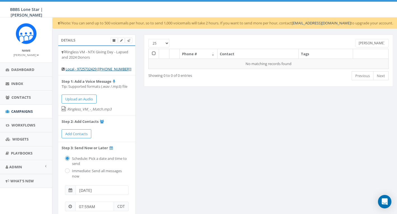
scroll to position [1, 0]
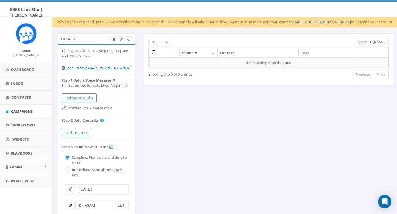
click at [71, 167] on label "Immediate: Send all messages now" at bounding box center [100, 172] width 58 height 10
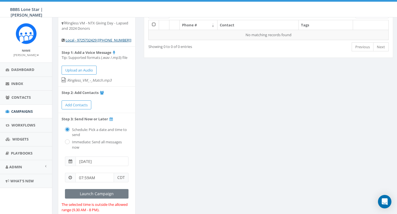
scroll to position [0, 0]
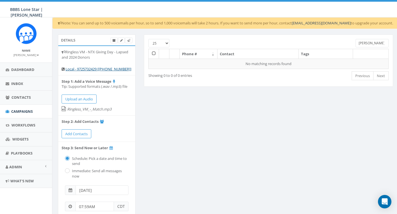
drag, startPoint x: 378, startPoint y: 42, endPoint x: 358, endPoint y: 45, distance: 20.4
click at [358, 45] on input "[PERSON_NAME]" at bounding box center [372, 43] width 33 height 8
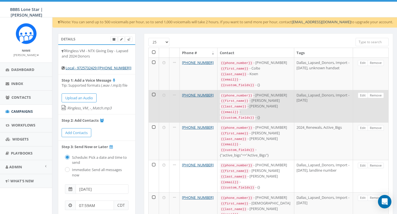
scroll to position [2, 0]
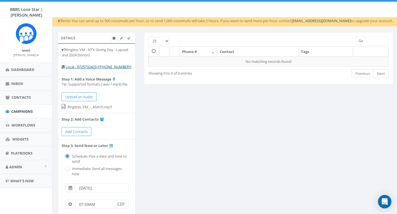
type input "G"
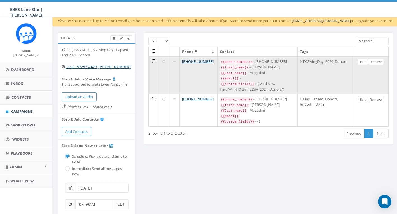
type input "Magadini"
click at [375, 60] on link "Remove" at bounding box center [376, 62] width 16 height 6
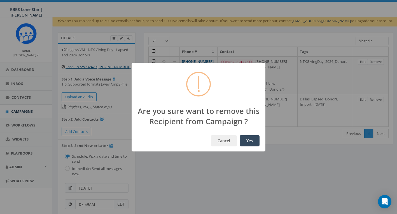
drag, startPoint x: 251, startPoint y: 138, endPoint x: 254, endPoint y: 138, distance: 3.1
click at [251, 138] on button "Yes" at bounding box center [250, 140] width 20 height 11
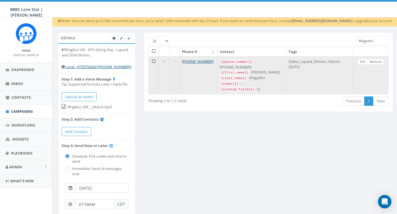
click at [375, 62] on link "Remove" at bounding box center [376, 62] width 16 height 6
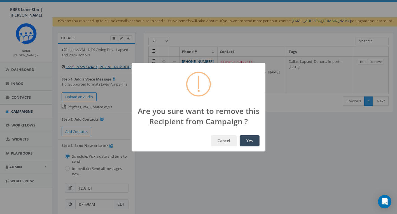
click at [253, 139] on button "Yes" at bounding box center [250, 140] width 20 height 11
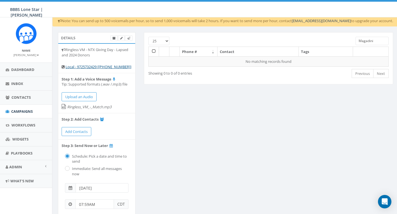
click at [374, 42] on input "Magadini" at bounding box center [372, 41] width 33 height 8
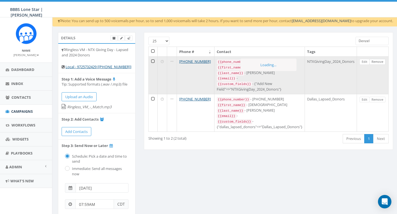
drag, startPoint x: 396, startPoint y: 64, endPoint x: 379, endPoint y: 61, distance: 18.0
click at [379, 61] on link "Remove" at bounding box center [377, 62] width 16 height 6
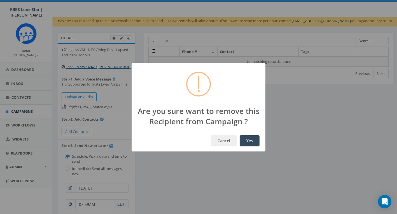
scroll to position [3, 0]
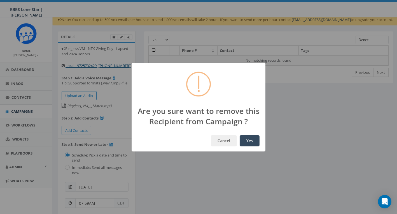
click at [253, 140] on button "Yes" at bounding box center [250, 140] width 20 height 11
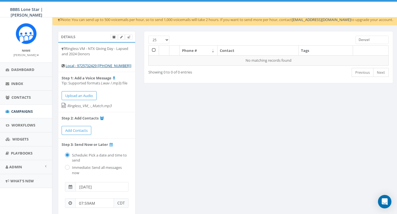
click at [375, 39] on input "Denzel" at bounding box center [372, 40] width 33 height 8
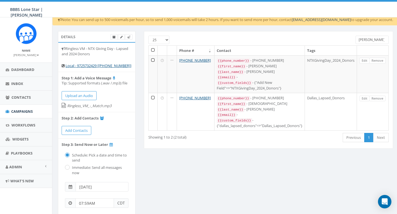
scroll to position [4, 0]
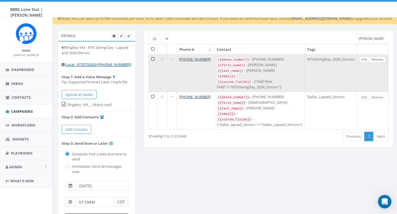
click at [376, 60] on link "Remove" at bounding box center [377, 60] width 16 height 6
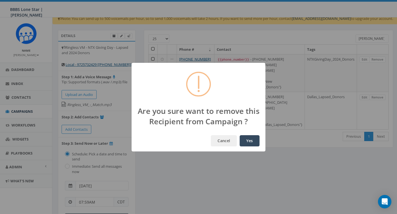
scroll to position [6, 0]
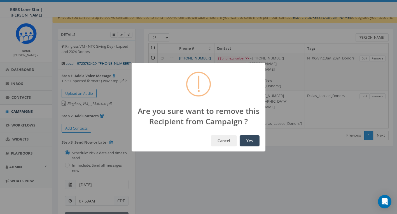
click at [247, 141] on button "Yes" at bounding box center [250, 140] width 20 height 11
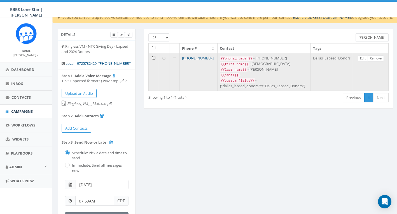
click at [378, 59] on link "Remove" at bounding box center [376, 58] width 16 height 6
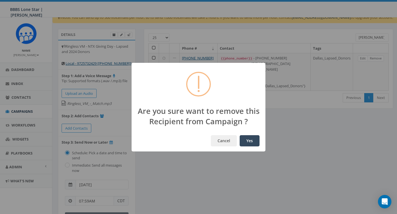
click at [254, 137] on button "Yes" at bounding box center [250, 140] width 20 height 11
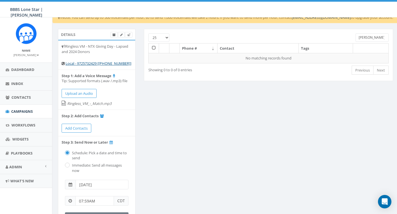
click at [373, 38] on input "[PERSON_NAME]" at bounding box center [372, 37] width 33 height 8
type input "\"
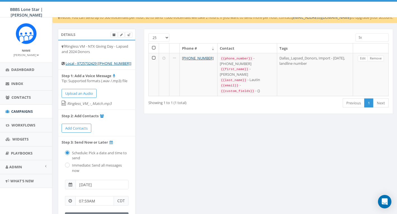
type input "S"
type input "[PERSON_NAME]"
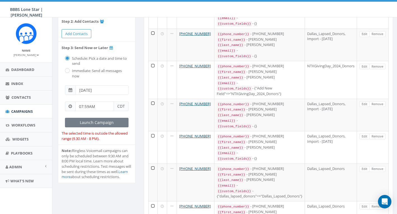
scroll to position [0, 0]
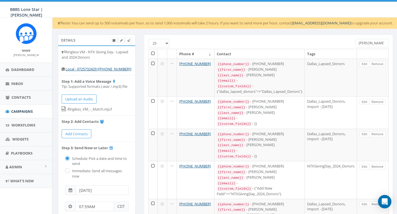
click at [368, 43] on input "[PERSON_NAME]" at bounding box center [372, 43] width 33 height 8
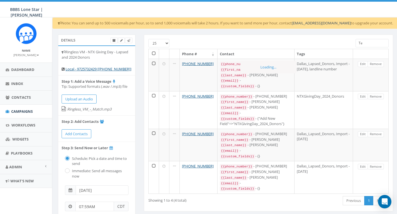
type input "T"
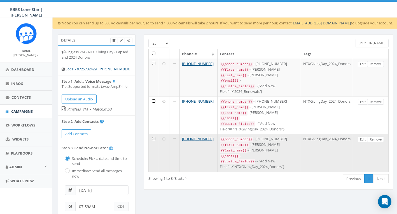
type input "[PERSON_NAME]"
click at [378, 136] on link "Remove" at bounding box center [376, 139] width 16 height 6
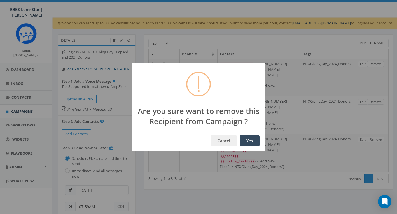
click at [249, 143] on button "Yes" at bounding box center [250, 140] width 20 height 11
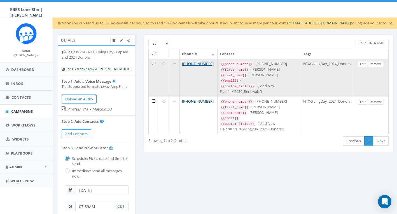
click at [376, 64] on link "Remove" at bounding box center [376, 64] width 16 height 6
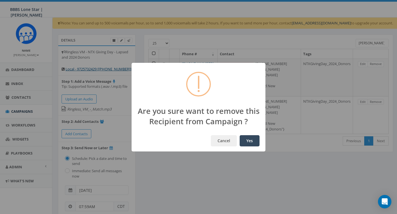
click at [253, 139] on button "Yes" at bounding box center [250, 140] width 20 height 11
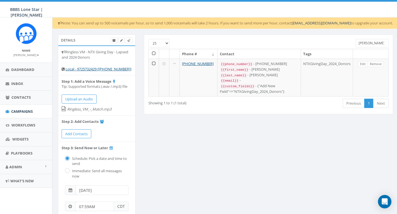
click at [370, 44] on input "[PERSON_NAME]" at bounding box center [372, 43] width 33 height 8
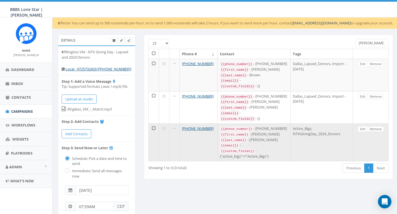
type input "[PERSON_NAME]"
click at [377, 126] on link "Remove" at bounding box center [376, 129] width 16 height 6
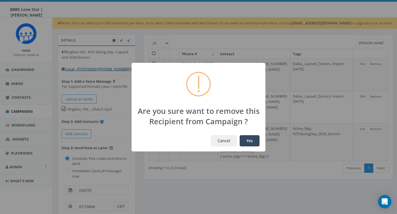
click at [246, 141] on button "Yes" at bounding box center [250, 140] width 20 height 11
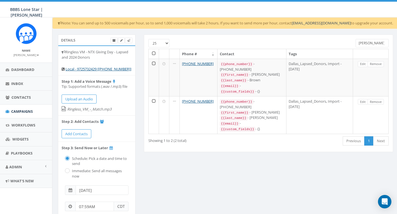
click at [375, 44] on input "[PERSON_NAME]" at bounding box center [372, 43] width 33 height 8
type input "M"
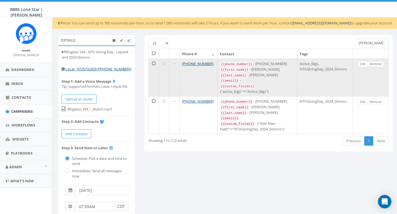
type input "[PERSON_NAME]"
click at [376, 66] on link "Remove" at bounding box center [376, 64] width 16 height 6
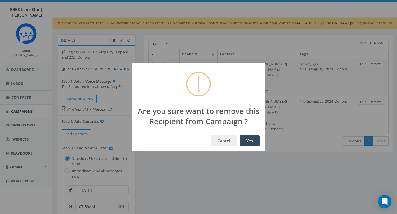
click at [254, 138] on button "Yes" at bounding box center [250, 140] width 20 height 11
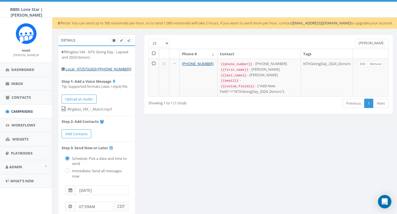
click at [373, 44] on input "[PERSON_NAME]" at bounding box center [372, 43] width 33 height 8
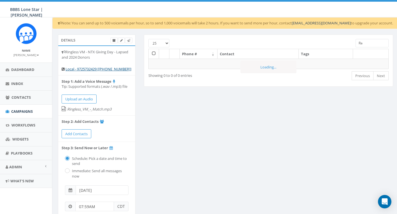
type input "R"
type input "S"
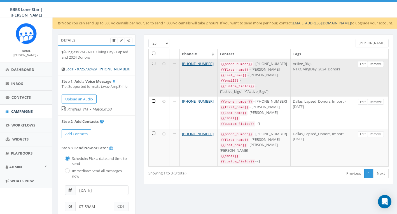
type input "[PERSON_NAME]"
click at [379, 65] on link "Remove" at bounding box center [376, 64] width 16 height 6
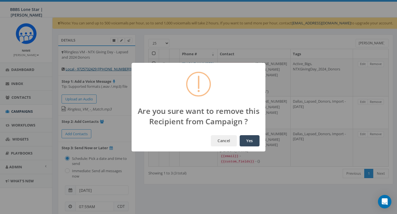
click at [246, 139] on button "Yes" at bounding box center [250, 140] width 20 height 11
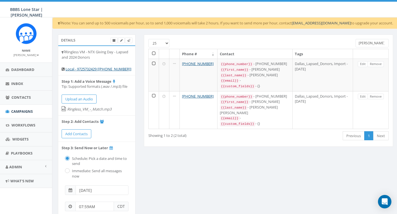
click at [368, 43] on input "[PERSON_NAME]" at bounding box center [372, 43] width 33 height 8
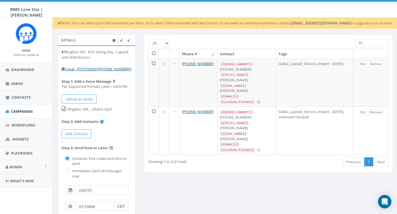
type input "T"
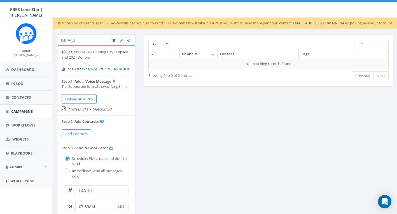
type input "O"
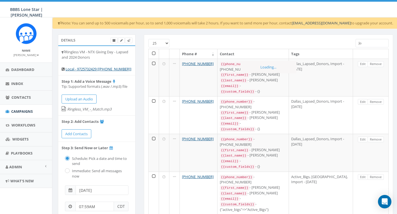
type input "J"
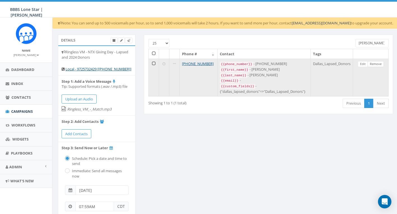
type input "[PERSON_NAME]"
click at [375, 64] on link "Remove" at bounding box center [376, 64] width 16 height 6
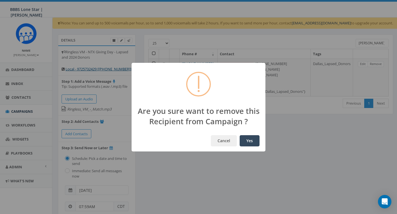
click at [253, 141] on button "Yes" at bounding box center [250, 140] width 20 height 11
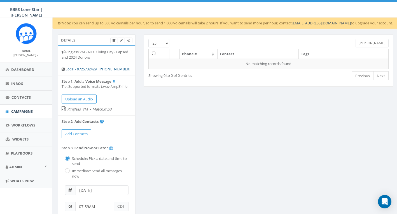
click at [371, 44] on input "[PERSON_NAME]" at bounding box center [372, 43] width 33 height 8
click at [372, 44] on input "[PERSON_NAME]" at bounding box center [372, 43] width 33 height 8
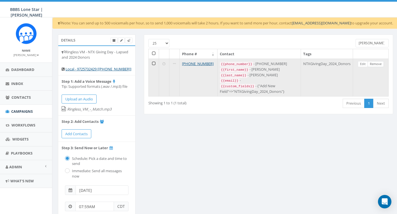
type input "[PERSON_NAME]"
click at [373, 63] on link "Remove" at bounding box center [376, 64] width 16 height 6
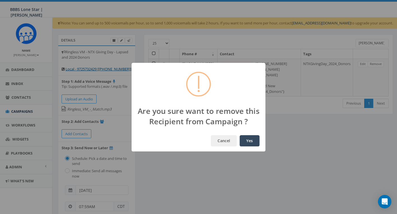
click at [255, 137] on button "Yes" at bounding box center [250, 140] width 20 height 11
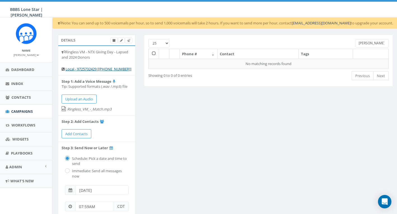
click at [371, 41] on input "[PERSON_NAME]" at bounding box center [372, 43] width 33 height 8
click at [370, 40] on input "[PERSON_NAME]" at bounding box center [372, 43] width 33 height 8
click at [370, 44] on input "[PERSON_NAME]" at bounding box center [372, 43] width 33 height 8
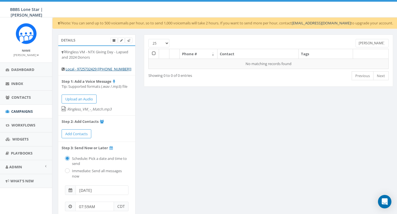
click at [371, 44] on input "[PERSON_NAME]" at bounding box center [372, 43] width 33 height 8
click at [370, 43] on input "[PERSON_NAME]" at bounding box center [372, 43] width 33 height 8
click at [371, 43] on input "[PERSON_NAME]" at bounding box center [372, 43] width 33 height 8
click at [371, 44] on input "[PERSON_NAME]" at bounding box center [372, 43] width 33 height 8
drag, startPoint x: 372, startPoint y: 43, endPoint x: 358, endPoint y: 43, distance: 13.2
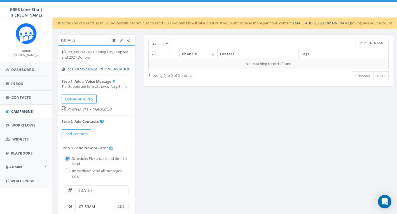
click at [358, 43] on input "[PERSON_NAME]" at bounding box center [372, 43] width 33 height 8
type input "F"
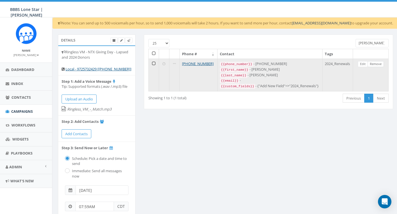
click at [373, 65] on link "Remove" at bounding box center [376, 64] width 16 height 6
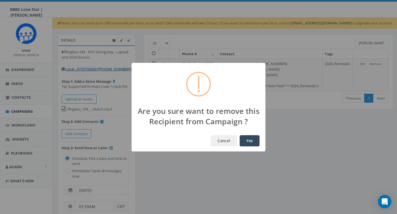
click at [254, 139] on button "Yes" at bounding box center [250, 140] width 20 height 11
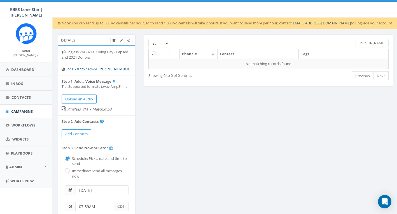
click at [375, 43] on input "[PERSON_NAME]" at bounding box center [372, 43] width 33 height 8
type input "L"
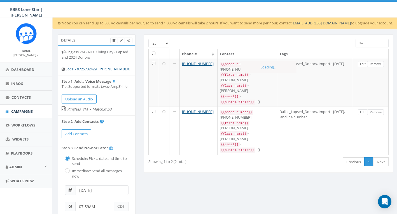
type input "H"
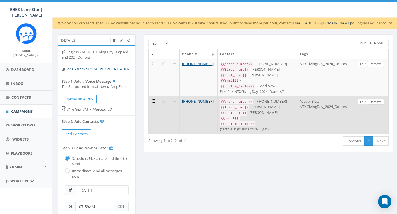
type input "[PERSON_NAME]"
click at [378, 99] on link "Remove" at bounding box center [376, 102] width 16 height 6
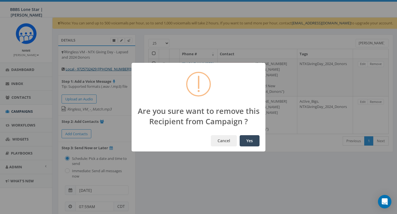
click at [255, 141] on button "Yes" at bounding box center [250, 140] width 20 height 11
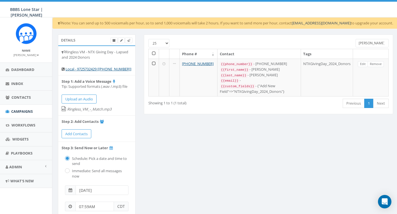
click at [370, 43] on input "[PERSON_NAME]" at bounding box center [372, 43] width 33 height 8
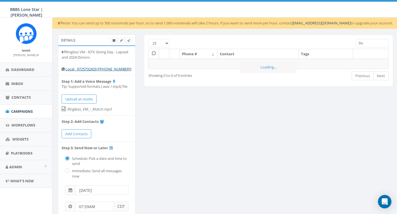
type input "D"
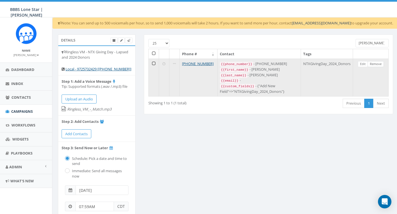
type input "[PERSON_NAME]"
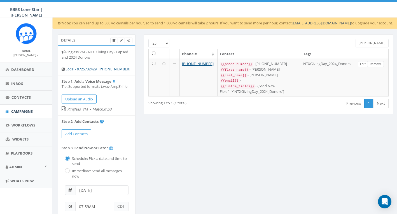
click at [377, 63] on link "Remove" at bounding box center [376, 64] width 16 height 6
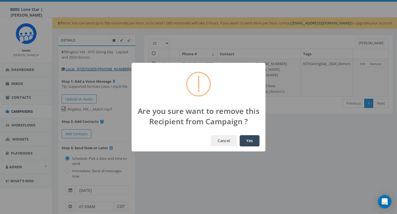
click at [249, 141] on button "Yes" at bounding box center [250, 140] width 20 height 11
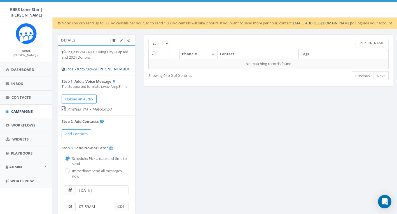
click at [374, 45] on input "[PERSON_NAME]" at bounding box center [372, 43] width 33 height 8
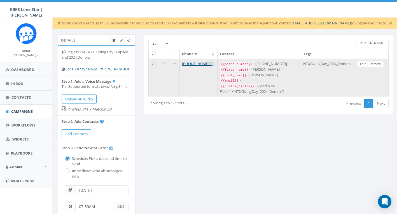
type input "[PERSON_NAME]"
click at [377, 63] on link "Remove" at bounding box center [376, 64] width 16 height 6
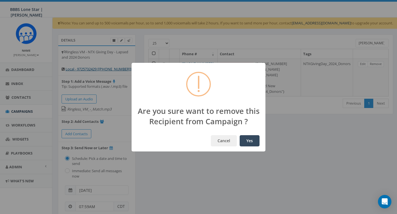
click at [254, 139] on button "Yes" at bounding box center [250, 140] width 20 height 11
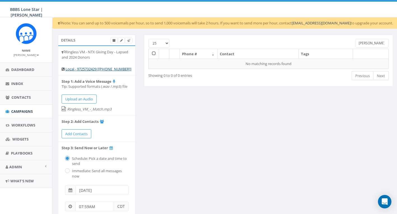
click at [372, 43] on input "[PERSON_NAME]" at bounding box center [372, 43] width 33 height 8
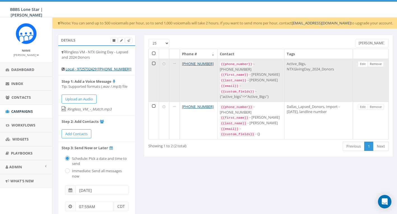
type input "[PERSON_NAME]"
click at [376, 62] on link "Remove" at bounding box center [376, 64] width 16 height 6
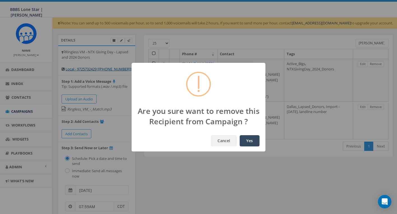
click at [249, 137] on button "Yes" at bounding box center [250, 140] width 20 height 11
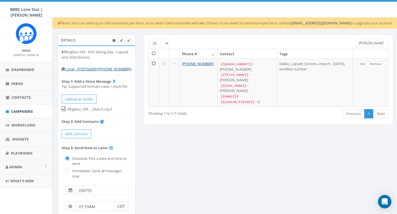
click at [370, 44] on input "[PERSON_NAME]" at bounding box center [372, 43] width 33 height 8
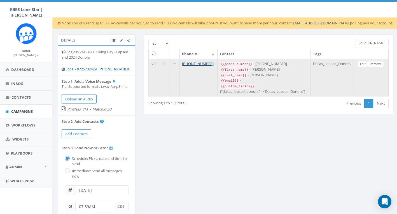
type input "[PERSON_NAME]"
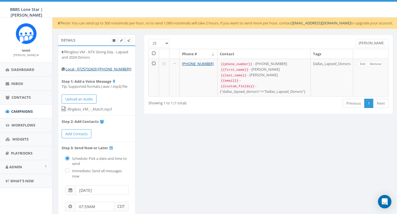
click at [379, 62] on link "Remove" at bounding box center [376, 64] width 16 height 6
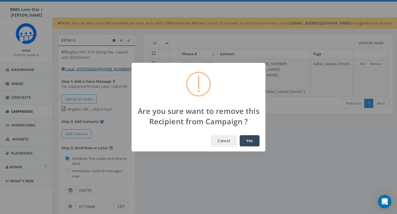
click at [252, 139] on button "Yes" at bounding box center [250, 140] width 20 height 11
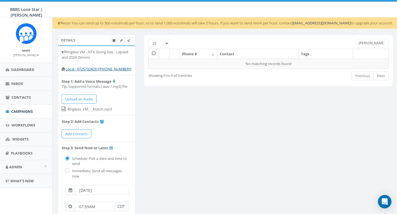
click at [367, 43] on input "[PERSON_NAME]" at bounding box center [372, 43] width 33 height 8
click at [367, 42] on input "[PERSON_NAME]" at bounding box center [372, 43] width 33 height 8
type input "O"
type input "[PERSON_NAME]"
drag, startPoint x: 378, startPoint y: 44, endPoint x: 319, endPoint y: 33, distance: 59.9
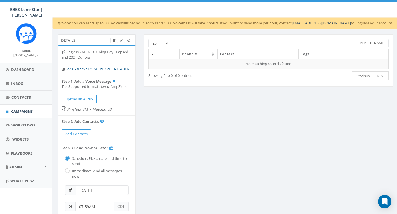
click at [319, 33] on div "Details Ringless VM - NTX Giving Day - Lapsed and 2024 Donors Local - 972573242…" at bounding box center [225, 162] width 346 height 267
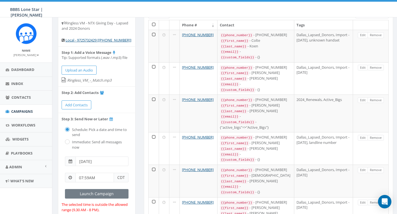
scroll to position [59, 0]
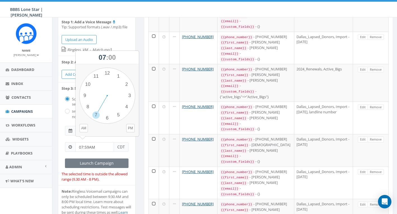
click at [98, 142] on input "07:59AM" at bounding box center [94, 147] width 39 height 10
click at [82, 143] on input "07:59AM" at bounding box center [94, 147] width 39 height 10
type input "01:30PM"
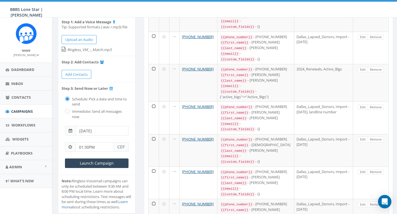
click at [104, 129] on input "[DATE]" at bounding box center [102, 131] width 53 height 10
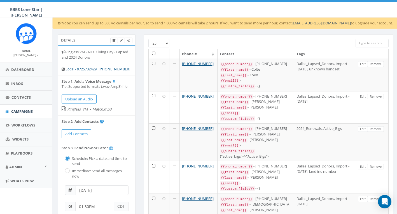
click at [92, 188] on input "[DATE]" at bounding box center [102, 190] width 53 height 10
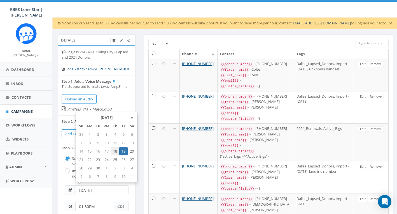
click at [116, 149] on td "18" at bounding box center [115, 151] width 8 height 8
type input "[DATE]"
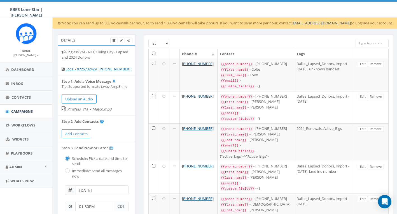
click at [136, 174] on div "Details Ringless VM - NTX Giving Day - Lapsed and 2024 Donors Local - 972573242…" at bounding box center [97, 156] width 86 height 245
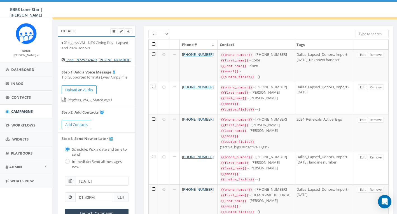
scroll to position [70, 0]
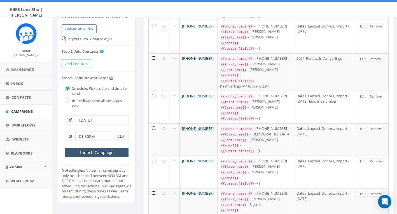
click at [102, 150] on input "Launch Campaign" at bounding box center [97, 153] width 64 height 10
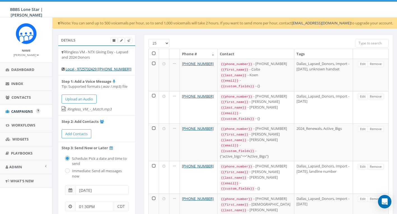
click at [24, 111] on span "Campaigns" at bounding box center [22, 111] width 22 height 5
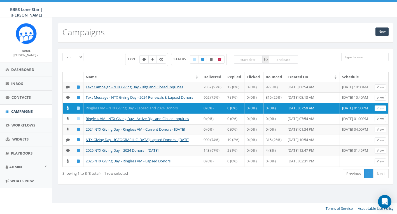
click at [284, 38] on div "New Campaigns" at bounding box center [225, 33] width 335 height 20
click at [22, 109] on span "Campaigns" at bounding box center [22, 111] width 22 height 5
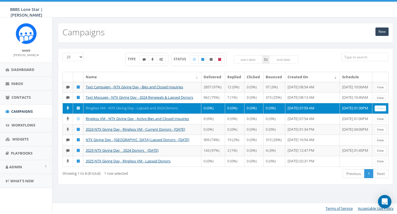
click at [129, 110] on link "Ringless VM - NTX Giving Day - Lapsed and 2024 Donors" at bounding box center [132, 107] width 92 height 5
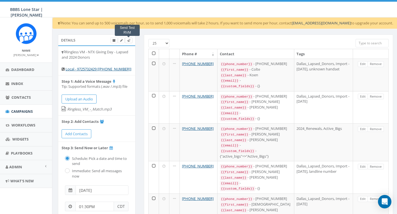
click at [130, 40] on link "Send Test RVM" at bounding box center [129, 41] width 8 height 6
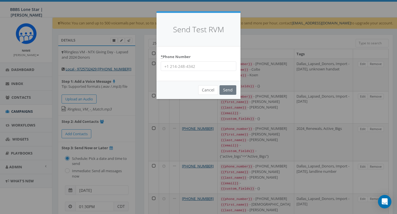
click at [179, 66] on input "* Phone Number" at bounding box center [199, 66] width 76 height 10
type input "9136345067"
click at [227, 89] on input "Send" at bounding box center [227, 90] width 17 height 10
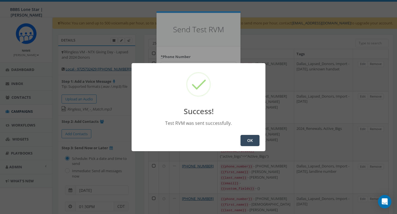
click at [252, 137] on button "OK" at bounding box center [249, 140] width 19 height 11
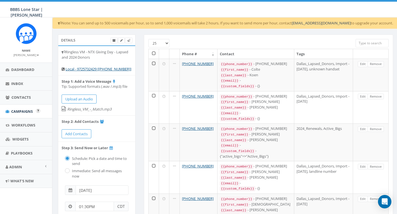
click at [25, 111] on span "Campaigns" at bounding box center [22, 111] width 22 height 5
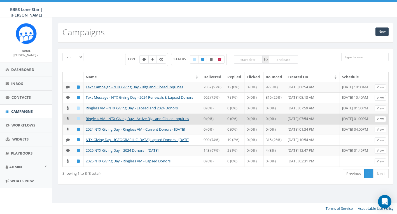
click at [382, 122] on link "View" at bounding box center [380, 119] width 11 height 6
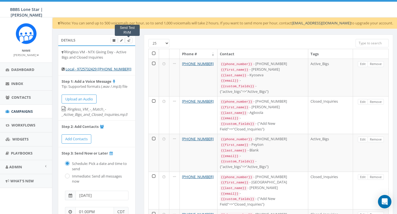
click at [128, 40] on icon at bounding box center [128, 40] width 3 height 3
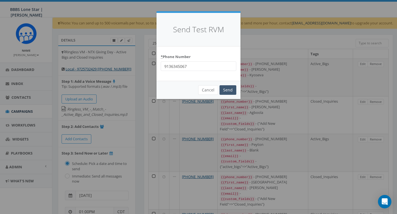
type input "9136345067"
click at [231, 90] on input "Send" at bounding box center [227, 90] width 17 height 10
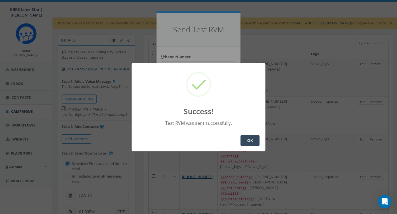
click at [250, 140] on button "OK" at bounding box center [249, 140] width 19 height 11
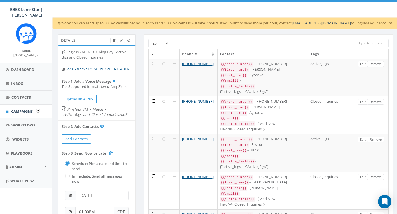
click at [18, 109] on span "Campaigns" at bounding box center [22, 111] width 22 height 5
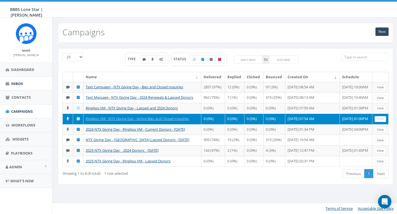
click at [21, 82] on span "Inbox" at bounding box center [17, 83] width 12 height 5
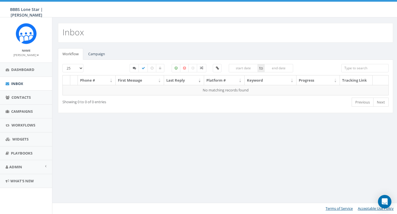
select select
click at [95, 53] on link "Campaign" at bounding box center [97, 53] width 26 height 11
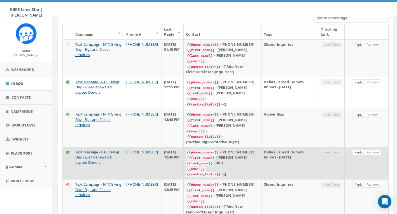
scroll to position [90, 0]
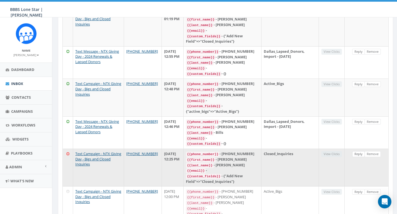
click at [358, 151] on link "Reply" at bounding box center [358, 154] width 13 height 6
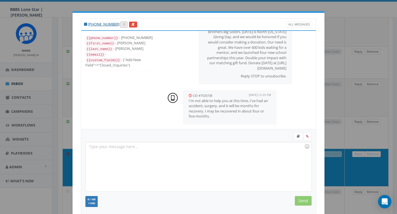
scroll to position [29, 0]
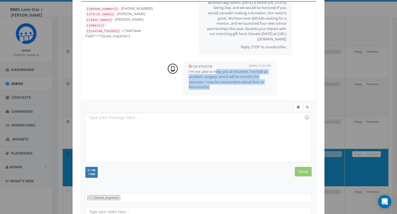
drag, startPoint x: 216, startPoint y: 71, endPoint x: 224, endPoint y: 85, distance: 16.3
click at [224, 85] on p "I'm not able to help you at this time, I've had an accident, surgery, and it wi…" at bounding box center [230, 79] width 82 height 21
drag, startPoint x: 219, startPoint y: 76, endPoint x: 224, endPoint y: 87, distance: 12.1
click at [224, 87] on p "I'm not able to help you at this time, I've had an accident, surgery, and it wi…" at bounding box center [230, 79] width 82 height 21
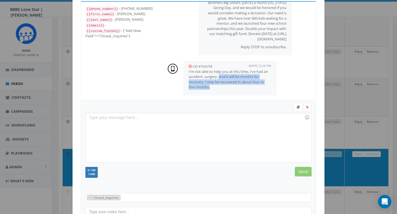
click at [224, 87] on p "I'm not able to help you at this time, I've had an accident, surgery, and it wi…" at bounding box center [230, 79] width 82 height 21
click at [219, 120] on div at bounding box center [198, 137] width 225 height 49
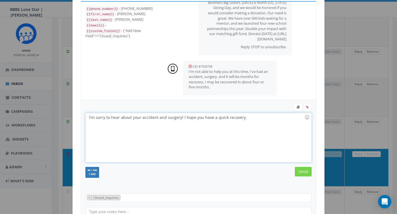
click at [303, 171] on input "Send" at bounding box center [303, 172] width 17 height 10
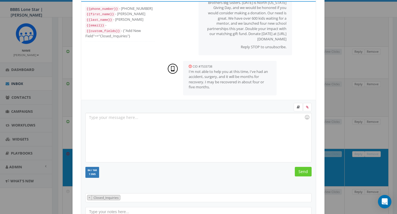
scroll to position [51, 0]
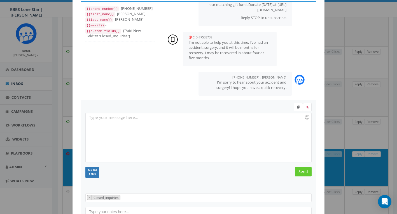
click at [345, 123] on div "+1 214-998-0005 All Messages {{phone_number}} - +12149980005 {{first_name}} - F…" at bounding box center [198, 107] width 397 height 214
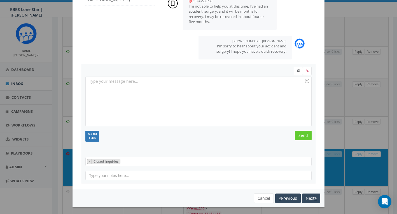
scroll to position [92, 0]
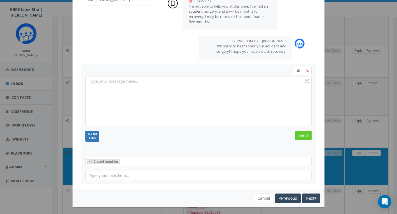
click at [263, 198] on button "Cancel" at bounding box center [264, 198] width 20 height 10
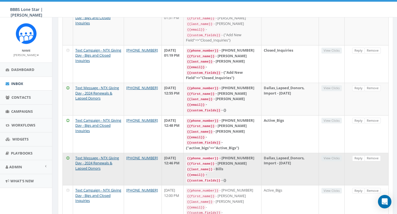
scroll to position [93, 0]
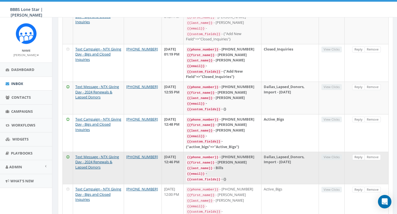
click at [358, 154] on link "Reply" at bounding box center [358, 157] width 13 height 6
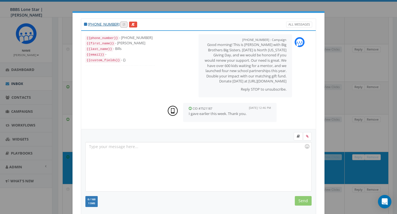
scroll to position [7, 0]
click at [207, 149] on div at bounding box center [198, 166] width 225 height 49
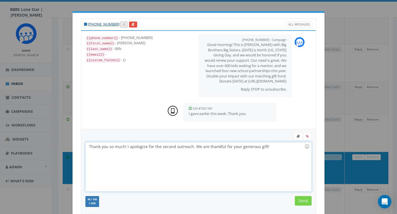
click at [303, 198] on input "Send" at bounding box center [303, 201] width 17 height 10
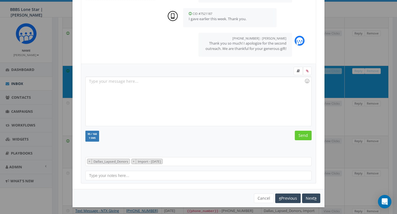
scroll to position [200, 0]
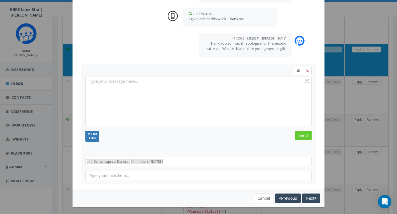
click at [259, 199] on button "Cancel" at bounding box center [264, 198] width 20 height 10
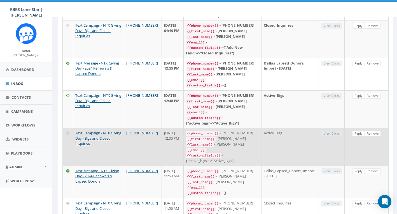
scroll to position [146, 0]
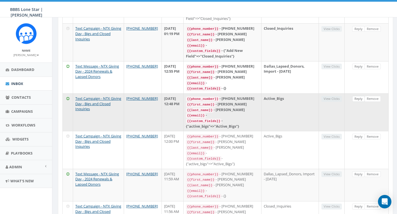
click at [359, 96] on link "Reply" at bounding box center [358, 99] width 13 height 6
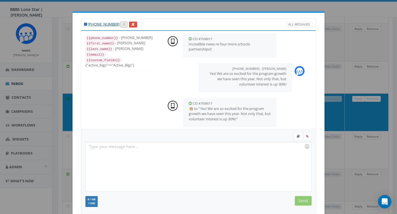
scroll to position [65, 0]
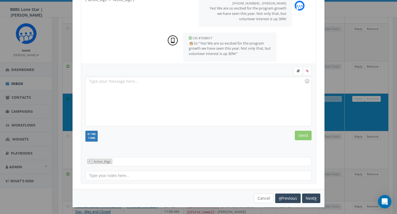
click at [261, 196] on button "Cancel" at bounding box center [264, 198] width 20 height 10
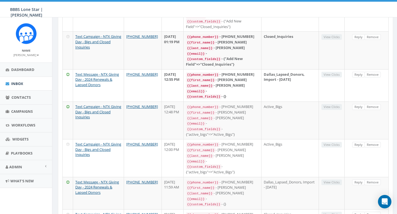
scroll to position [120, 0]
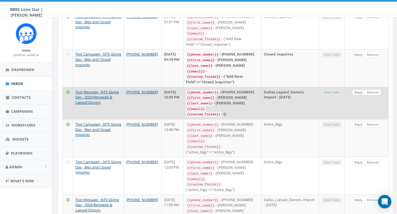
click at [359, 89] on link "Reply" at bounding box center [358, 92] width 13 height 6
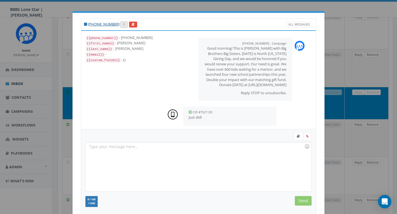
scroll to position [55, 0]
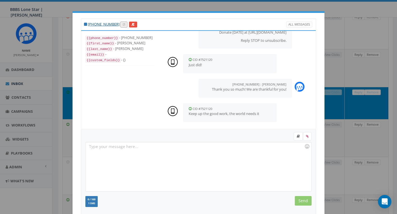
click at [221, 146] on div at bounding box center [198, 166] width 225 height 49
click at [304, 201] on input "Send" at bounding box center [303, 201] width 17 height 10
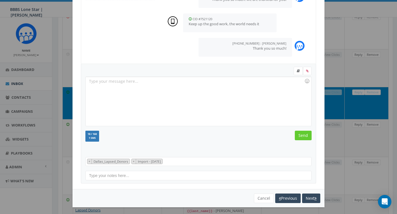
scroll to position [160, 0]
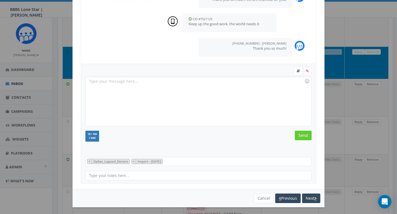
click at [262, 195] on button "Cancel" at bounding box center [264, 198] width 20 height 10
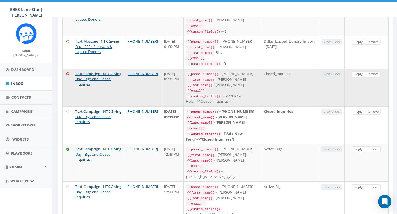
scroll to position [69, 0]
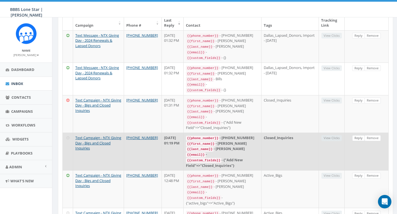
click at [357, 135] on link "Reply" at bounding box center [358, 138] width 13 height 6
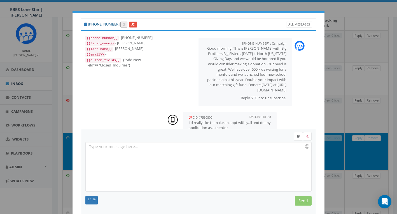
scroll to position [41, 0]
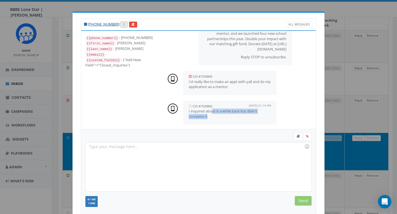
drag, startPoint x: 211, startPoint y: 109, endPoint x: 218, endPoint y: 113, distance: 7.6
click at [218, 113] on p "I inquired about it a while back but didn't complete it" at bounding box center [230, 113] width 82 height 10
click at [230, 146] on div at bounding box center [198, 166] width 225 height 49
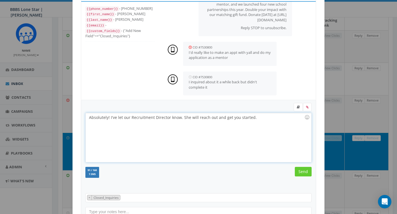
scroll to position [47, 0]
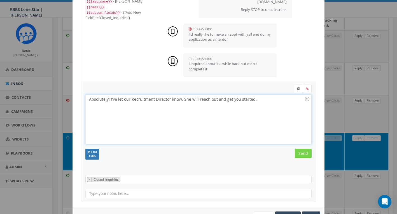
click at [304, 154] on input "Send" at bounding box center [303, 153] width 17 height 10
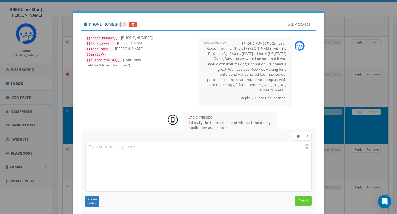
scroll to position [0, 0]
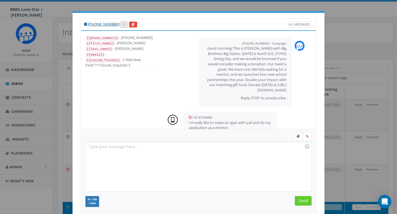
click at [347, 15] on div "+1 817-676-6127 All Messages {{phone_number}} - +18176766127 {{first_name}} - B…" at bounding box center [198, 107] width 397 height 214
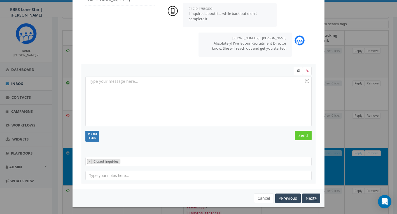
scroll to position [107, 0]
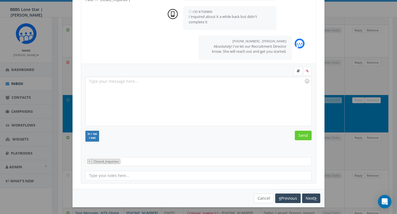
click at [258, 196] on button "Cancel" at bounding box center [264, 198] width 20 height 10
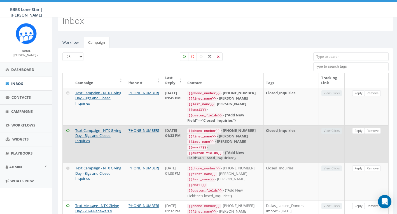
scroll to position [10, 0]
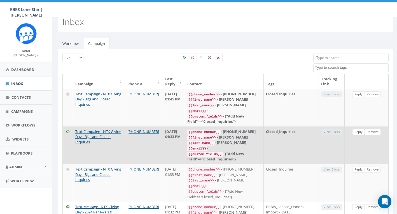
click at [359, 129] on link "Reply" at bounding box center [358, 132] width 13 height 6
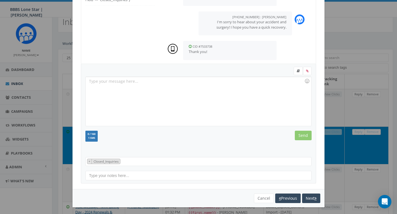
scroll to position [53, 0]
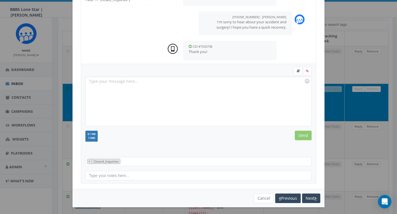
drag, startPoint x: 266, startPoint y: 197, endPoint x: 268, endPoint y: 194, distance: 3.8
click at [266, 197] on button "Cancel" at bounding box center [264, 198] width 20 height 10
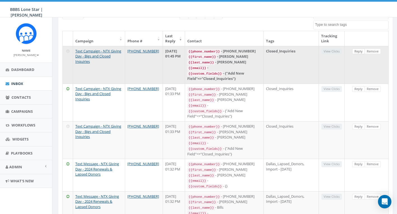
click at [356, 50] on link "Reply" at bounding box center [358, 51] width 13 height 6
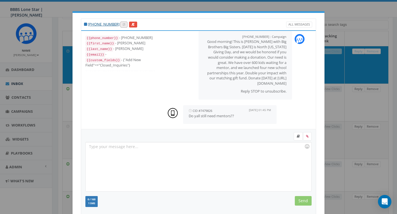
scroll to position [7, 0]
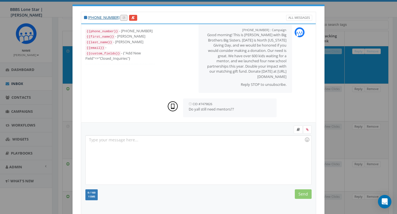
click at [204, 146] on div at bounding box center [198, 159] width 225 height 49
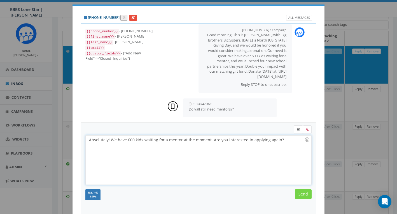
click at [307, 191] on input "Send" at bounding box center [303, 194] width 17 height 10
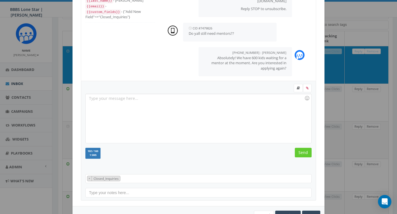
scroll to position [22, 0]
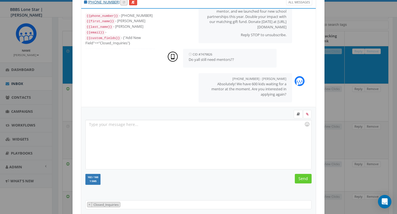
click at [365, 13] on div "+1 971-226-2871 All Messages {{phone_number}} - +19712262871 {{first_name}} - S…" at bounding box center [198, 107] width 397 height 214
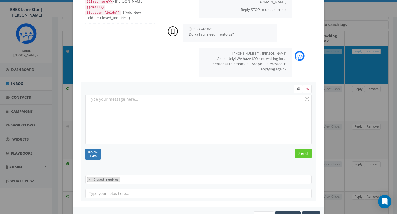
scroll to position [61, 0]
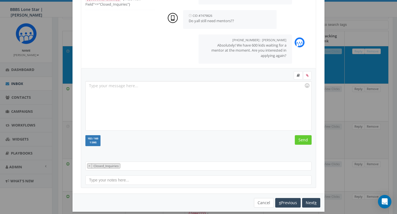
click at [259, 200] on button "Cancel" at bounding box center [264, 203] width 20 height 10
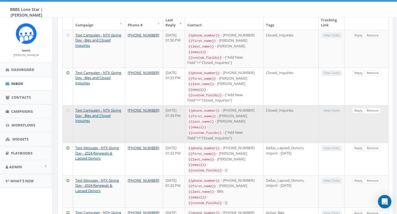
scroll to position [88, 0]
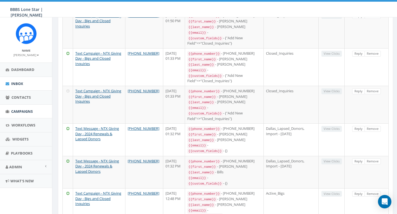
click at [25, 109] on span "Campaigns" at bounding box center [22, 111] width 22 height 5
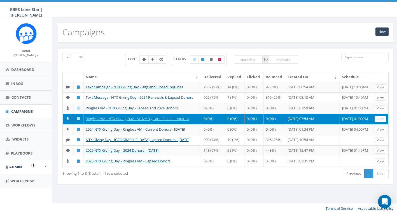
click at [25, 165] on link "Admin" at bounding box center [26, 167] width 52 height 14
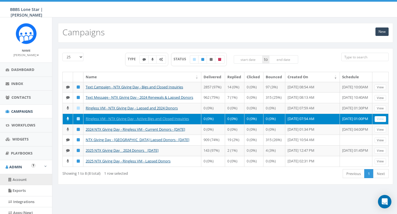
click at [23, 179] on link "Account" at bounding box center [26, 179] width 52 height 11
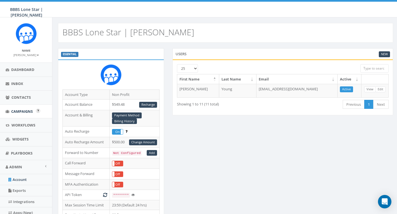
click at [23, 112] on span "Campaigns" at bounding box center [22, 111] width 22 height 5
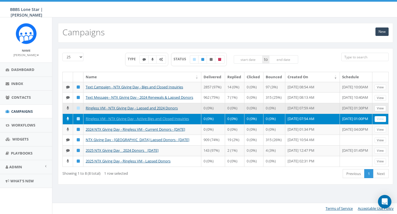
click at [382, 111] on link "View" at bounding box center [380, 108] width 11 height 6
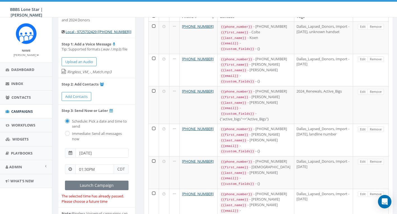
scroll to position [38, 0]
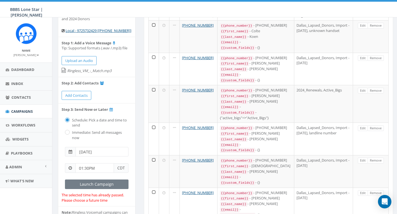
click at [67, 131] on input "radio" at bounding box center [67, 133] width 4 height 4
radio input "true"
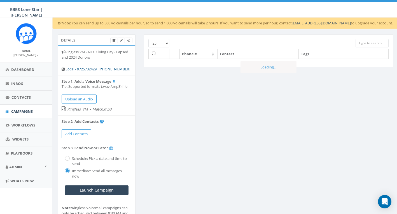
click at [95, 154] on div "Schedule: Pick a date and time to send" at bounding box center [97, 160] width 64 height 12
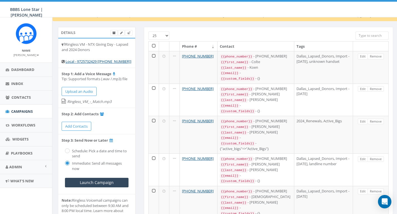
scroll to position [24, 0]
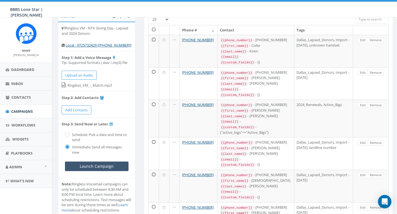
click at [99, 164] on input "Launch Campaign" at bounding box center [97, 166] width 64 height 10
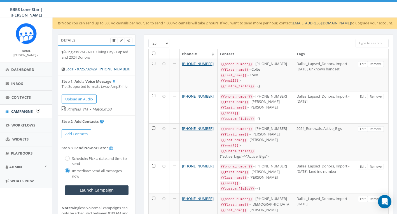
click at [21, 113] on span "Campaigns" at bounding box center [22, 111] width 22 height 5
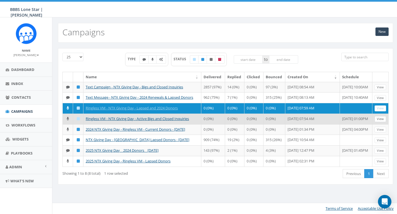
click at [379, 122] on link "View" at bounding box center [380, 119] width 11 height 6
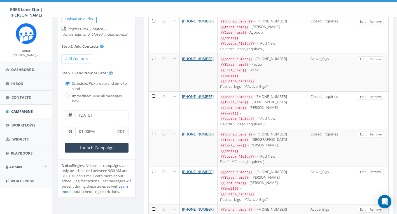
scroll to position [79, 0]
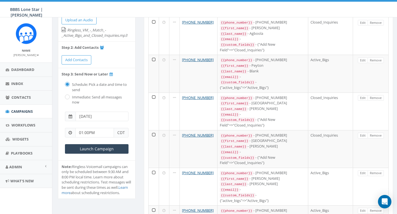
click at [71, 94] on label "Immediate: Send all messages now" at bounding box center [100, 99] width 58 height 10
click at [68, 95] on input "radio" at bounding box center [67, 97] width 4 height 4
radio input "true"
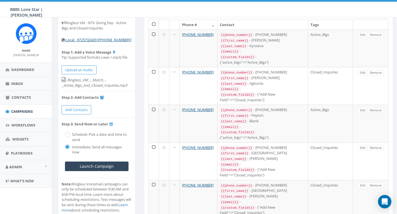
scroll to position [30, 0]
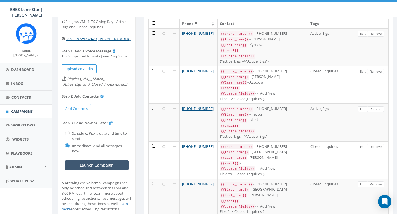
click at [96, 163] on input "Launch Campaign" at bounding box center [97, 165] width 64 height 10
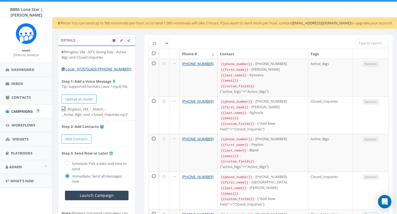
click at [25, 109] on span "Campaigns" at bounding box center [22, 111] width 22 height 5
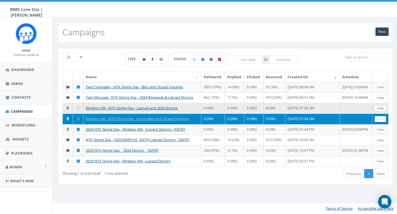
click at [380, 111] on link "View" at bounding box center [380, 108] width 11 height 6
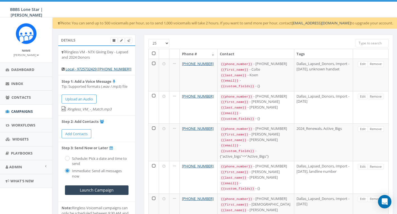
scroll to position [1, 0]
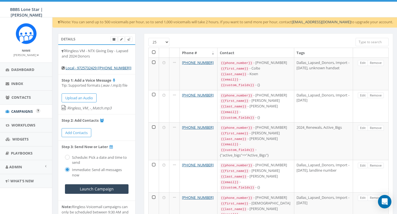
click at [22, 110] on span "Campaigns" at bounding box center [22, 111] width 22 height 5
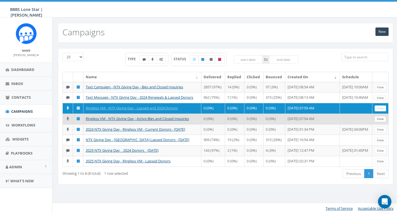
click at [383, 122] on link "View" at bounding box center [380, 119] width 11 height 6
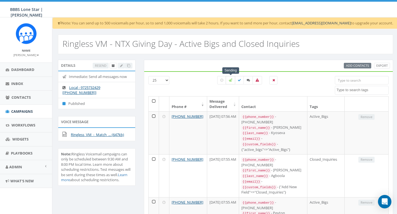
click at [230, 78] on label at bounding box center [231, 80] width 10 height 8
checkbox input "true"
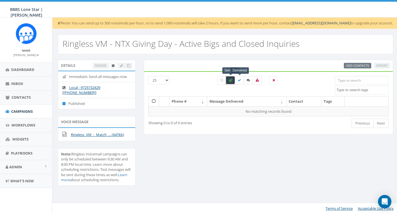
click at [239, 80] on icon at bounding box center [239, 79] width 3 height 3
checkbox input "true"
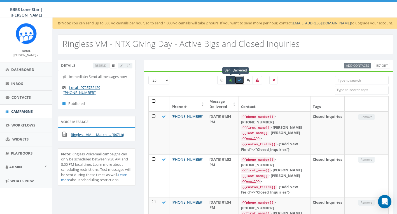
click at [232, 81] on icon at bounding box center [230, 79] width 3 height 3
checkbox input "false"
click at [228, 90] on div "All 0 contact(s) on current page All 93 contact(s) filtered" at bounding box center [247, 90] width 69 height 6
click at [251, 80] on label at bounding box center [249, 80] width 10 height 8
checkbox input "true"
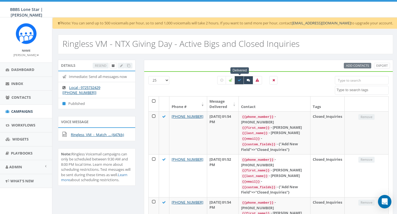
click at [240, 81] on icon at bounding box center [239, 79] width 3 height 3
checkbox input "false"
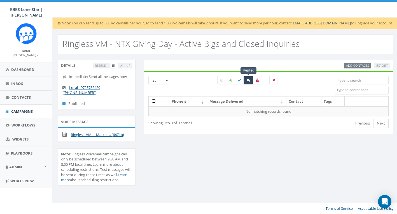
click at [247, 79] on icon at bounding box center [248, 79] width 3 height 3
checkbox input "false"
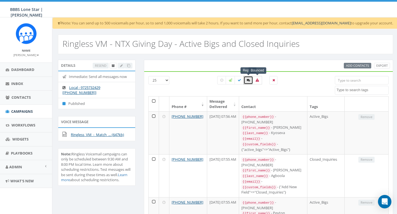
click at [257, 80] on icon at bounding box center [257, 79] width 3 height 3
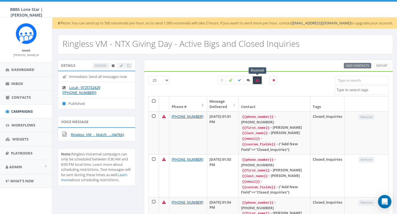
click at [256, 79] on icon at bounding box center [257, 79] width 3 height 3
checkbox input "false"
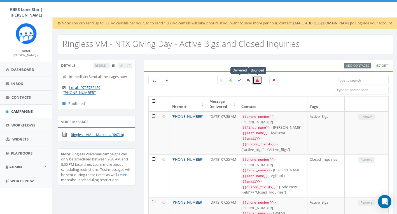
click at [240, 80] on icon at bounding box center [239, 79] width 3 height 3
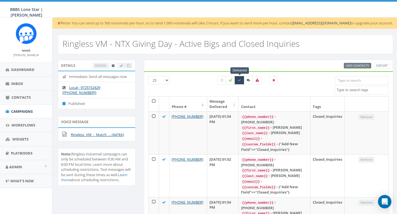
click at [239, 81] on icon at bounding box center [239, 79] width 3 height 3
checkbox input "false"
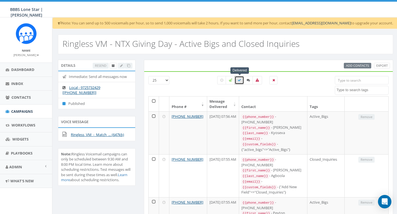
click at [194, 80] on div "Delivered All 0 contact(s) on current page All 100 contact(s) filtered" at bounding box center [248, 86] width 166 height 20
click at [22, 81] on span "Inbox" at bounding box center [17, 83] width 12 height 5
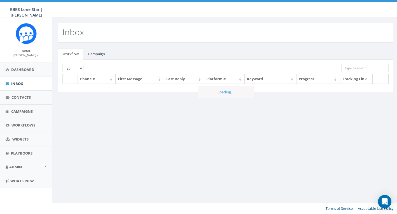
select select
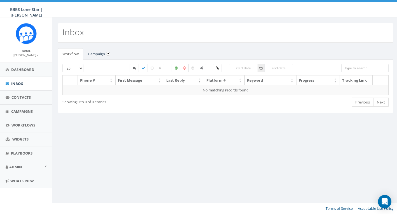
click at [92, 51] on link "Campaign" at bounding box center [97, 53] width 26 height 11
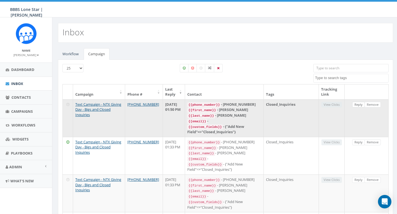
click at [357, 105] on link "Reply" at bounding box center [358, 105] width 13 height 6
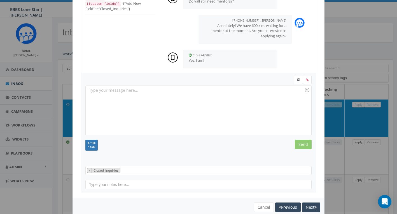
scroll to position [49, 0]
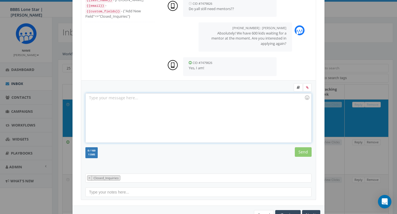
click at [231, 116] on div at bounding box center [198, 117] width 225 height 49
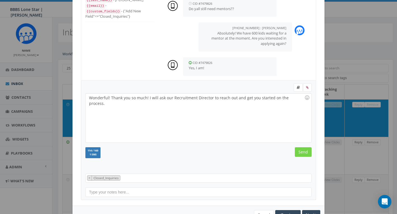
click at [305, 151] on input "Send" at bounding box center [303, 152] width 17 height 10
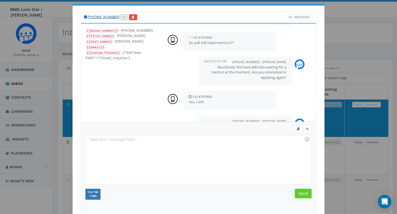
scroll to position [49, 0]
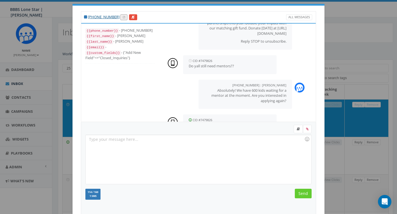
click at [367, 57] on div "+1 971-226-2871 All Messages {{phone_number}} - +19712262871 {{first_name}} - S…" at bounding box center [198, 107] width 397 height 214
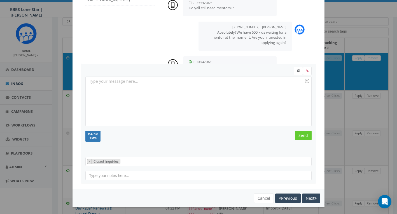
scroll to position [48, 0]
click at [261, 197] on button "Cancel" at bounding box center [264, 198] width 20 height 10
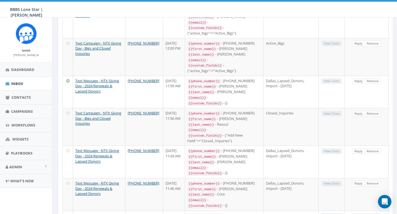
scroll to position [0, 0]
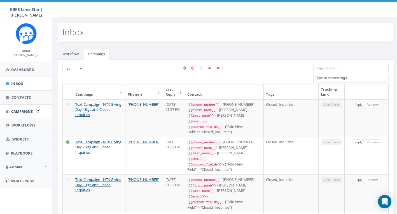
click at [20, 109] on span "Campaigns" at bounding box center [22, 111] width 22 height 5
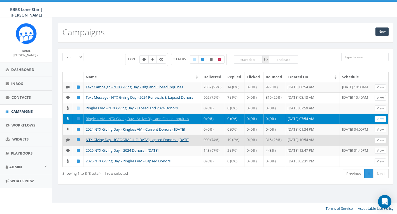
scroll to position [2, 0]
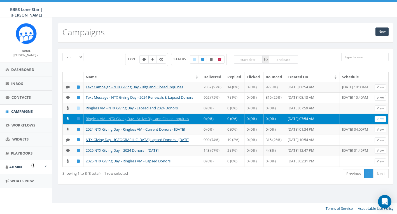
click at [18, 167] on span "Admin" at bounding box center [15, 166] width 13 height 5
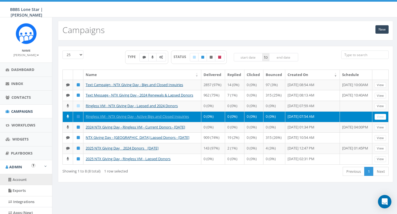
click at [20, 177] on link "Account" at bounding box center [26, 179] width 52 height 11
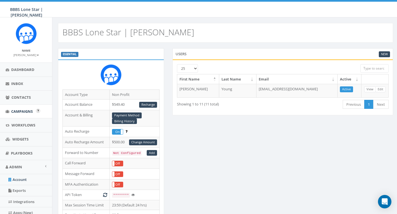
click at [23, 105] on link "Campaigns" at bounding box center [26, 111] width 52 height 14
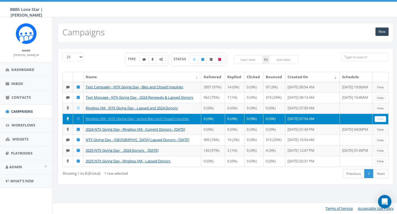
click at [288, 47] on div "25 50 100 TYPE STATUS to Name Delivered Replied Clicked Bounced Created On Sche…" at bounding box center [225, 120] width 346 height 154
click at [23, 83] on span "Inbox" at bounding box center [17, 83] width 12 height 5
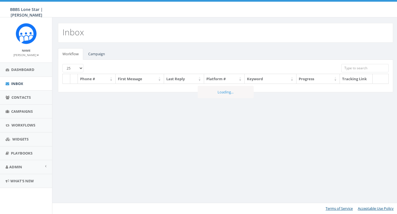
select select
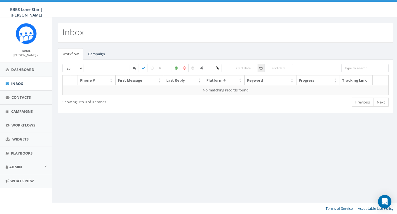
click at [96, 52] on link "Campaign" at bounding box center [97, 53] width 26 height 11
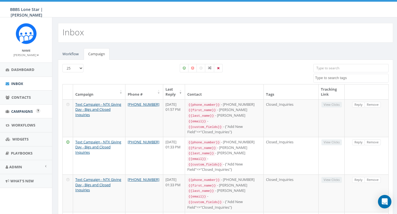
click at [19, 109] on span "Campaigns" at bounding box center [22, 111] width 22 height 5
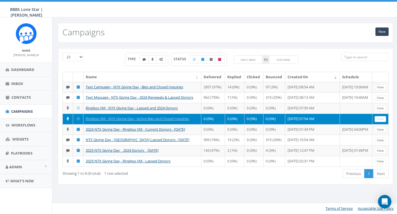
click at [314, 45] on div "25 50 100 TYPE STATUS to Name Delivered Replied Clicked Bounced Created On Sche…" at bounding box center [225, 120] width 346 height 154
